Goal: Information Seeking & Learning: Find specific fact

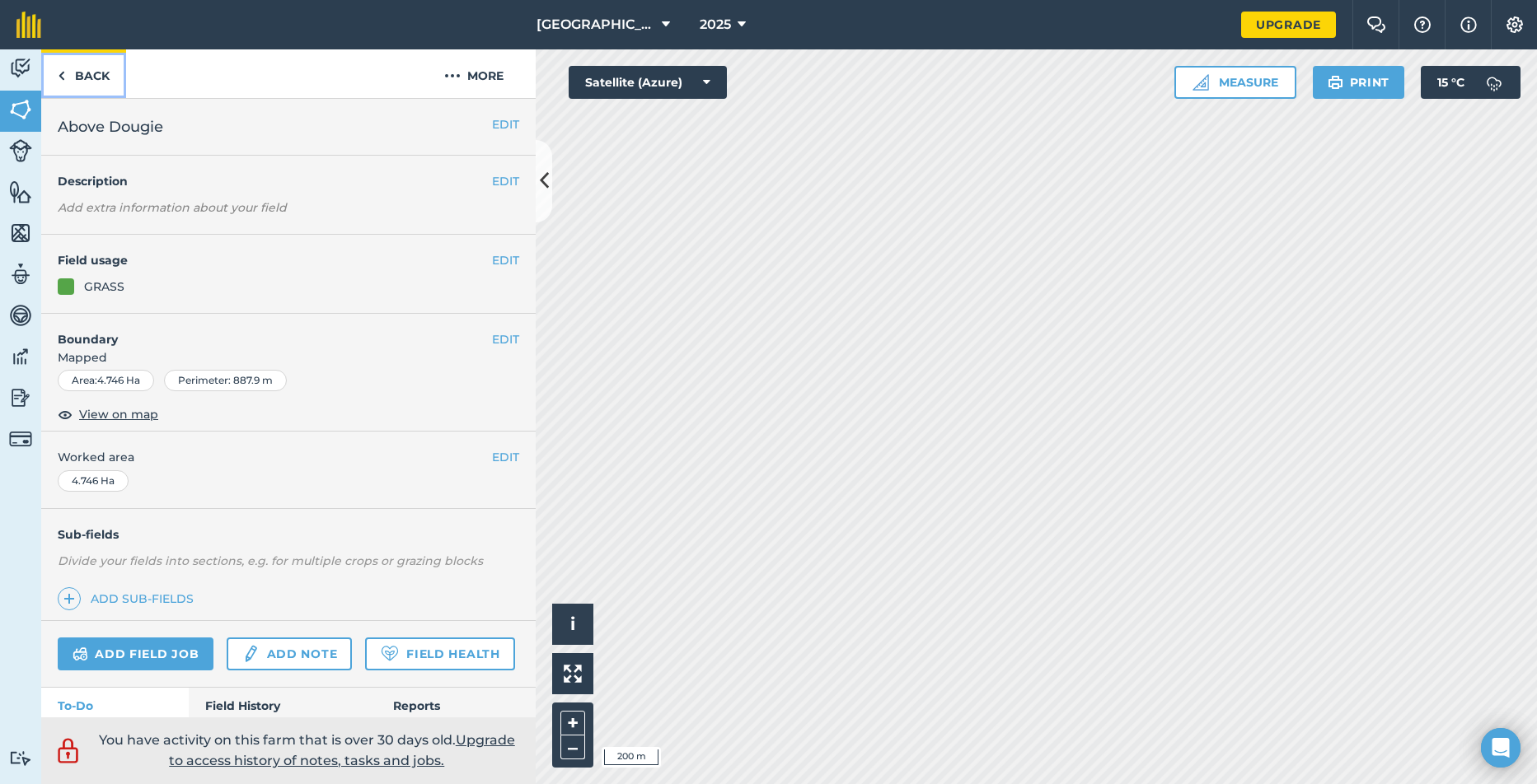
click at [86, 80] on link "Back" at bounding box center [84, 73] width 85 height 49
click at [85, 76] on link "Back" at bounding box center [84, 73] width 85 height 49
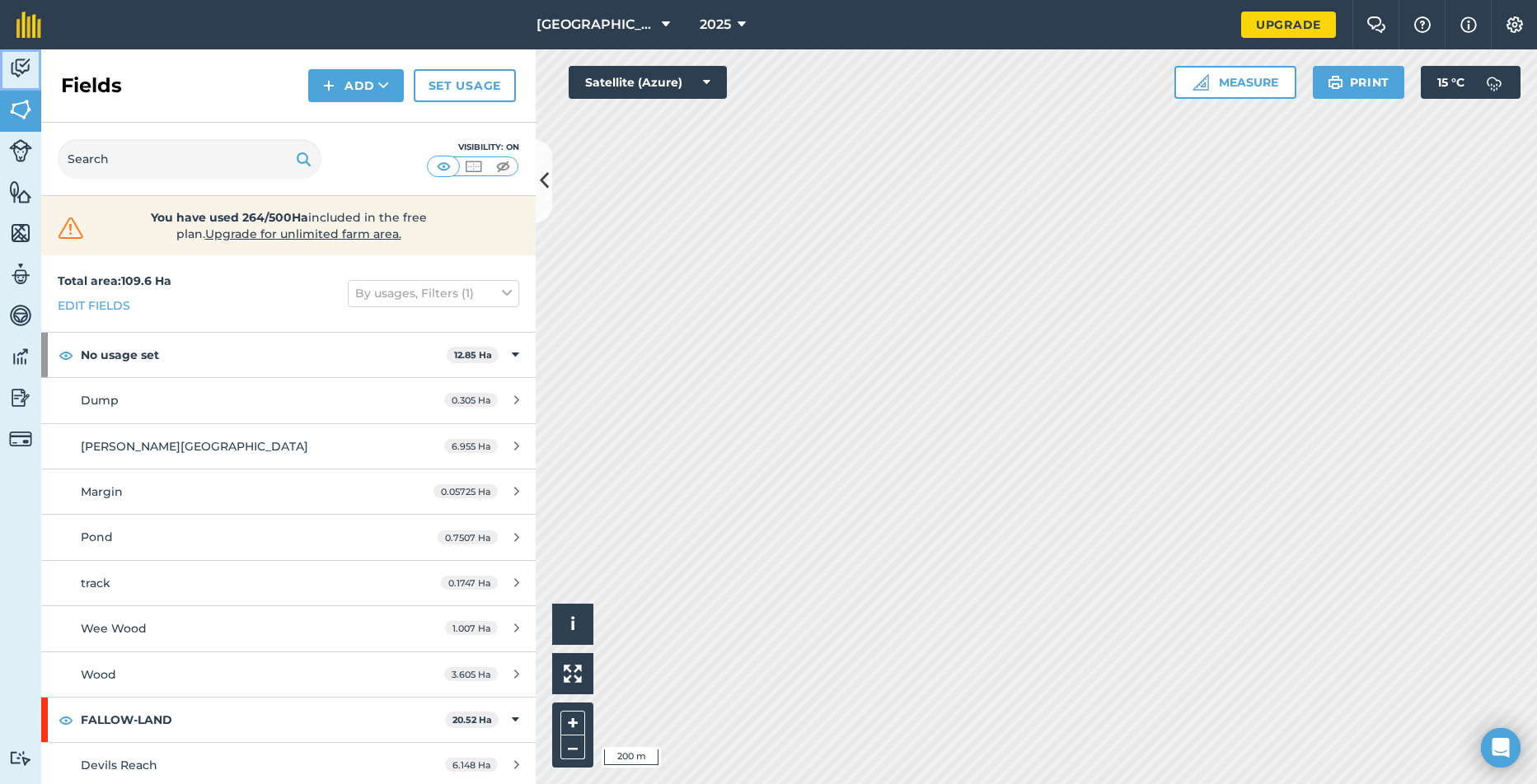
click at [22, 62] on img at bounding box center [20, 68] width 23 height 25
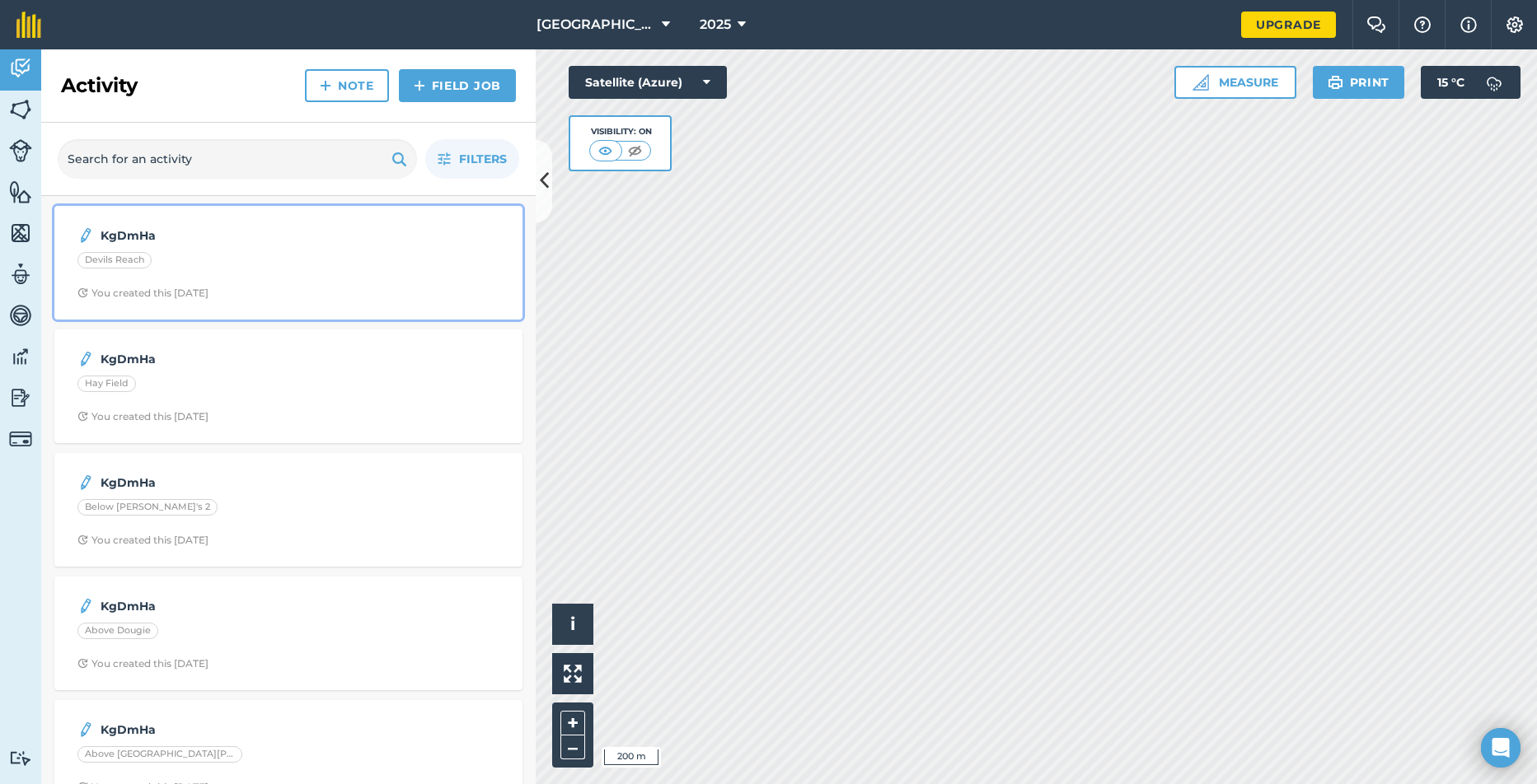
click at [173, 269] on div "Devils Reach" at bounding box center [289, 263] width 422 height 22
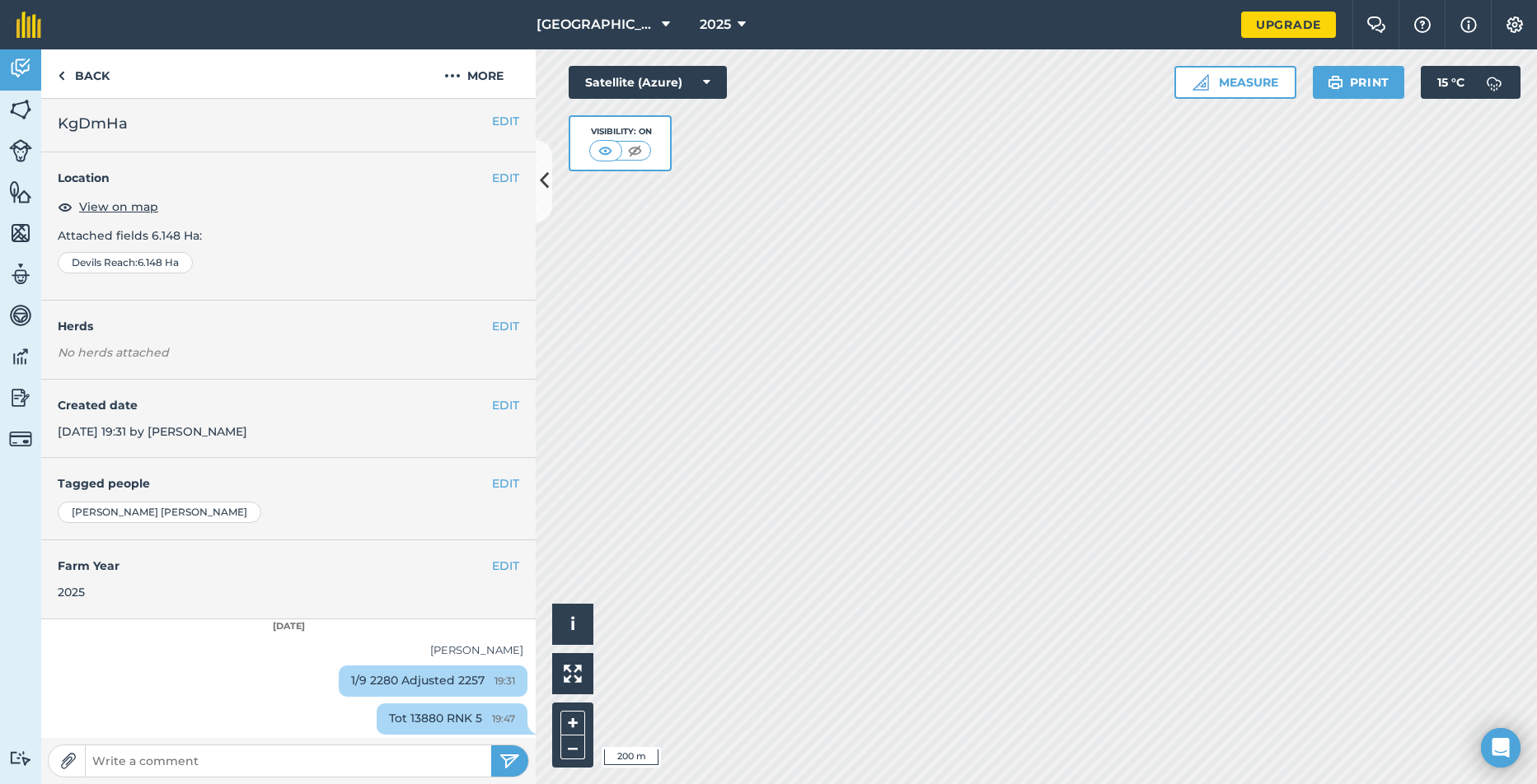
scroll to position [7, 0]
drag, startPoint x: 420, startPoint y: 716, endPoint x: 383, endPoint y: 716, distance: 37.0
click at [383, 716] on div "Tot 13880 RNK 5 19:47" at bounding box center [452, 717] width 151 height 32
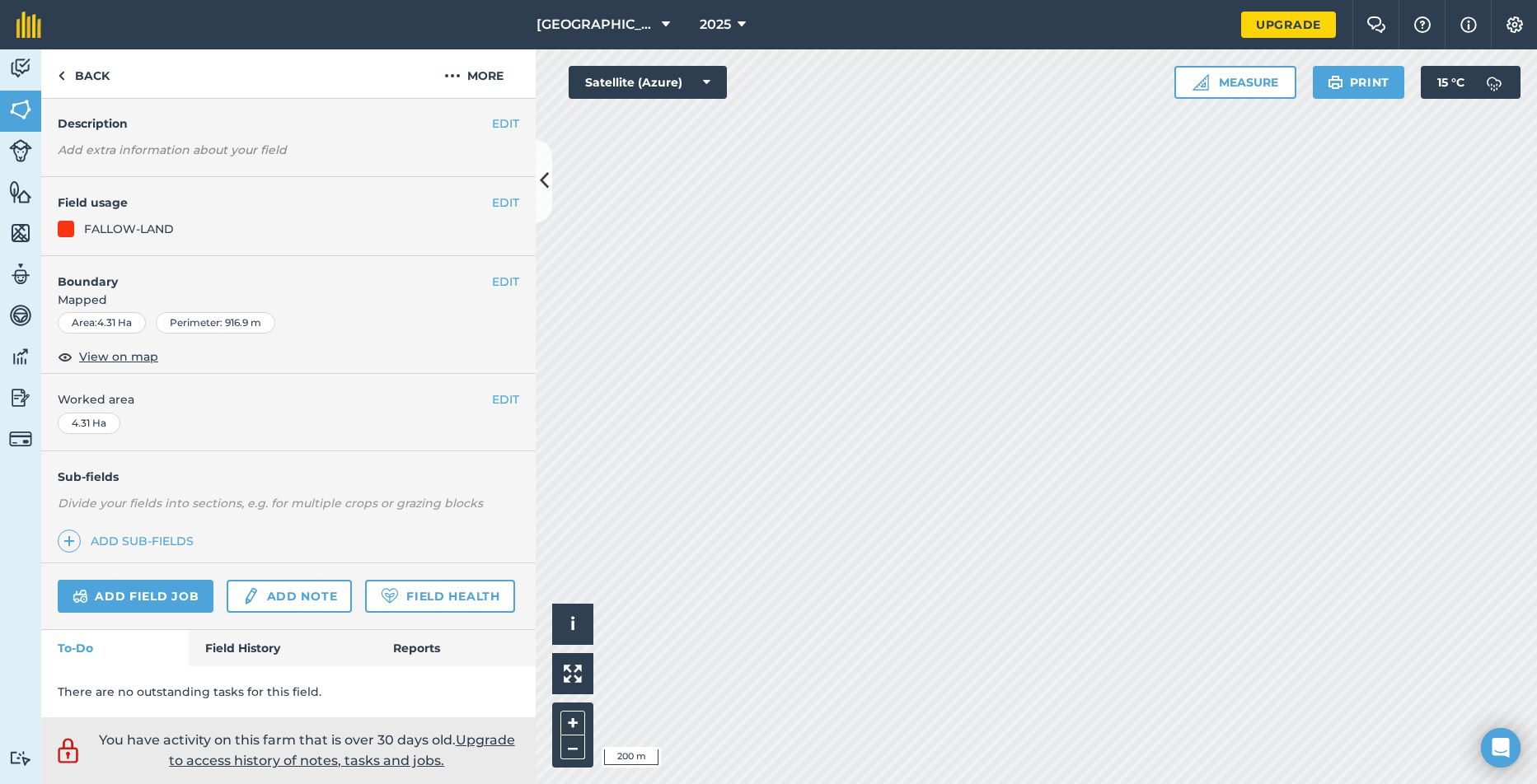
scroll to position [104, 0]
click at [252, 650] on link "Field History" at bounding box center [282, 648] width 187 height 37
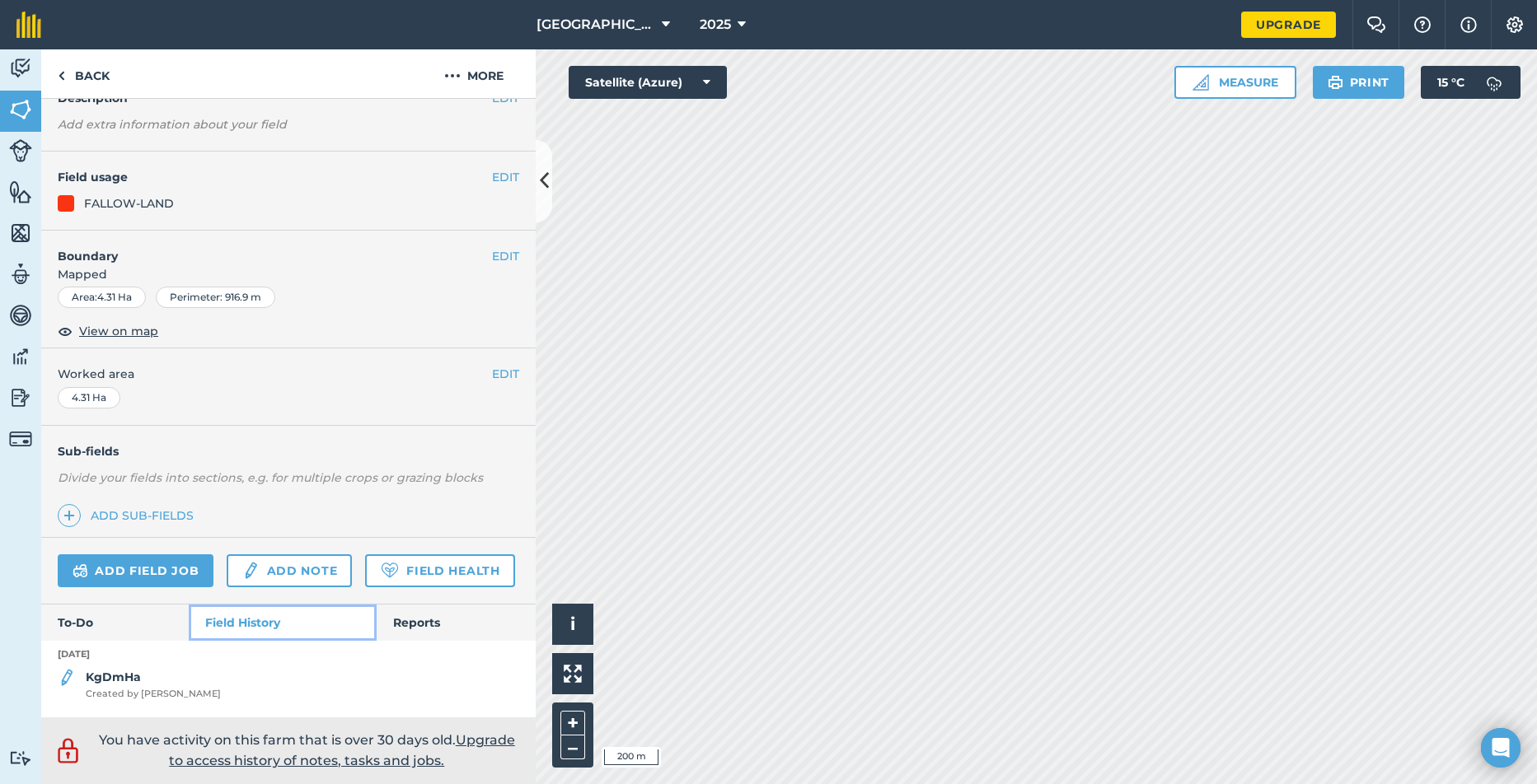
scroll to position [130, 0]
drag, startPoint x: 71, startPoint y: 664, endPoint x: 78, endPoint y: 670, distance: 9.2
click at [73, 666] on div "[DATE] KgDmHa Created by [PERSON_NAME]" at bounding box center [289, 672] width 495 height 61
click at [87, 678] on strong "KgDmHa" at bounding box center [113, 677] width 56 height 15
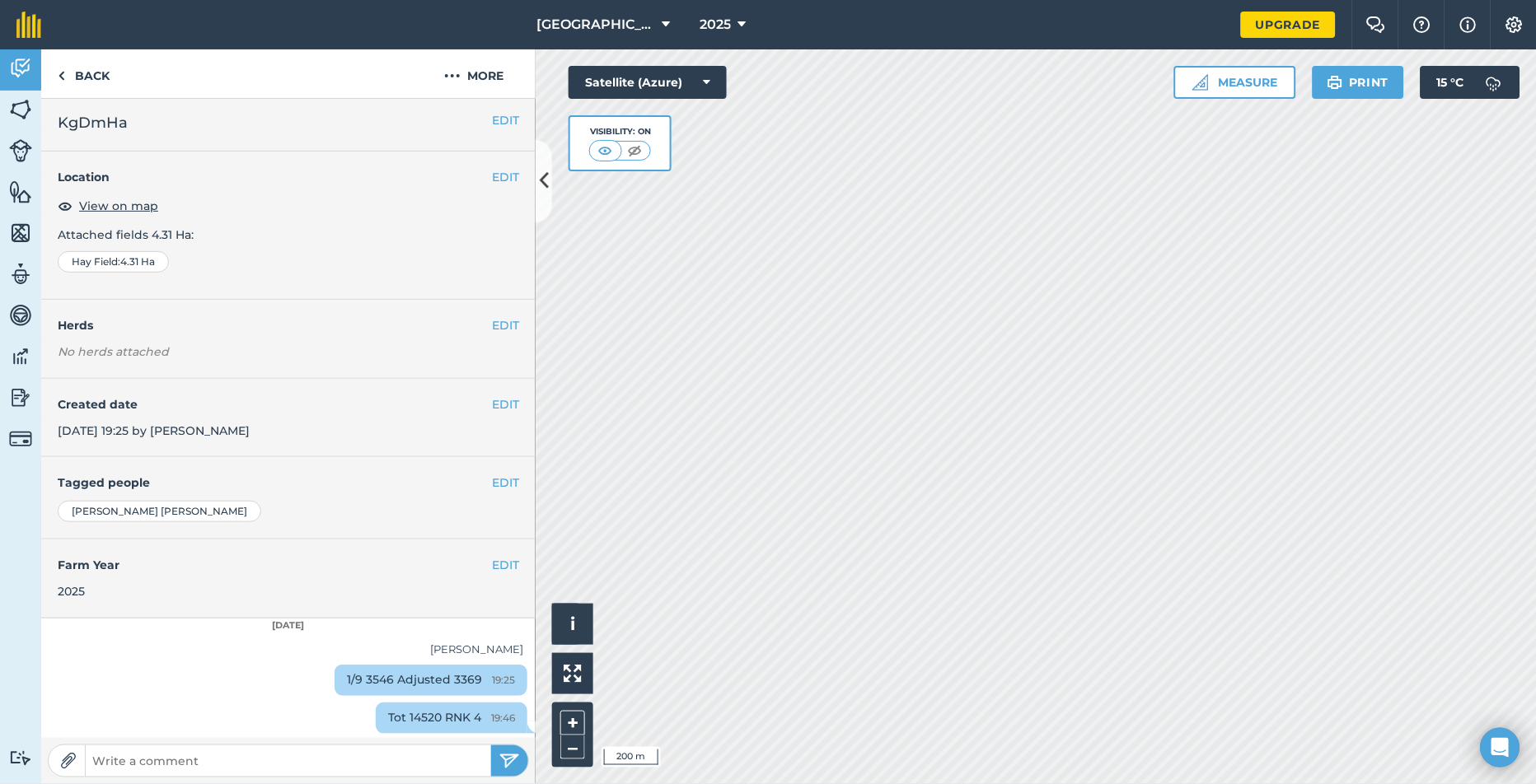
scroll to position [7, 0]
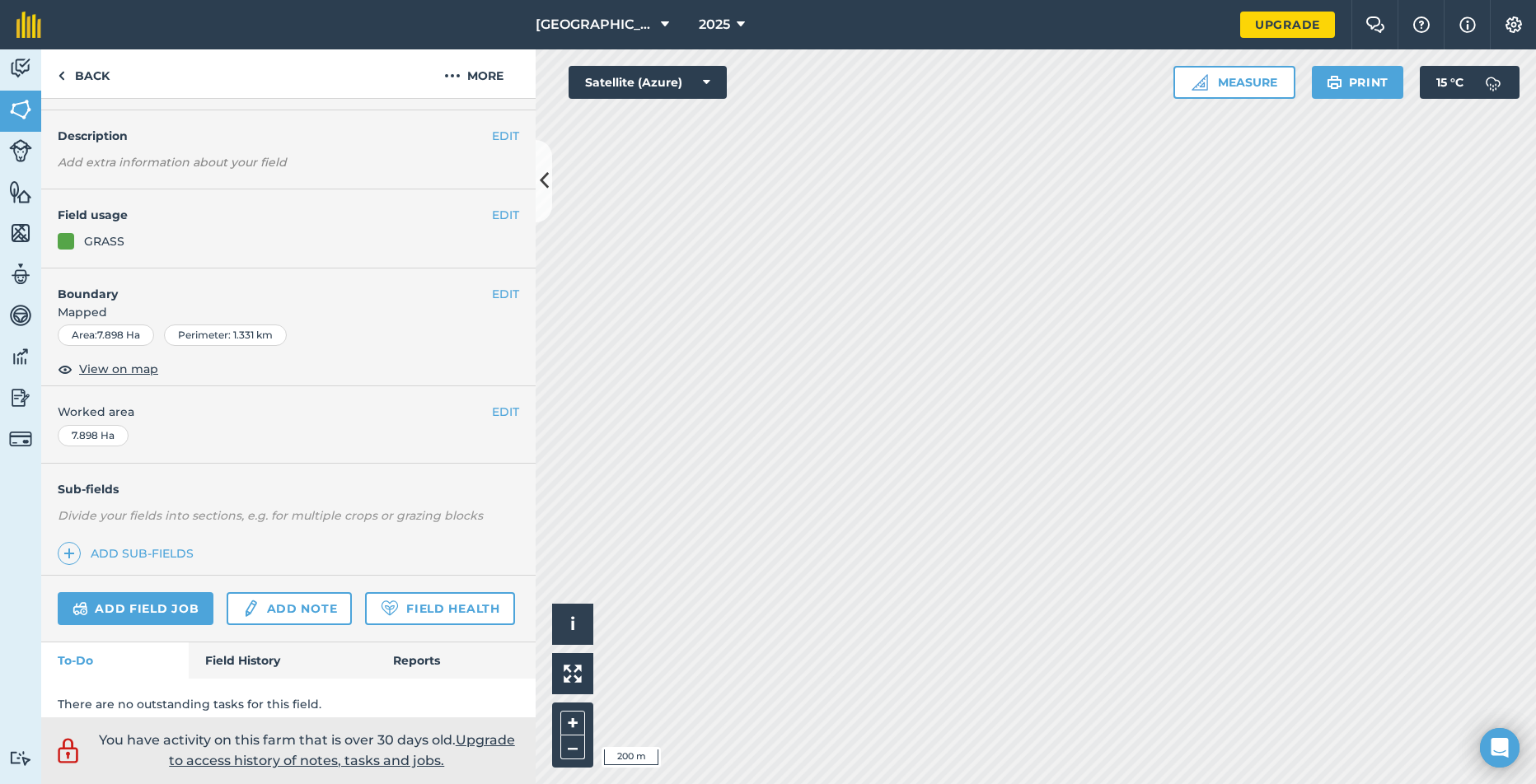
scroll to position [104, 0]
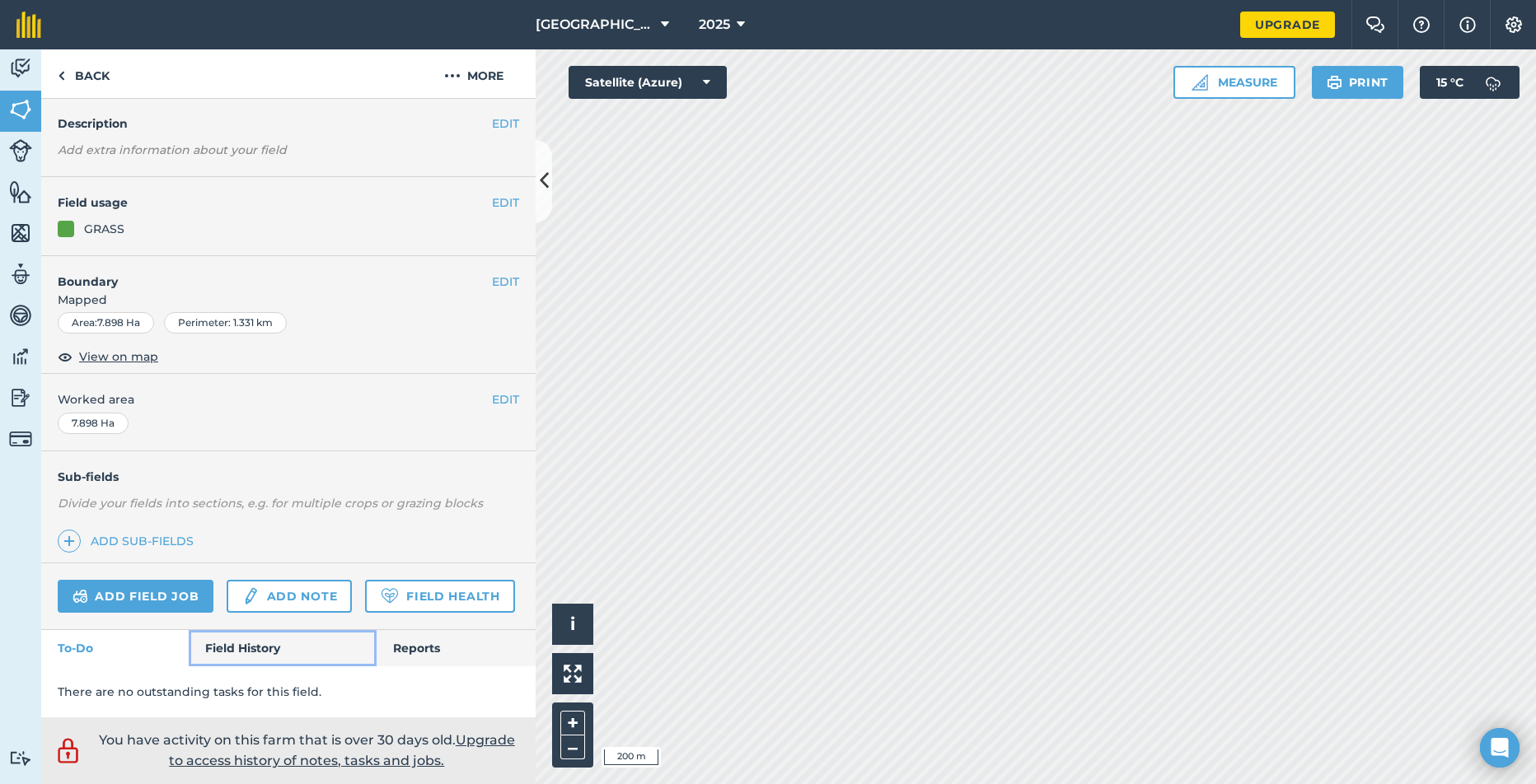
click at [250, 656] on link "Field History" at bounding box center [282, 648] width 187 height 37
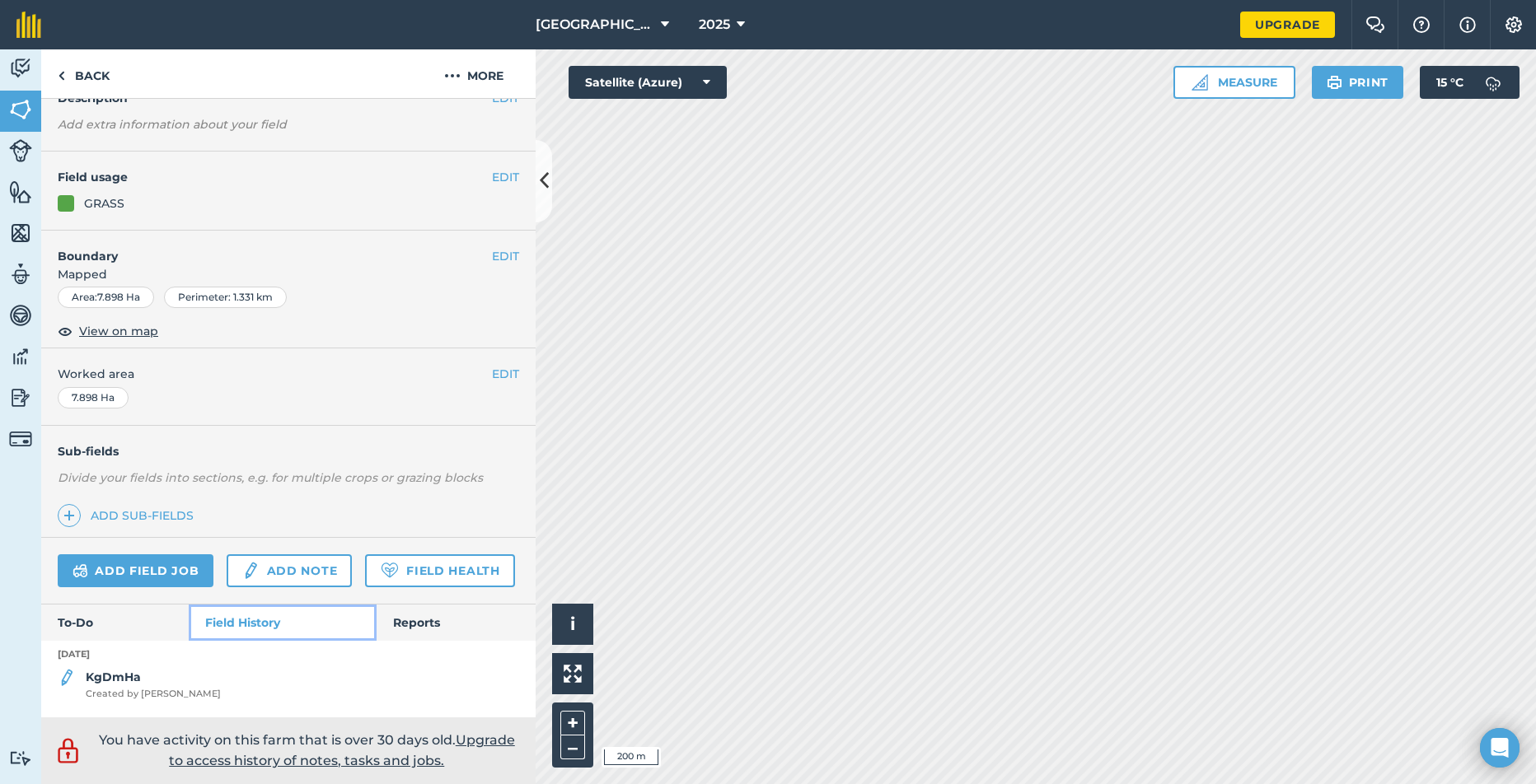
scroll to position [130, 0]
click at [106, 685] on div "KgDmHa Created by [PERSON_NAME]" at bounding box center [153, 684] width 135 height 33
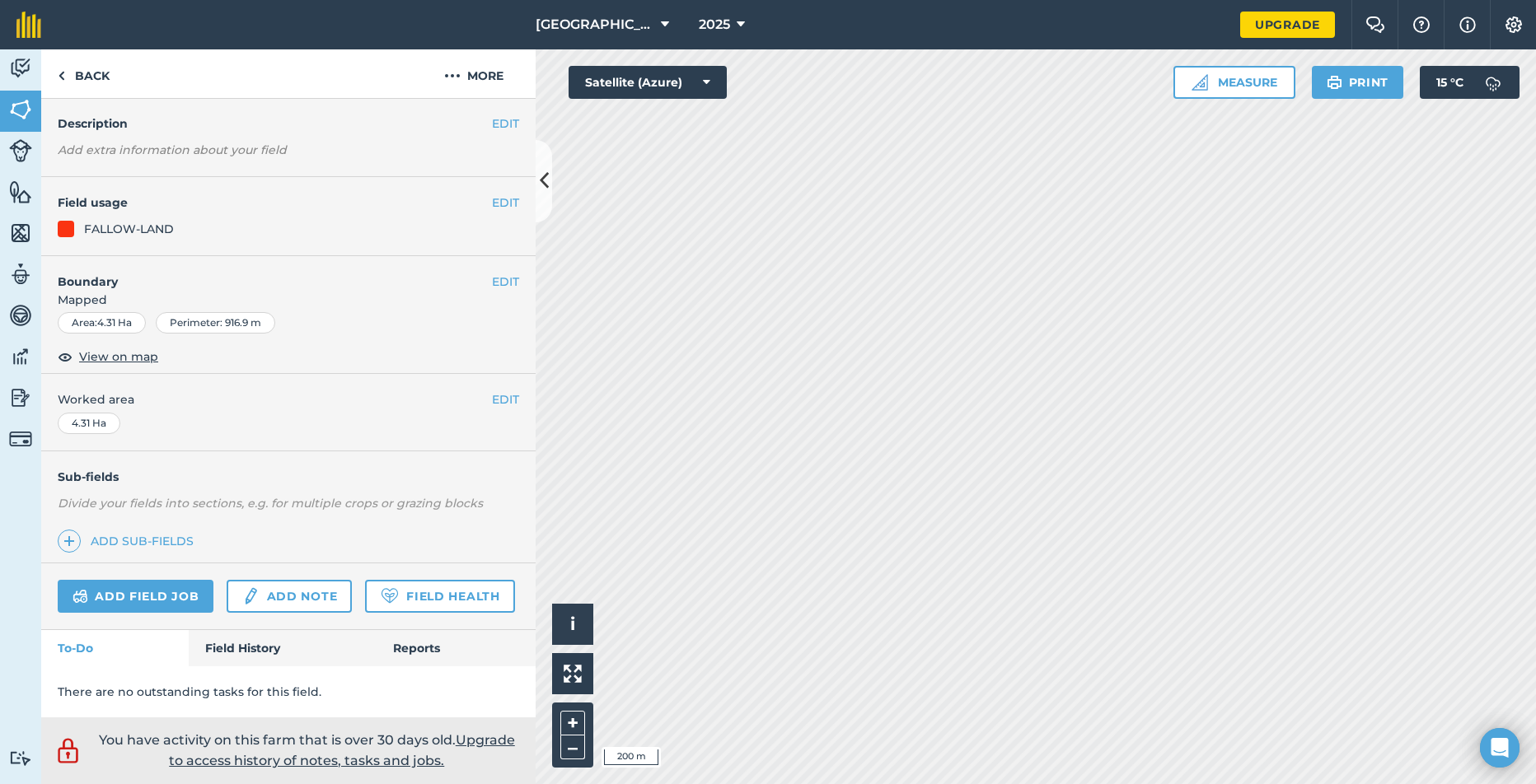
scroll to position [104, 0]
click at [232, 652] on link "Field History" at bounding box center [282, 648] width 187 height 37
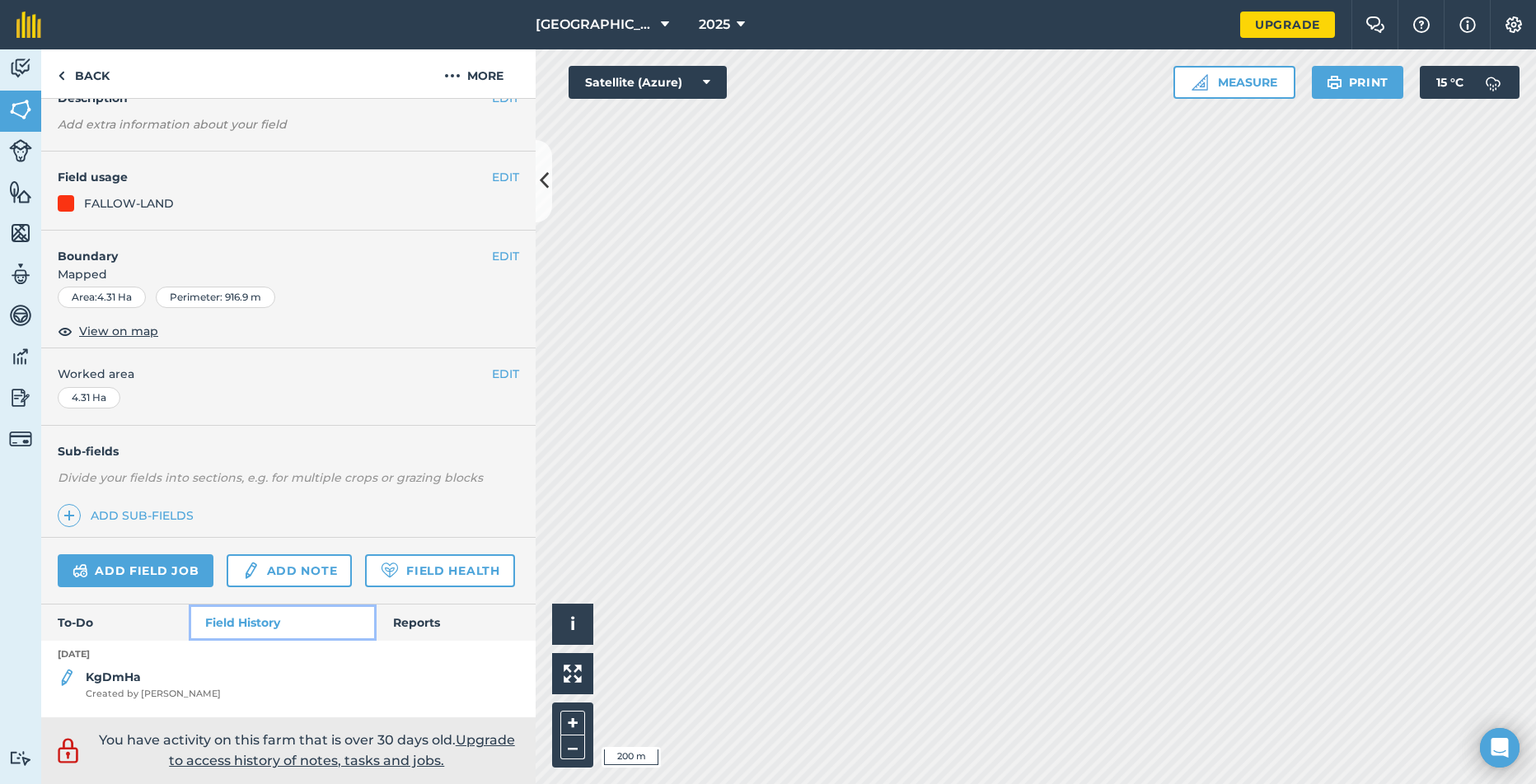
scroll to position [130, 0]
click at [112, 677] on strong "KgDmHa" at bounding box center [113, 677] width 56 height 15
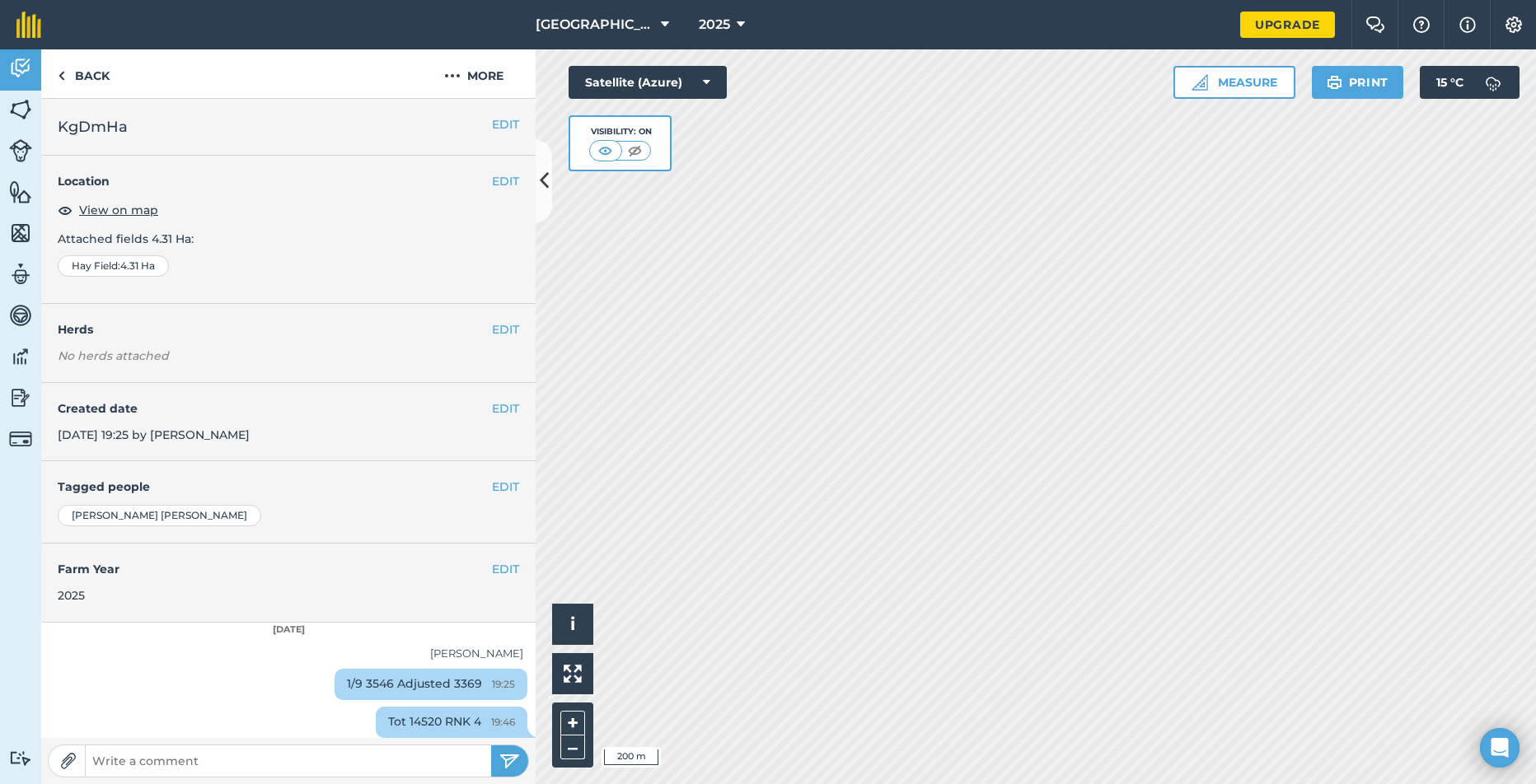
scroll to position [7, 0]
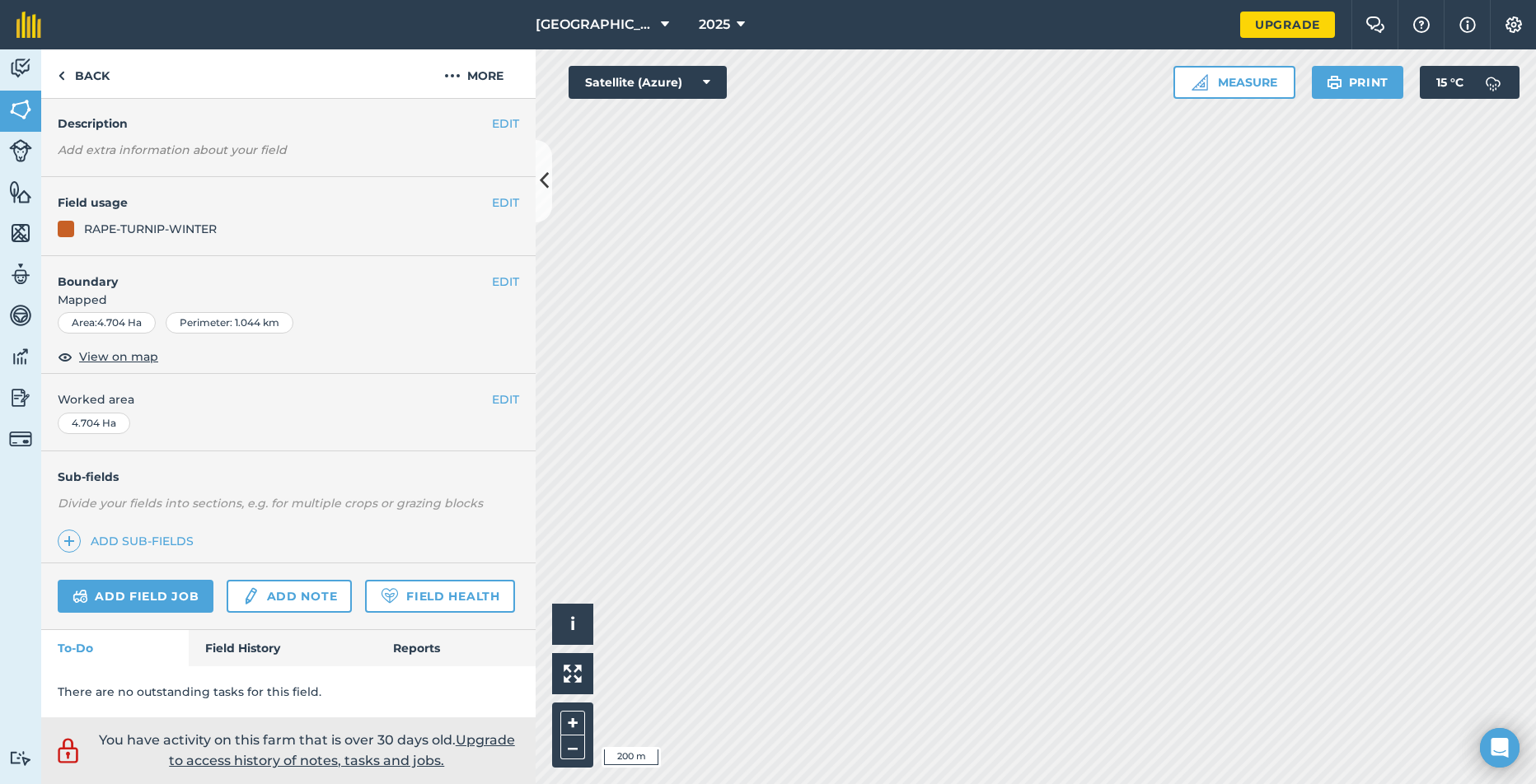
scroll to position [104, 0]
click at [280, 642] on link "Field History" at bounding box center [282, 648] width 187 height 37
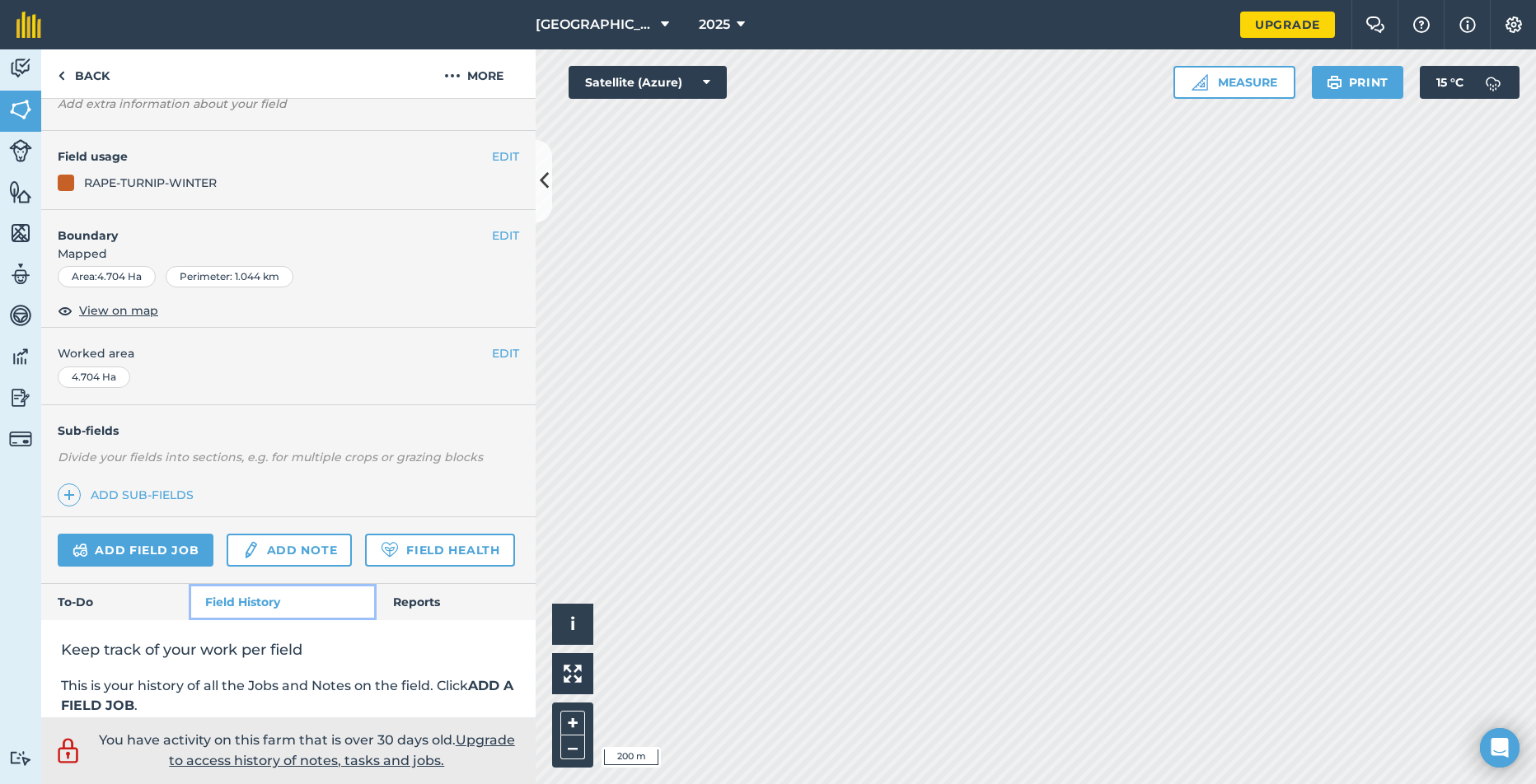
scroll to position [344, 0]
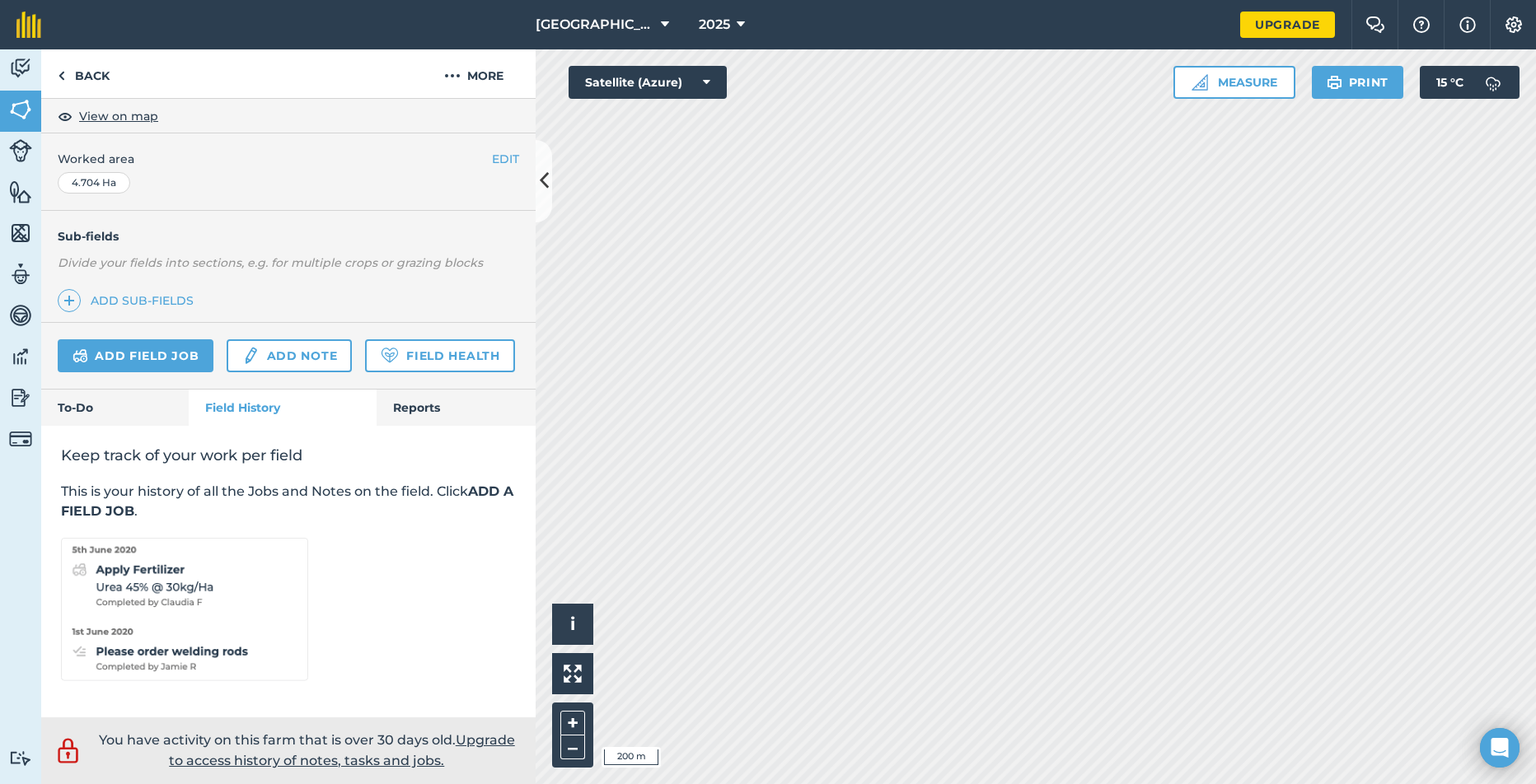
scroll to position [104, 0]
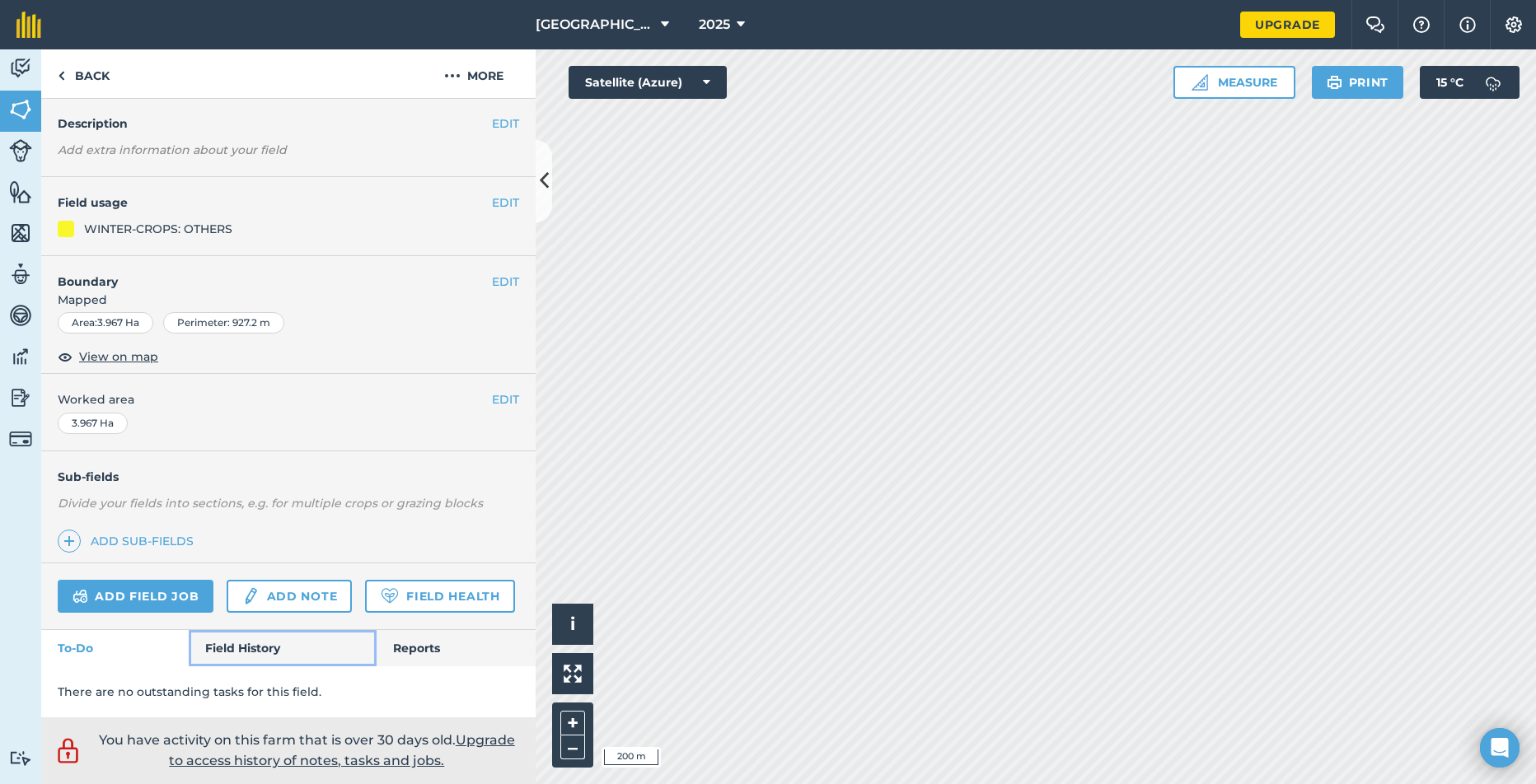
click at [247, 653] on link "Field History" at bounding box center [282, 648] width 187 height 37
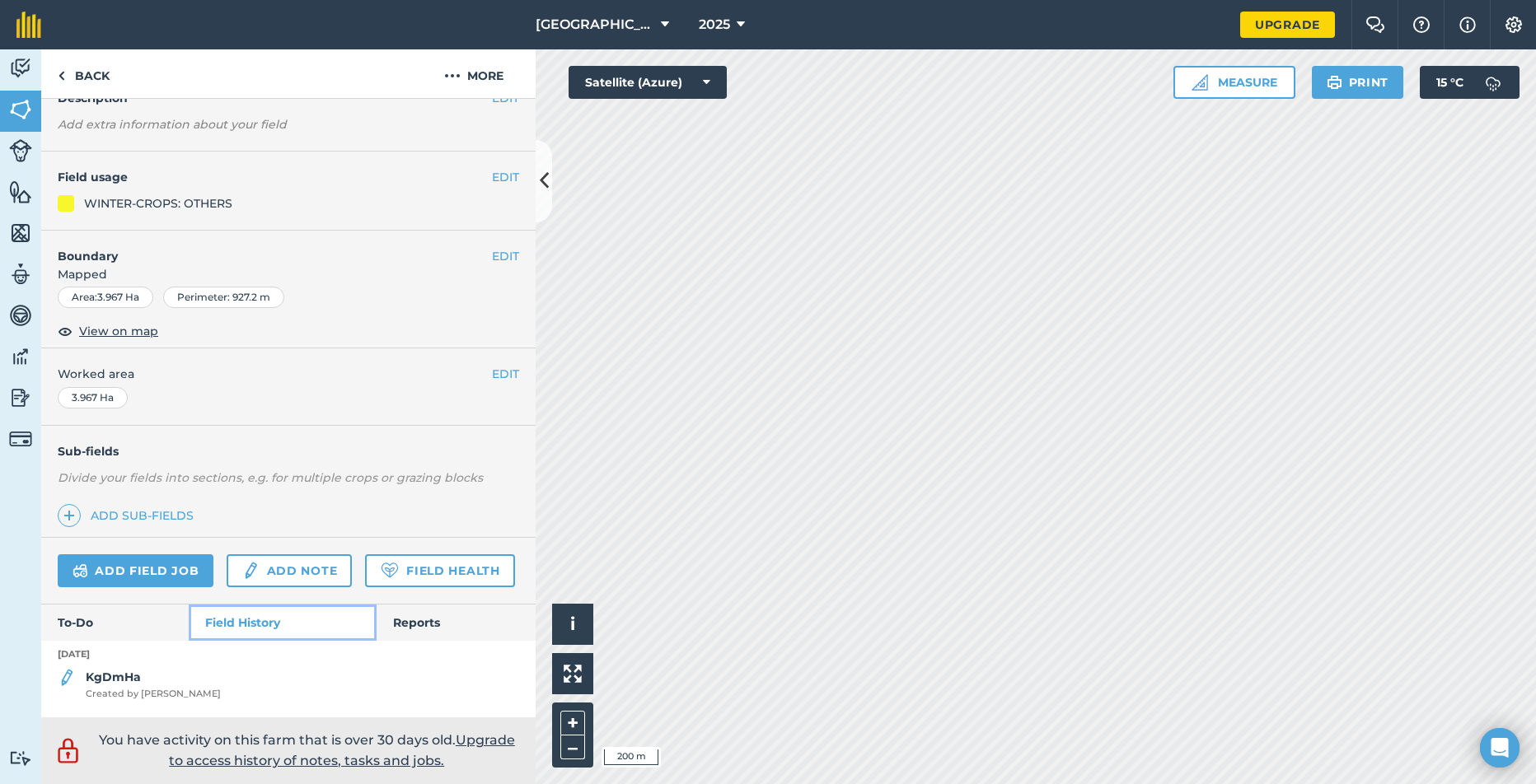
scroll to position [130, 0]
click at [115, 673] on strong "KgDmHa" at bounding box center [113, 677] width 56 height 15
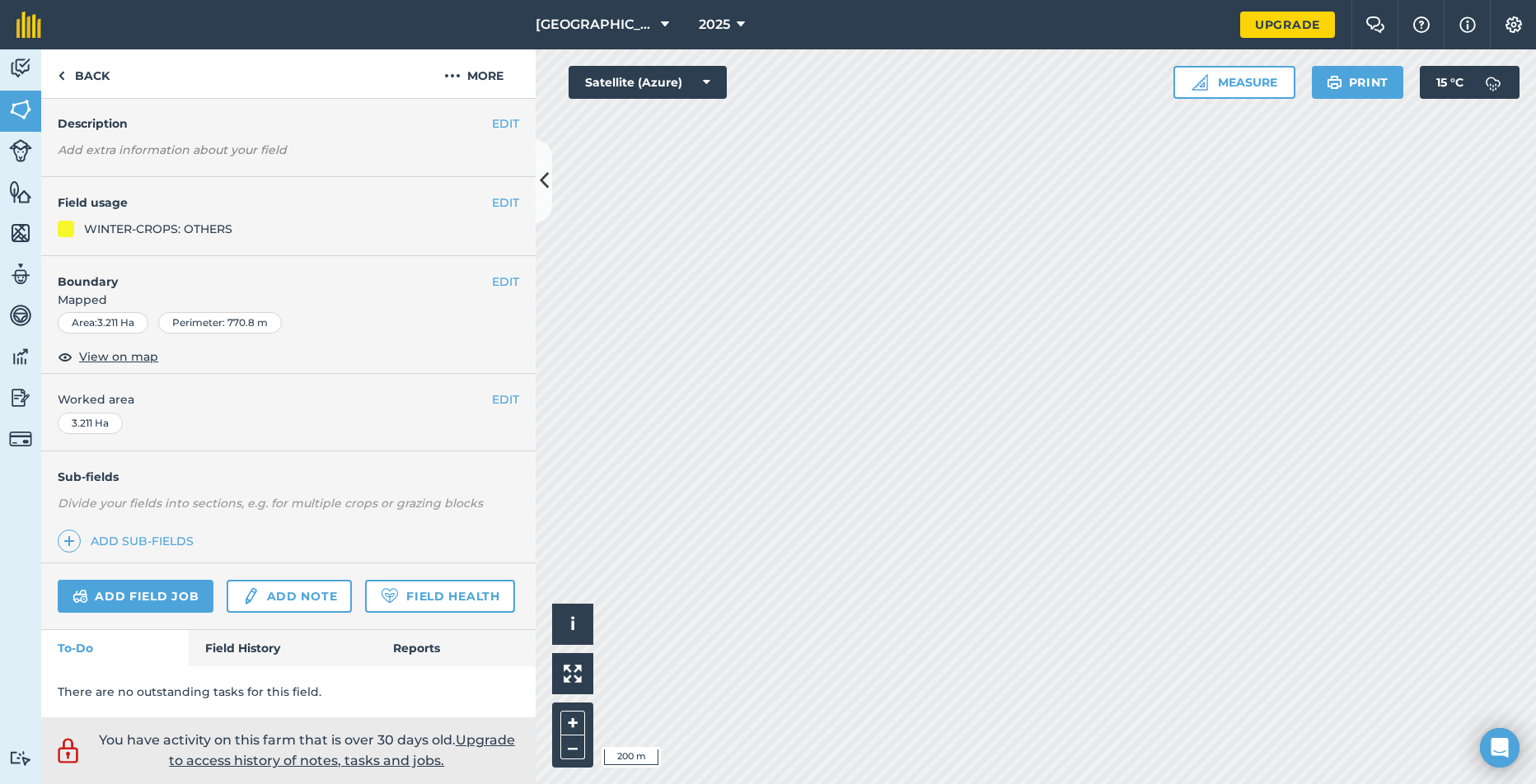
scroll to position [104, 0]
click at [234, 642] on link "Field History" at bounding box center [282, 648] width 187 height 37
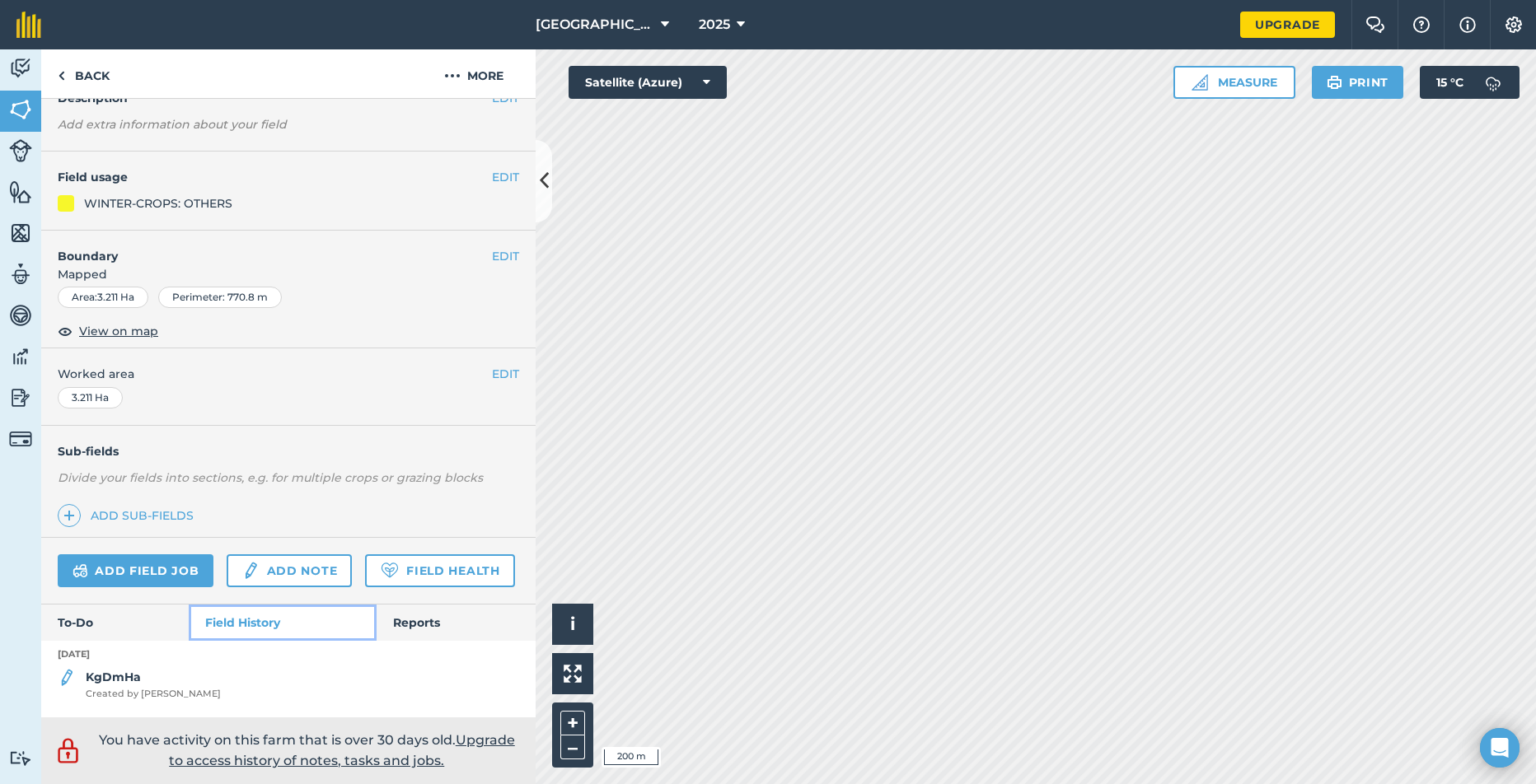
scroll to position [130, 0]
click at [111, 694] on span "Created by [PERSON_NAME]" at bounding box center [153, 694] width 135 height 15
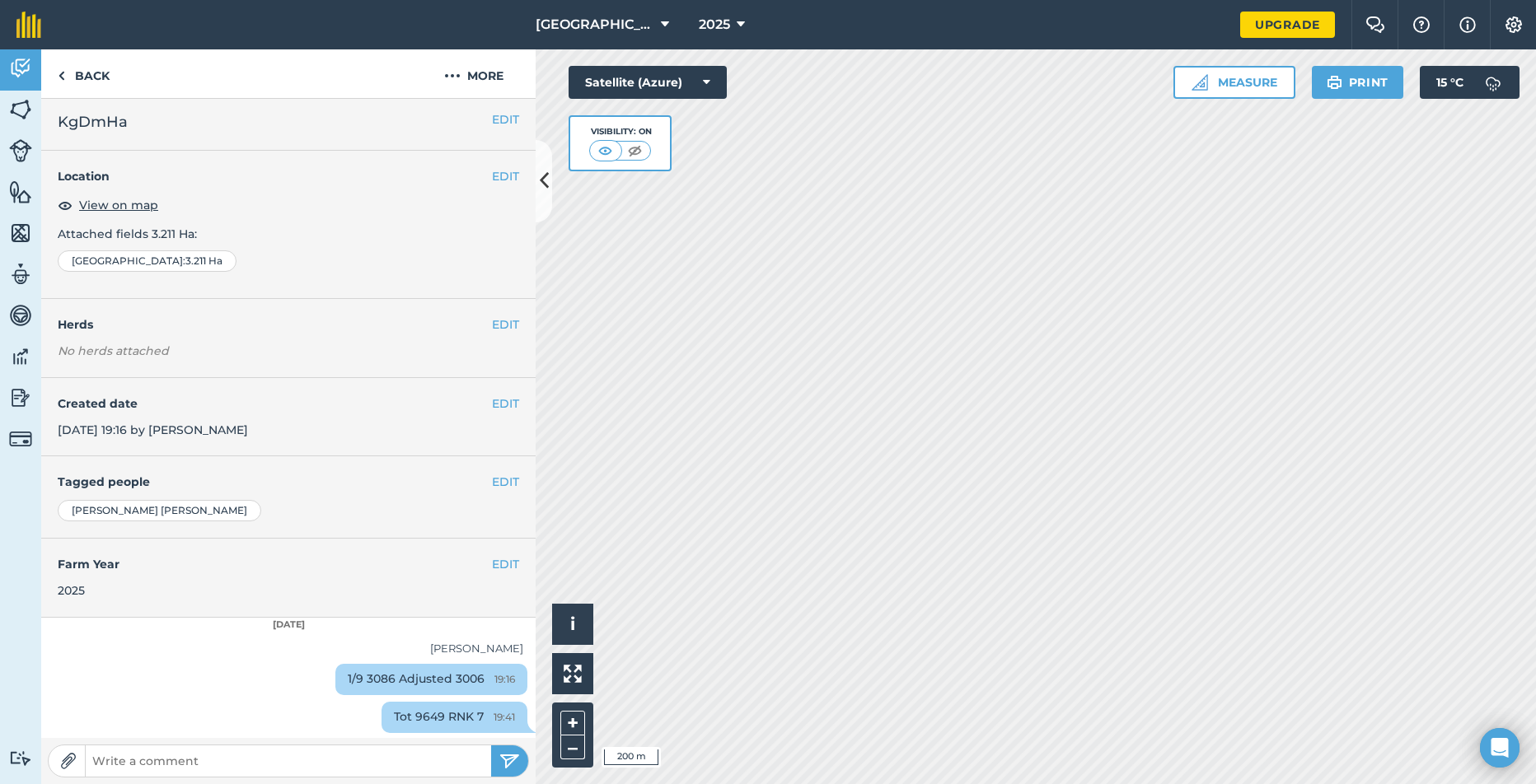
scroll to position [7, 0]
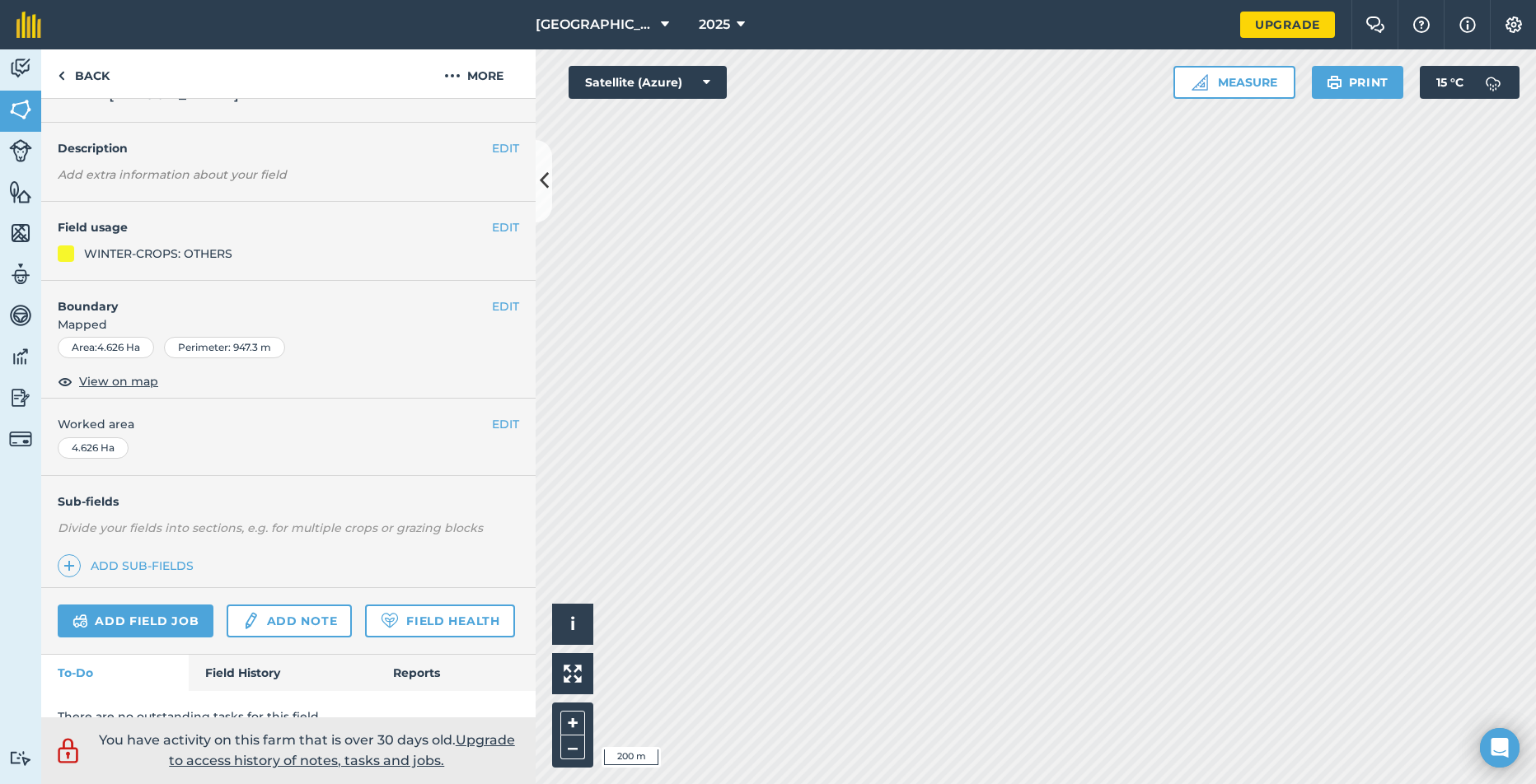
scroll to position [104, 0]
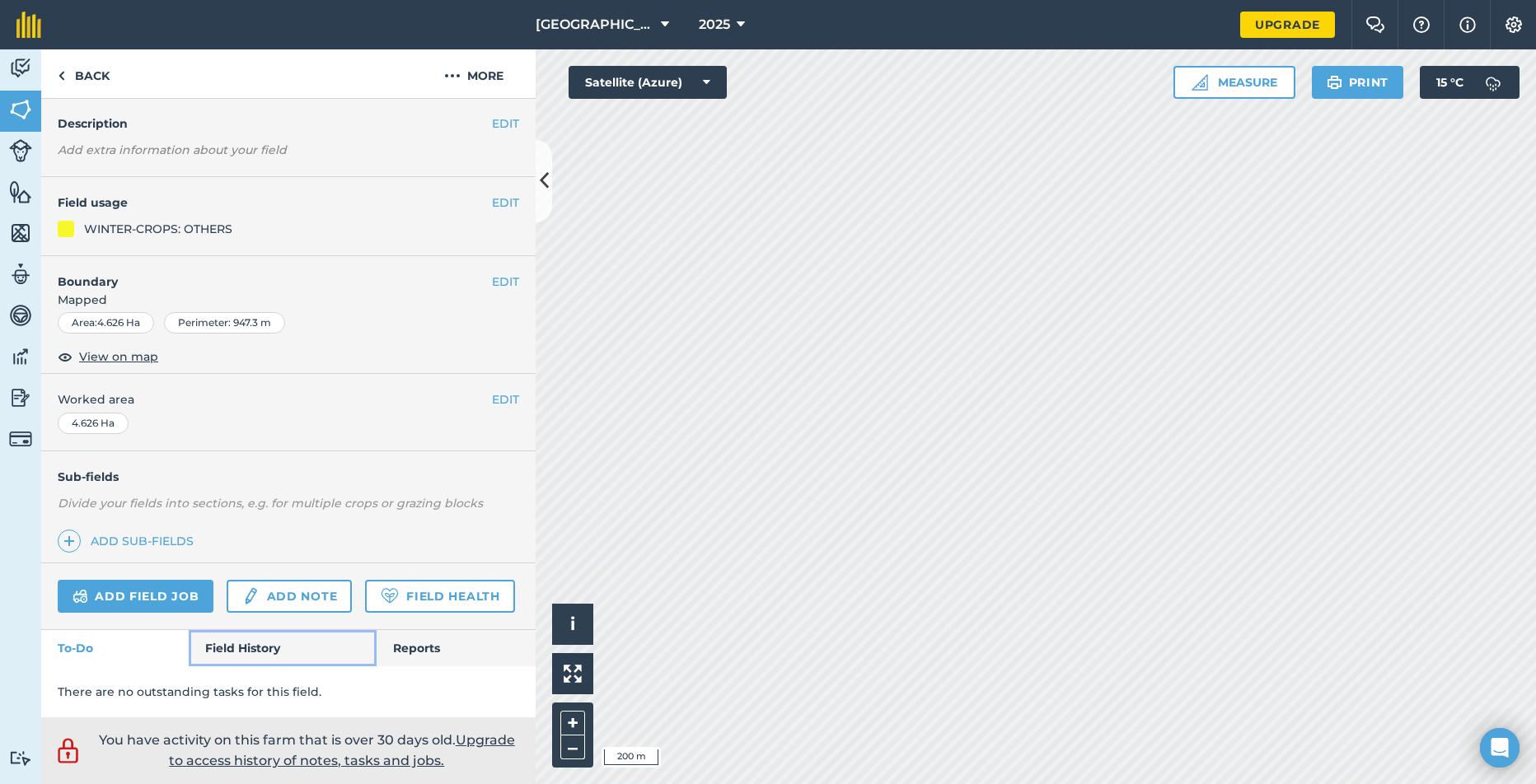
click at [247, 662] on link "Field History" at bounding box center [282, 648] width 187 height 37
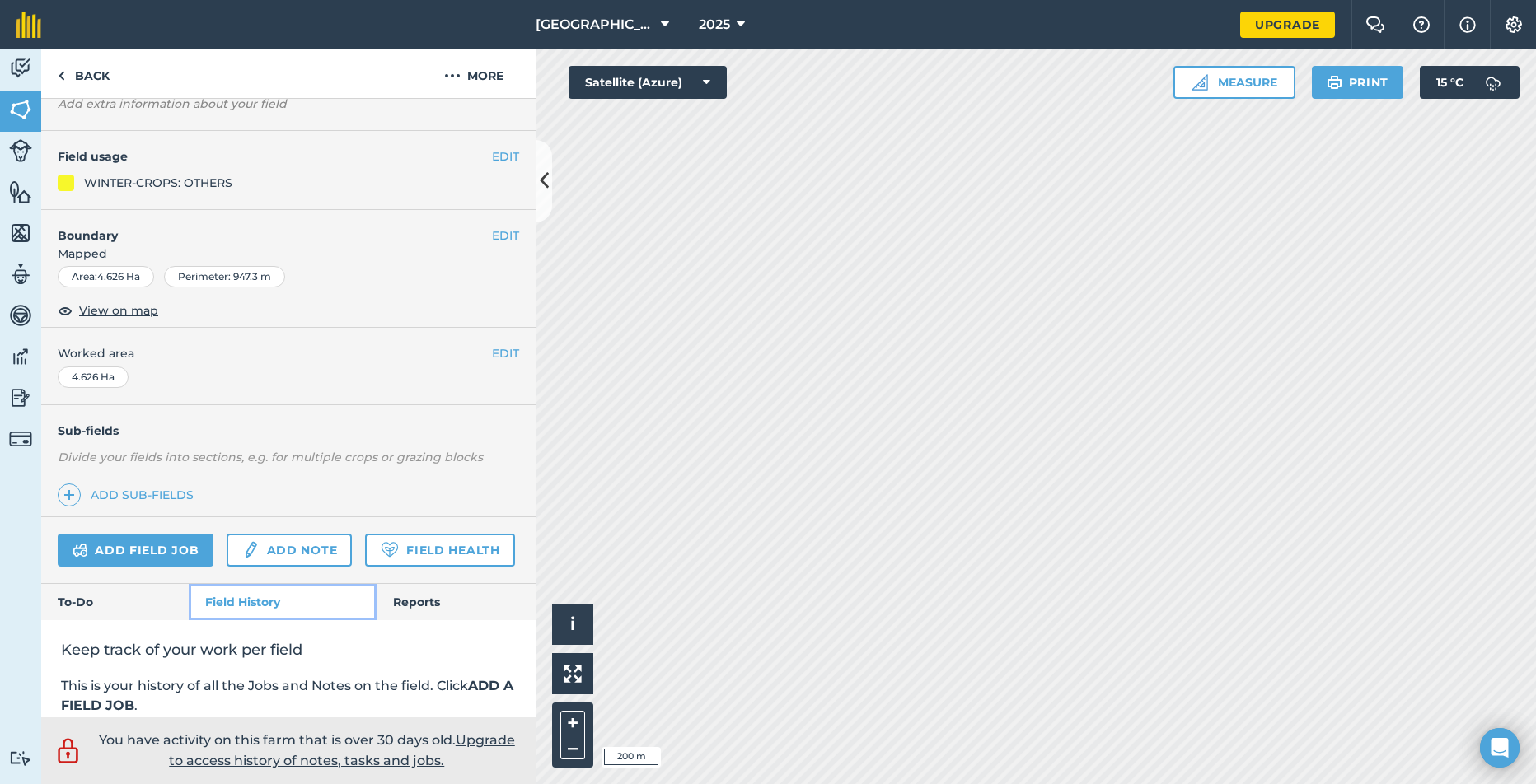
scroll to position [344, 0]
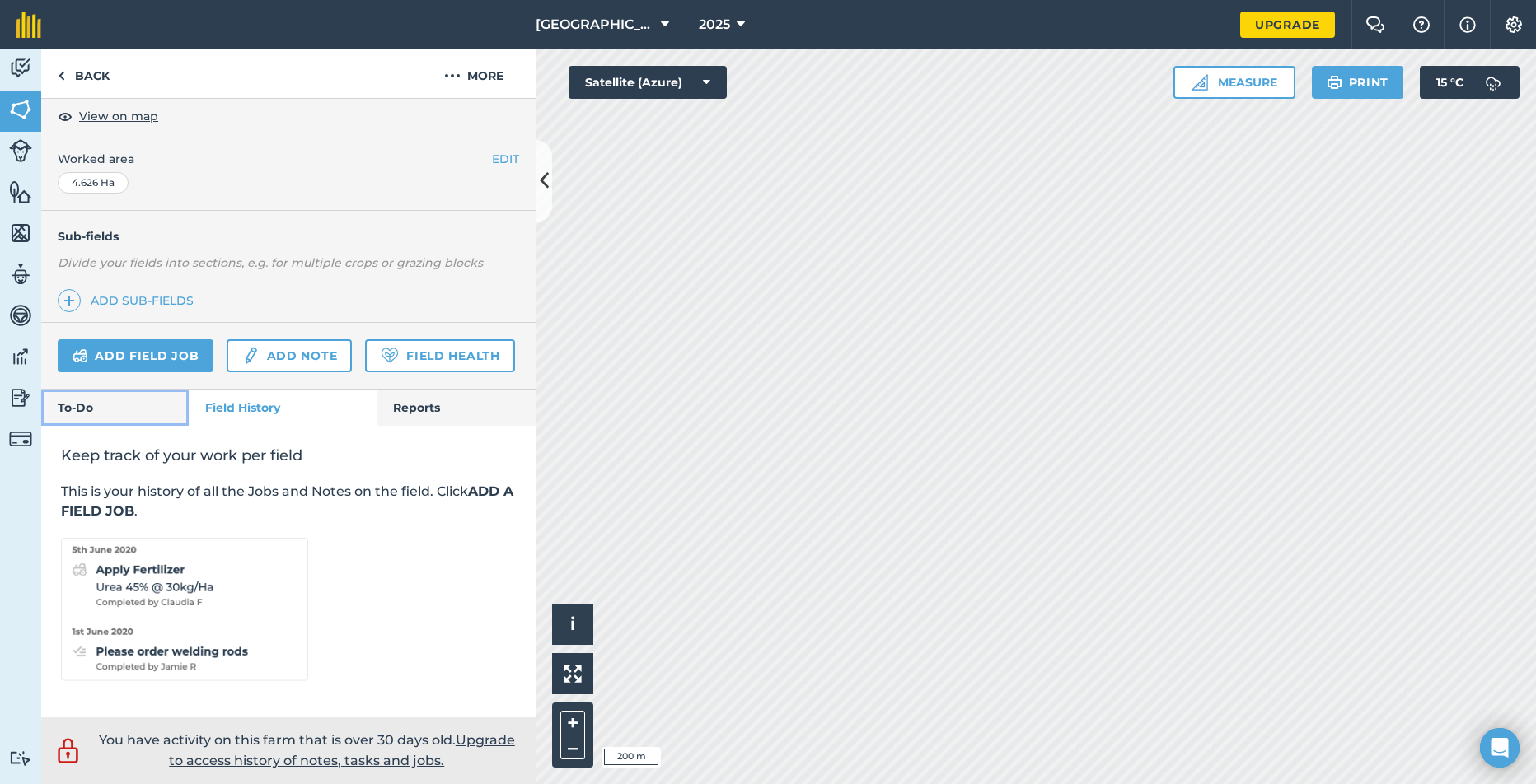
drag, startPoint x: 125, startPoint y: 403, endPoint x: 150, endPoint y: 407, distance: 25.3
click at [125, 404] on link "To-Do" at bounding box center [115, 407] width 148 height 37
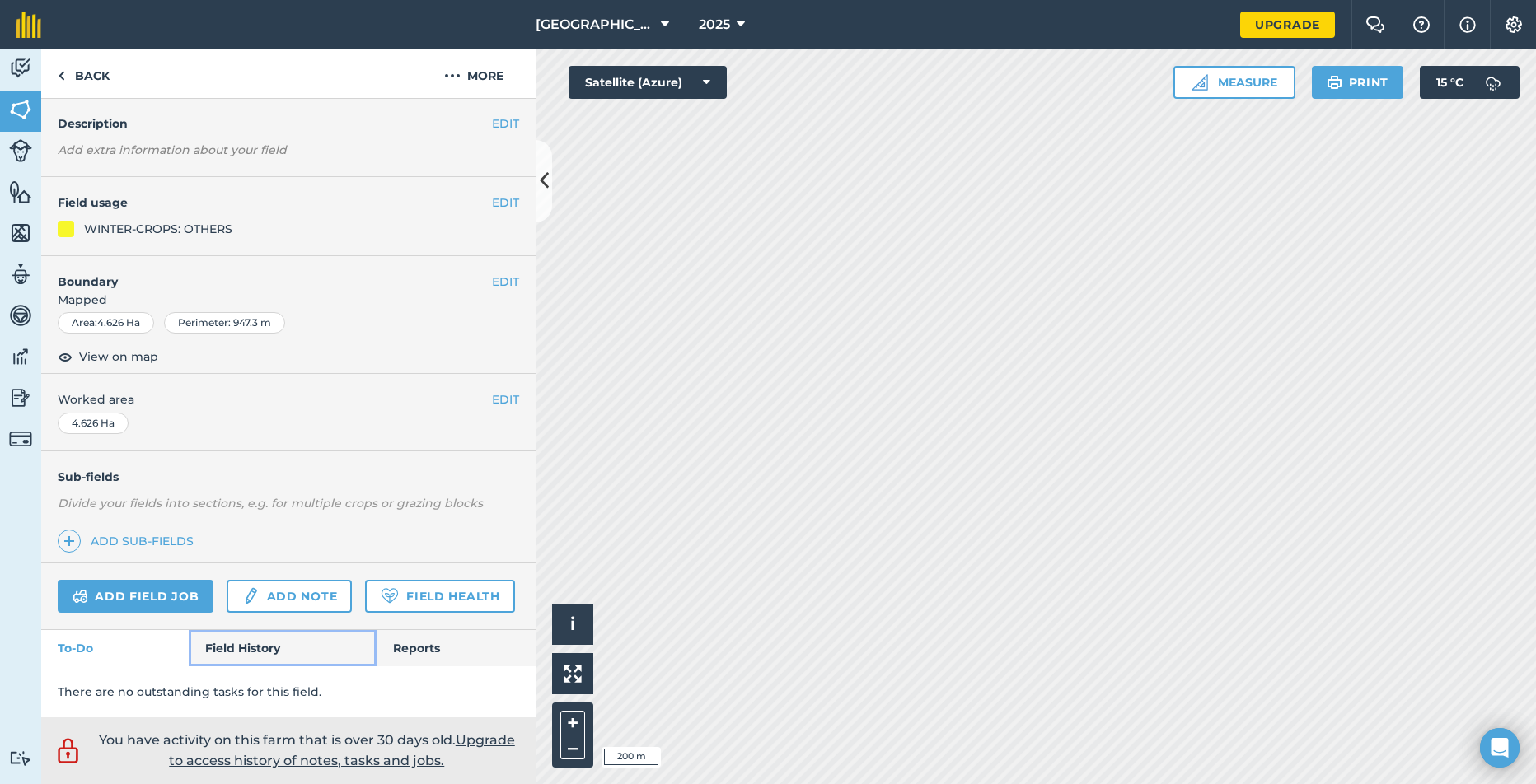
click at [249, 647] on link "Field History" at bounding box center [282, 648] width 187 height 37
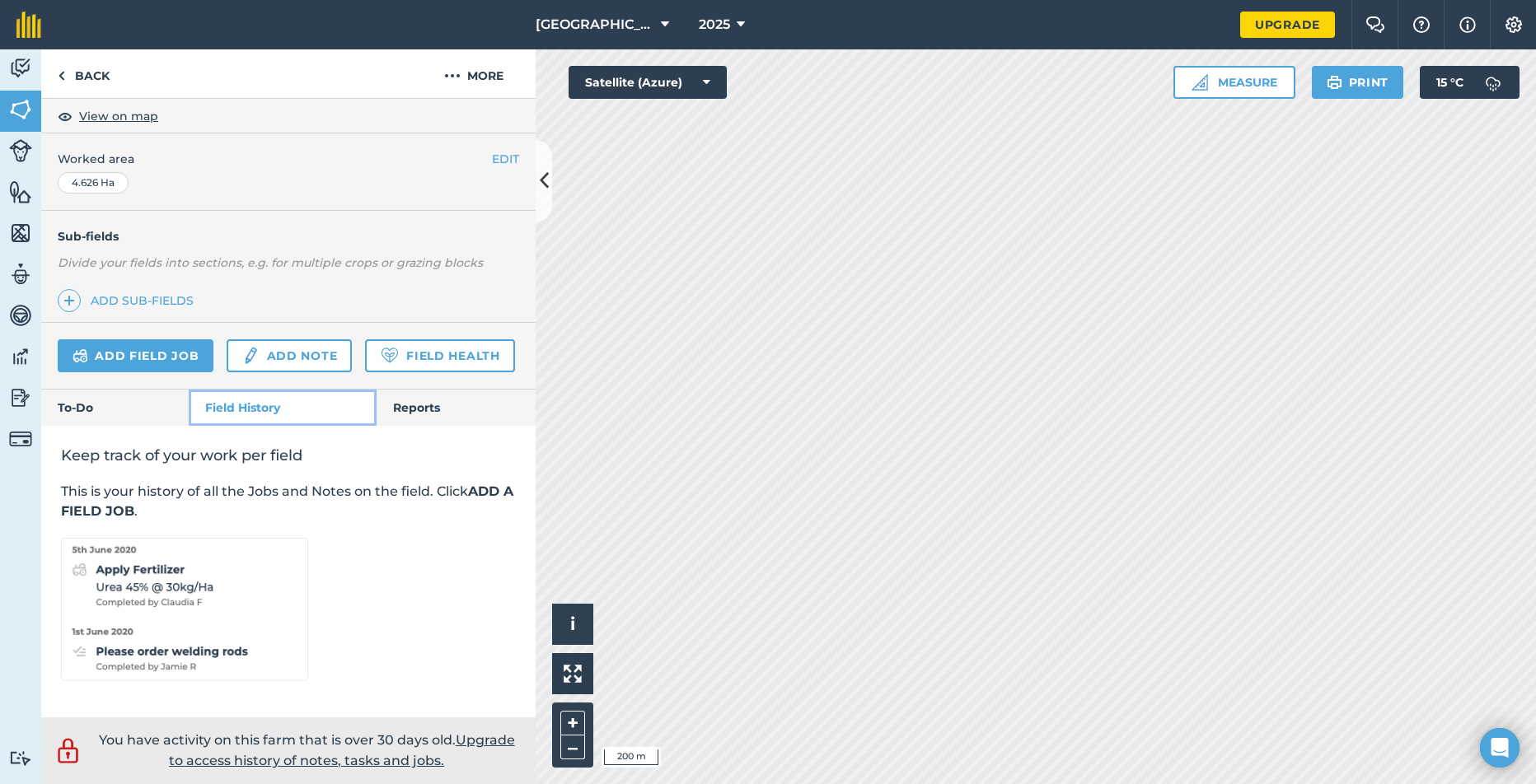
scroll to position [344, 0]
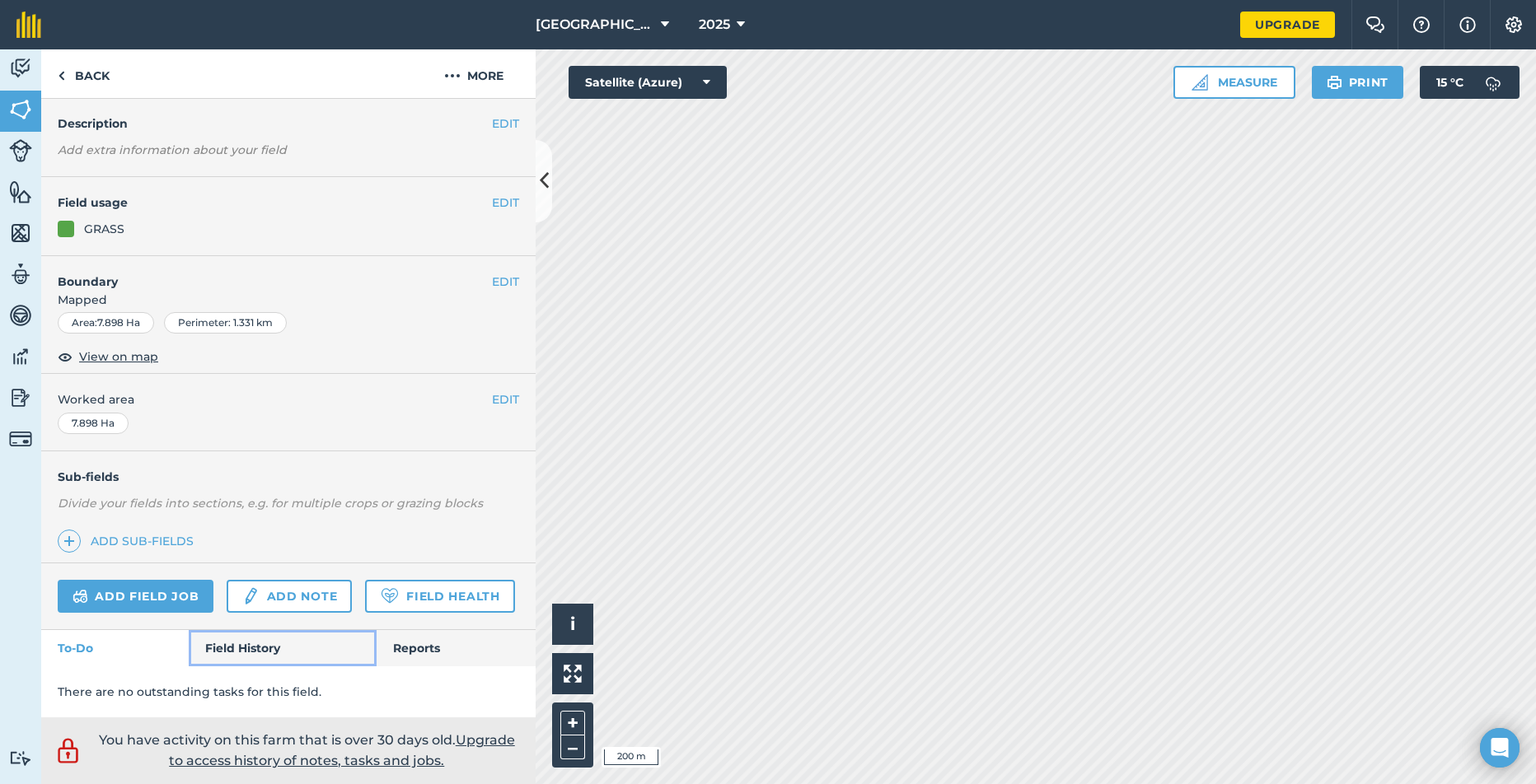
drag, startPoint x: 246, startPoint y: 650, endPoint x: 259, endPoint y: 618, distance: 34.5
click at [247, 651] on link "Field History" at bounding box center [282, 648] width 187 height 37
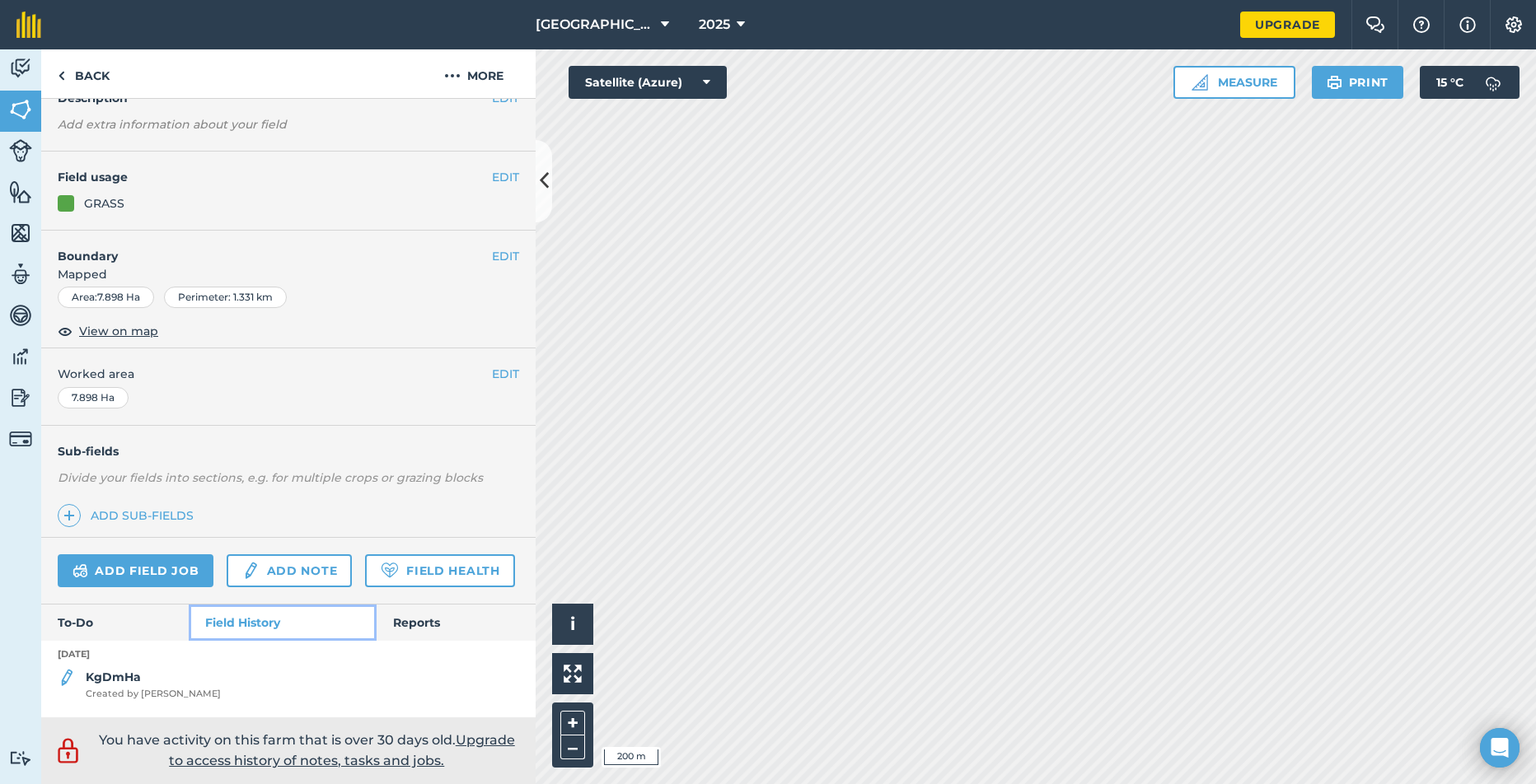
scroll to position [130, 0]
click at [139, 687] on span "Created by [PERSON_NAME]" at bounding box center [153, 694] width 135 height 15
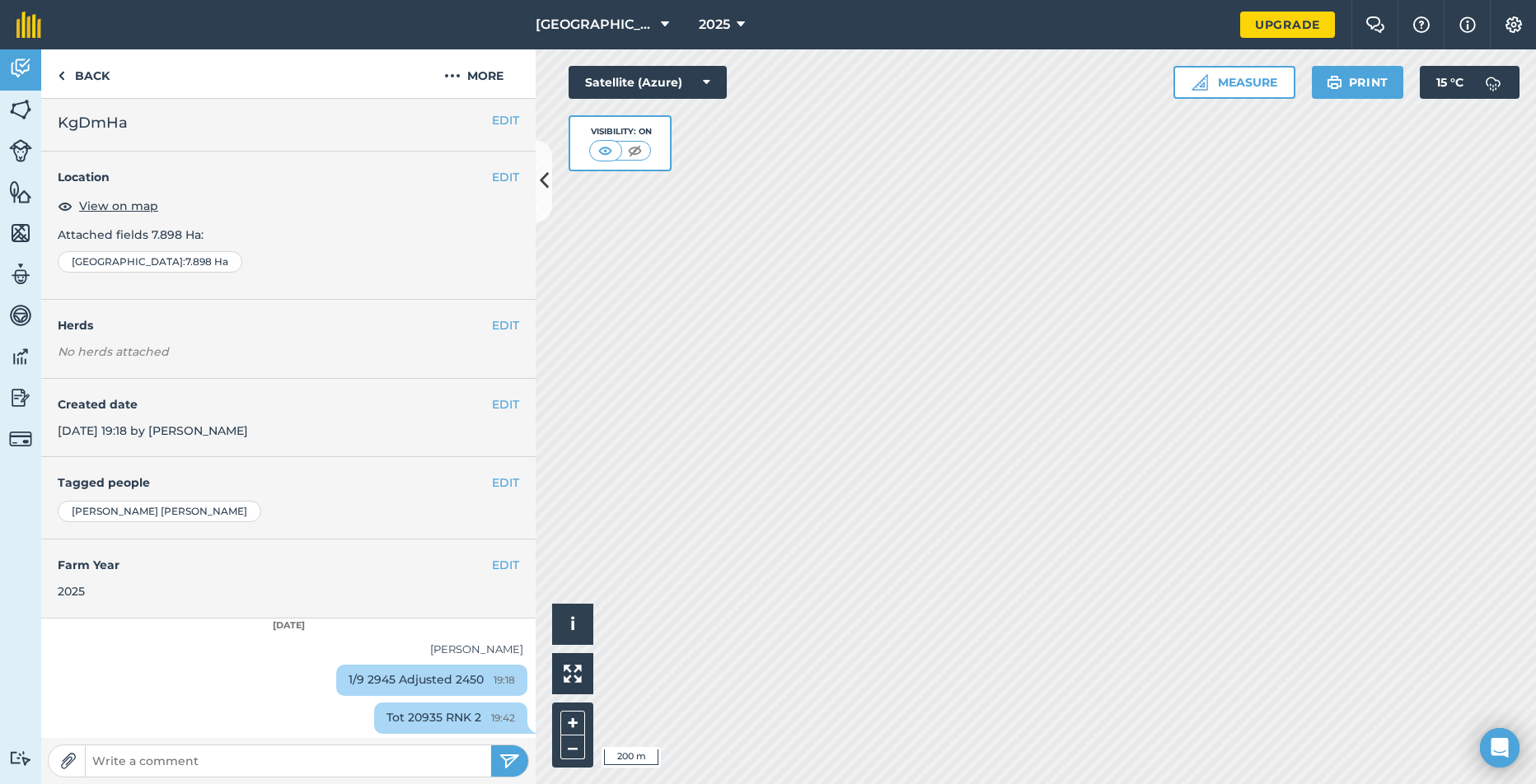
scroll to position [7, 0]
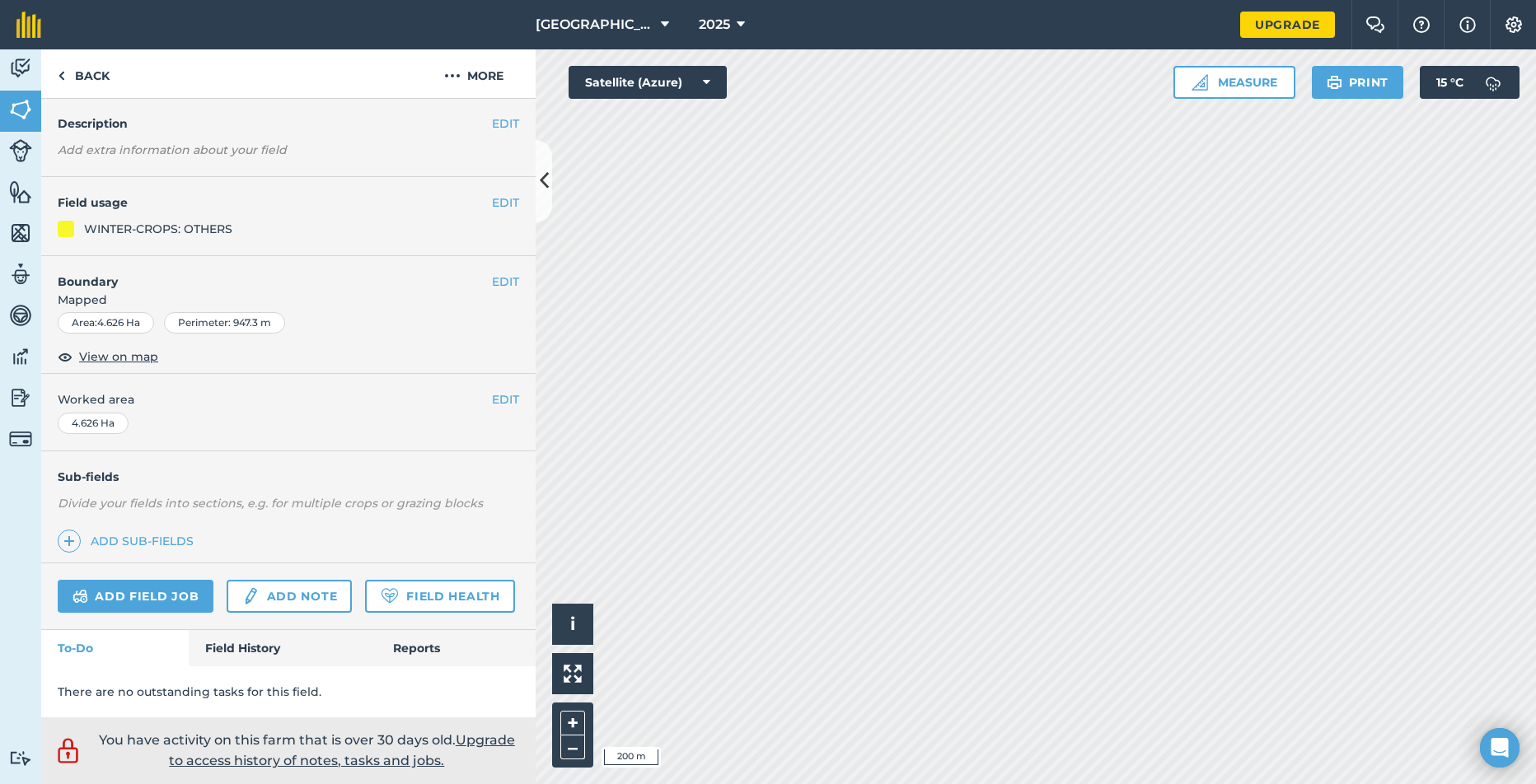
scroll to position [104, 0]
click at [239, 649] on link "Field History" at bounding box center [282, 648] width 187 height 37
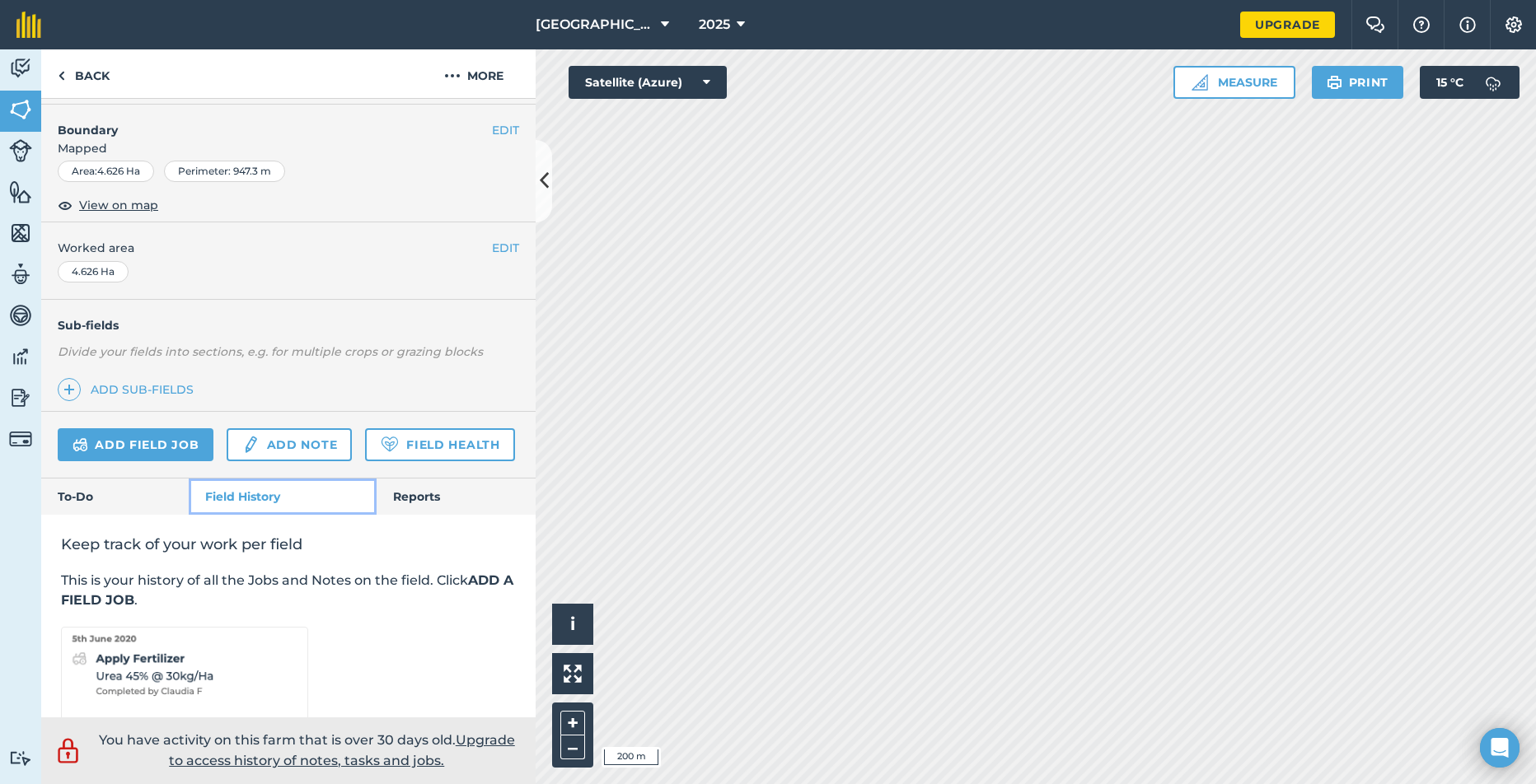
scroll to position [344, 0]
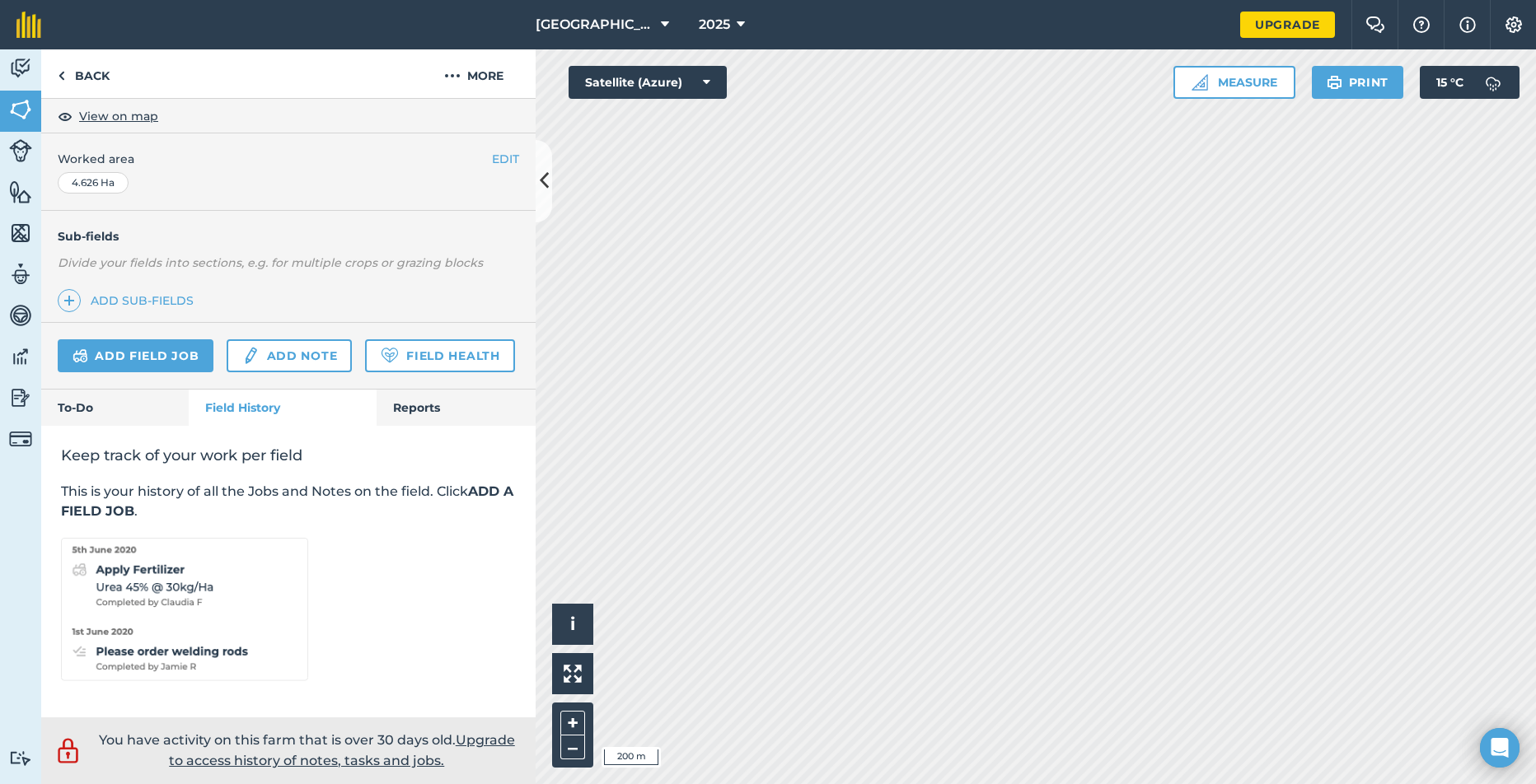
scroll to position [104, 0]
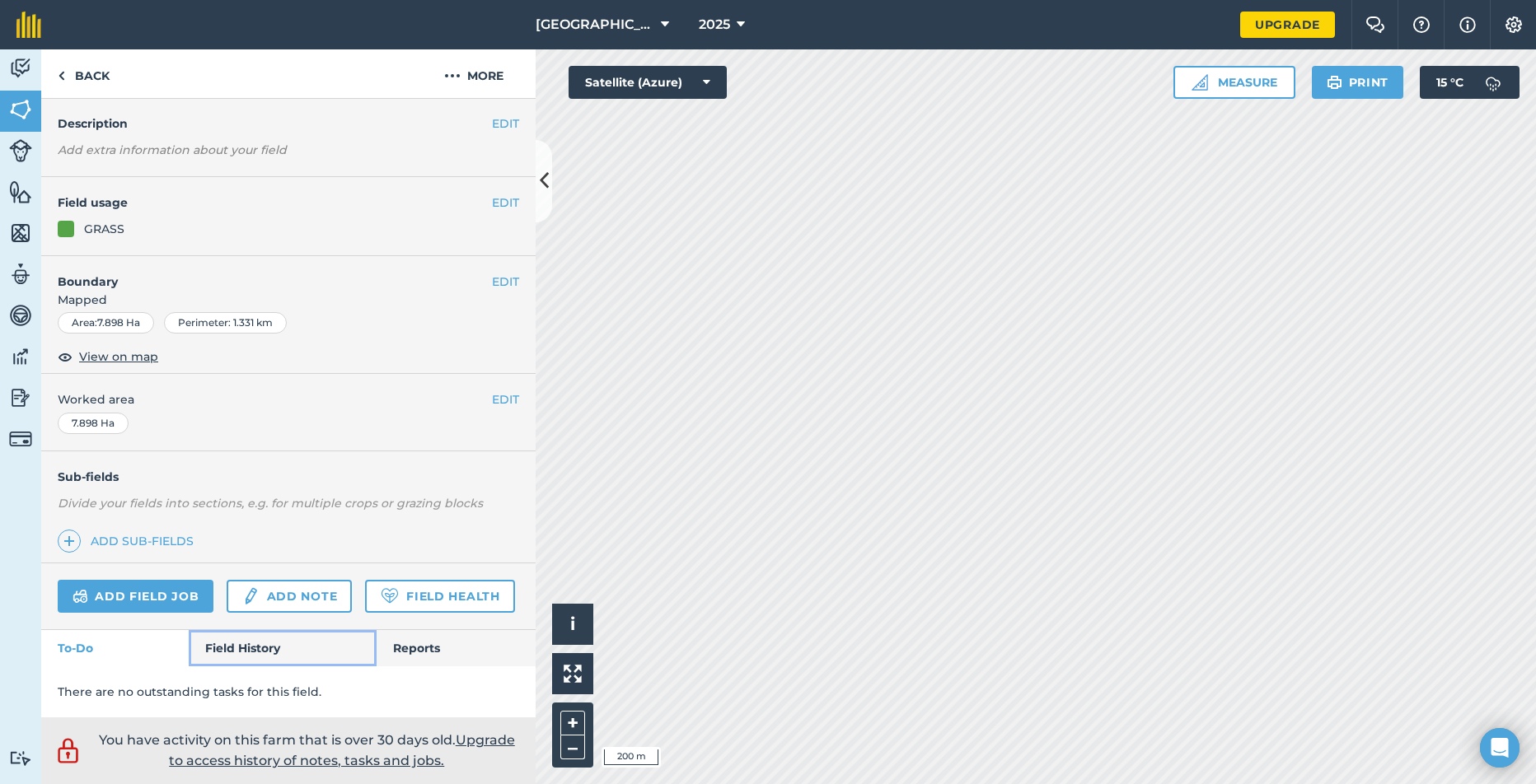
click at [247, 643] on link "Field History" at bounding box center [282, 648] width 187 height 37
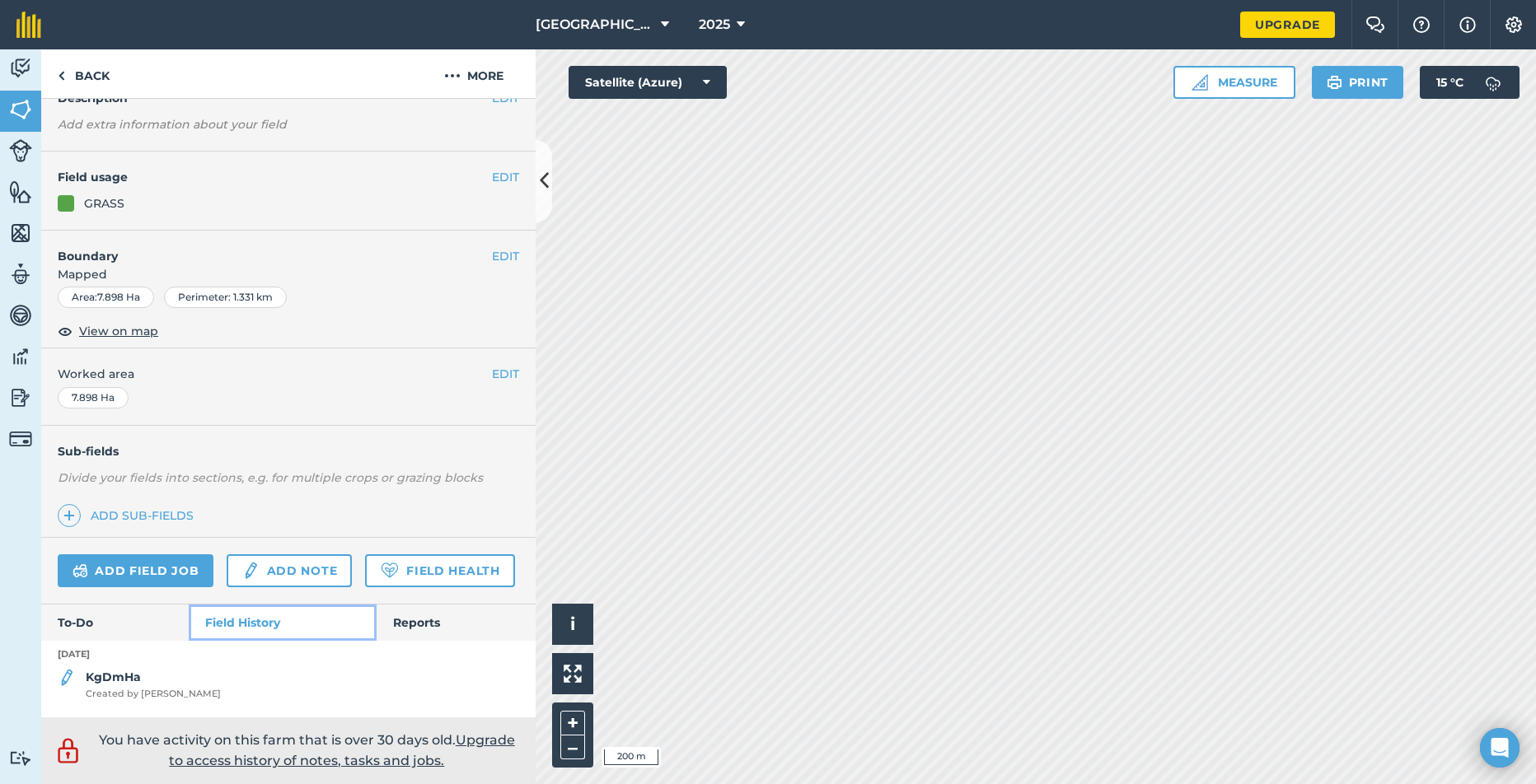
scroll to position [130, 0]
click at [130, 681] on strong "KgDmHa" at bounding box center [113, 677] width 56 height 15
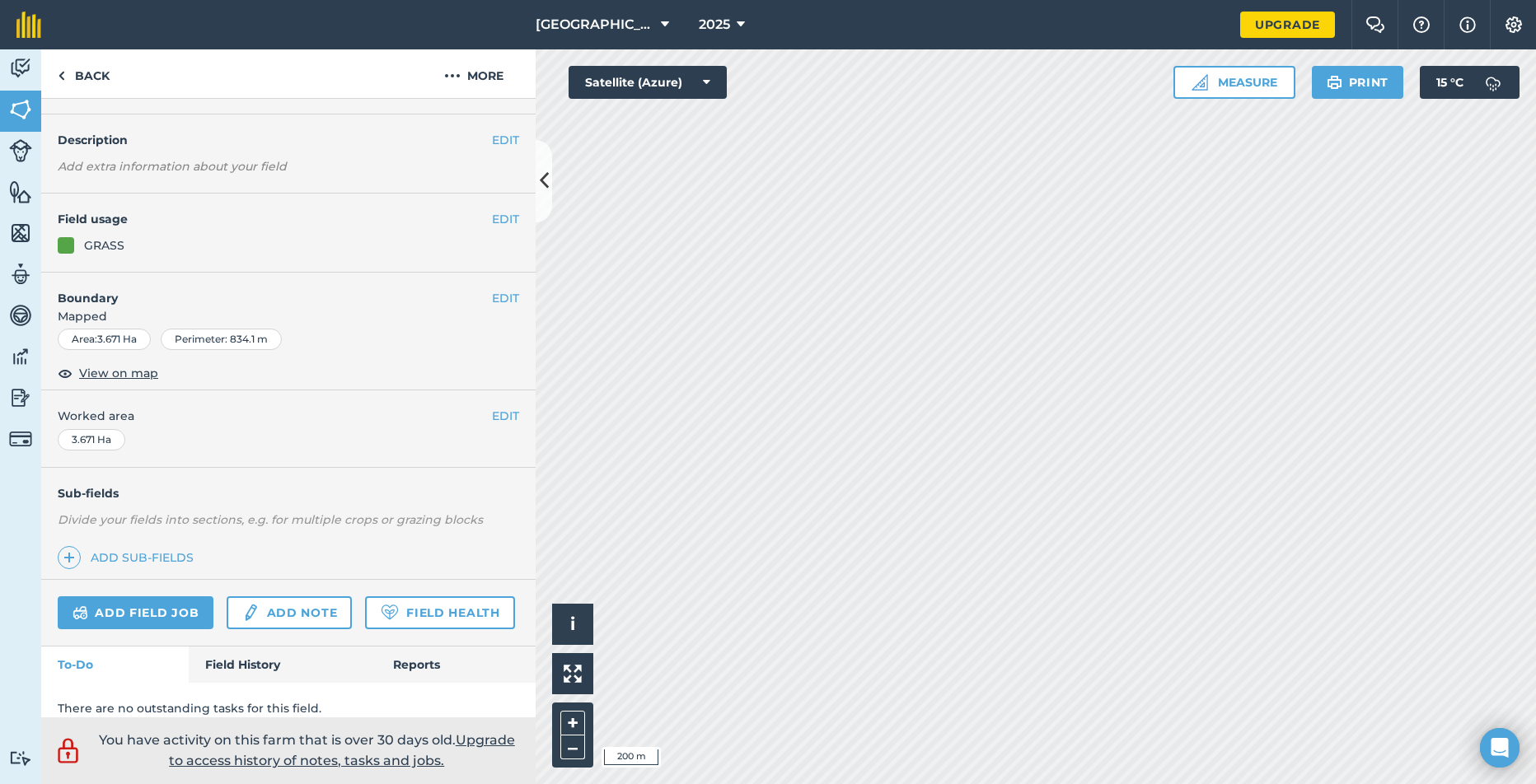
scroll to position [104, 0]
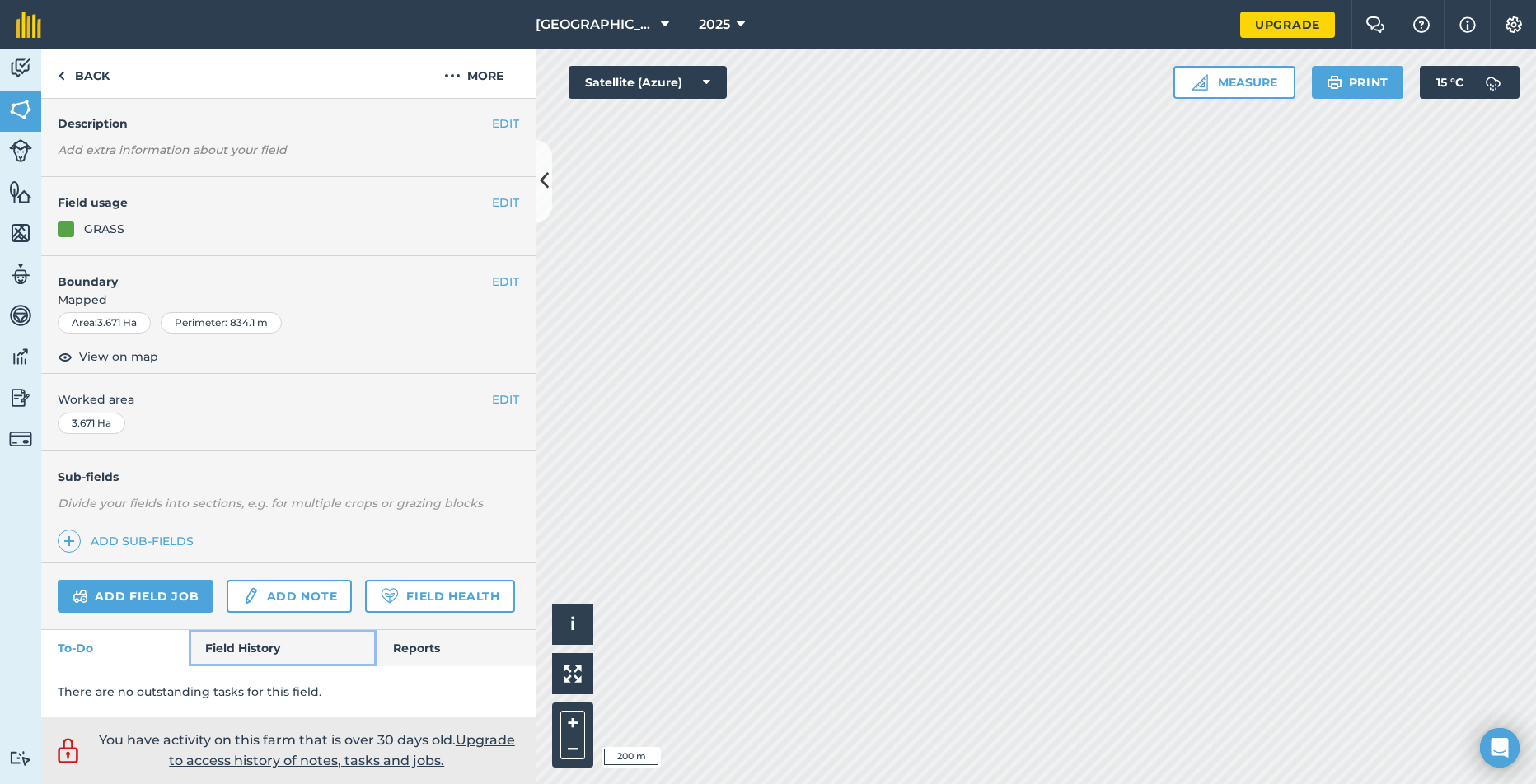
click at [237, 642] on link "Field History" at bounding box center [282, 648] width 187 height 37
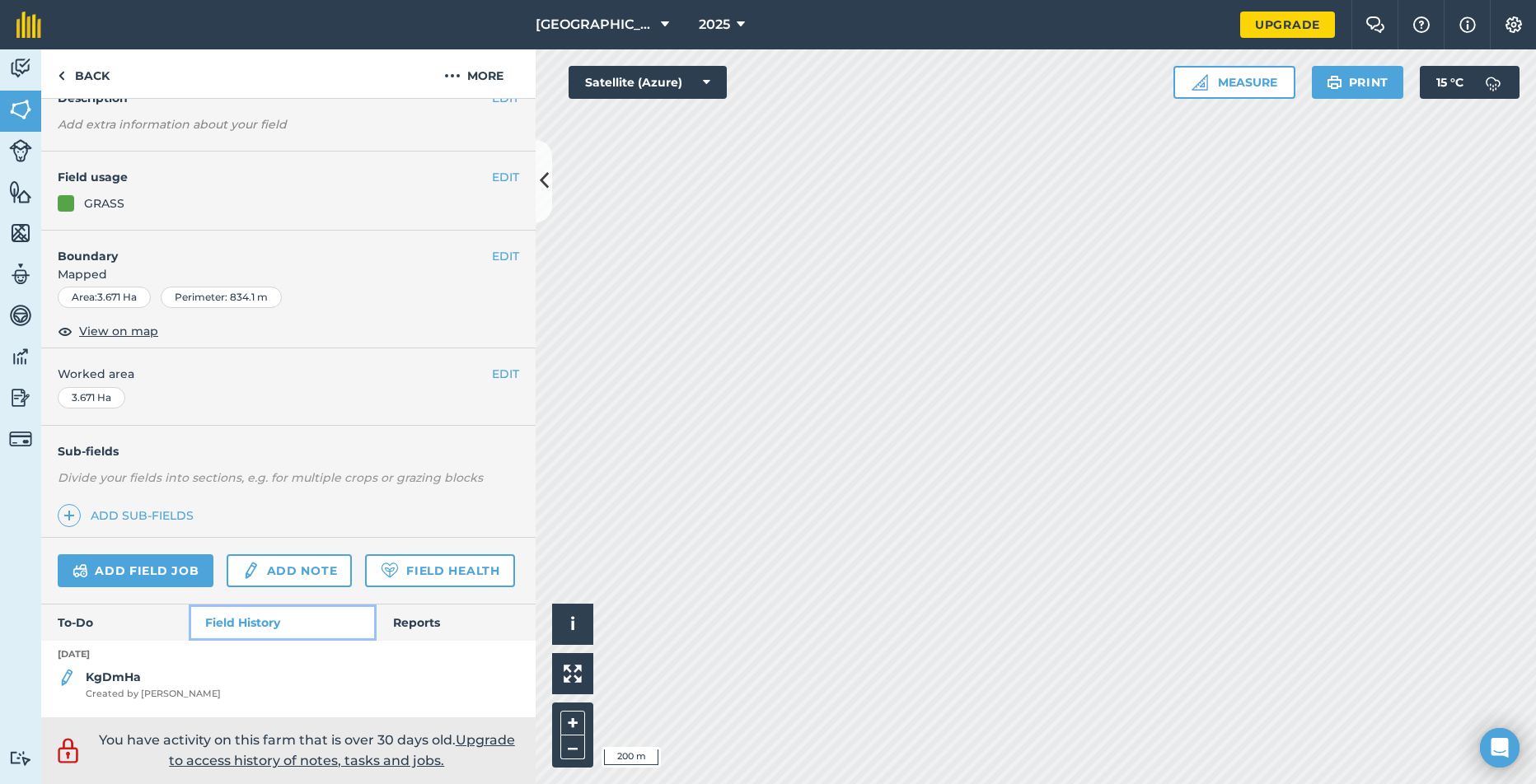
scroll to position [130, 0]
click at [130, 678] on strong "KgDmHa" at bounding box center [113, 677] width 56 height 15
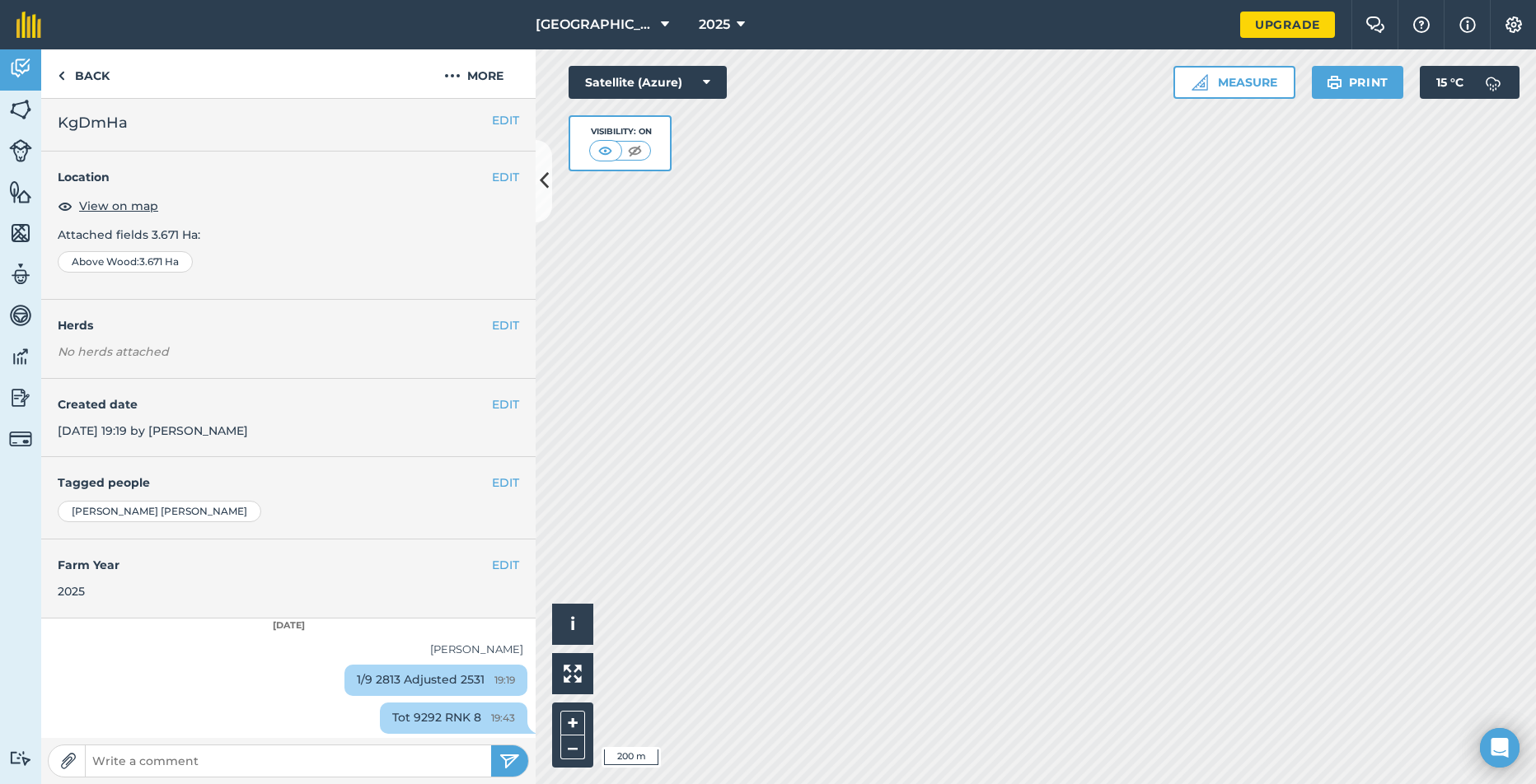
scroll to position [7, 0]
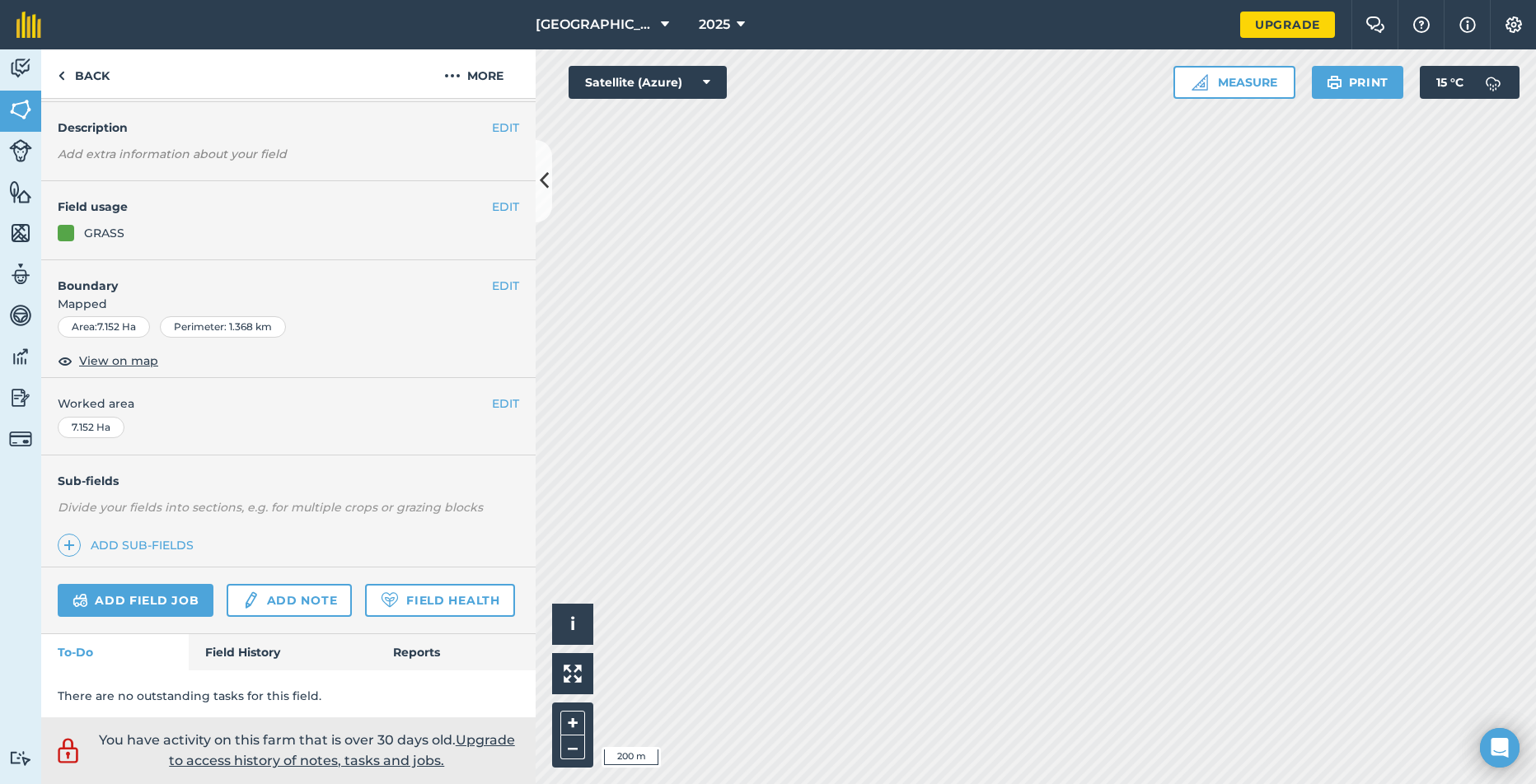
scroll to position [104, 0]
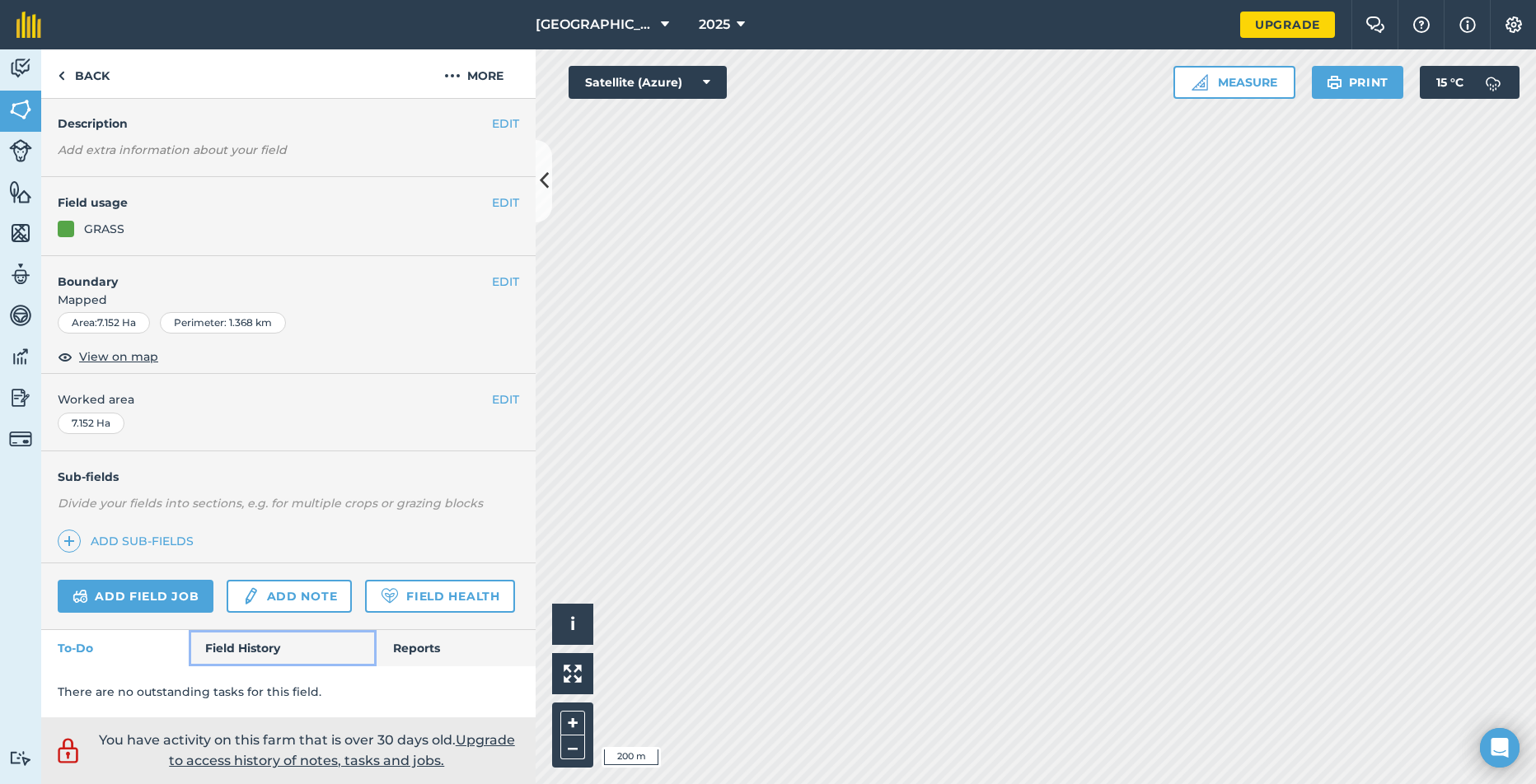
click at [247, 641] on link "Field History" at bounding box center [282, 648] width 187 height 37
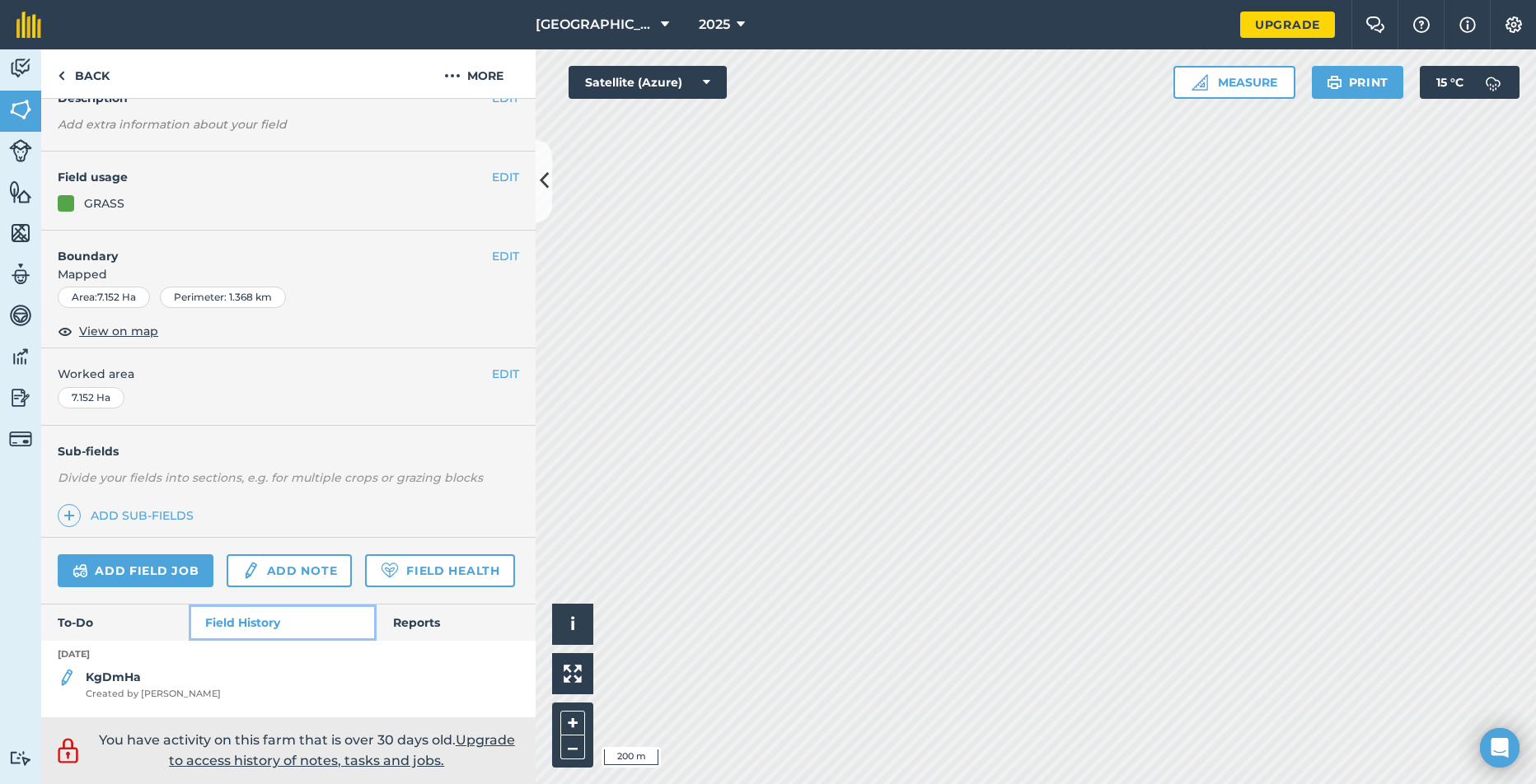
scroll to position [130, 0]
click at [116, 692] on span "Created by [PERSON_NAME]" at bounding box center [153, 694] width 135 height 15
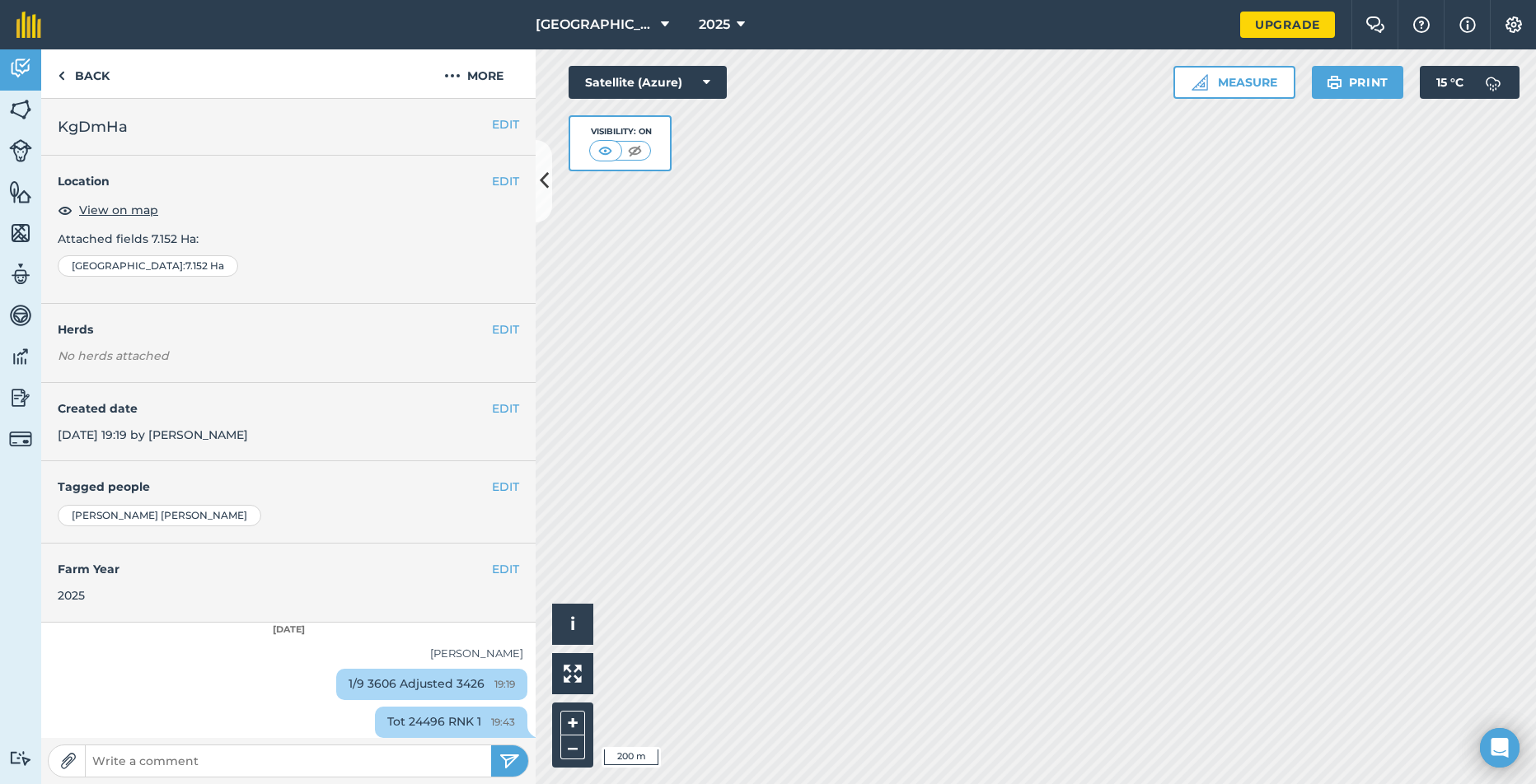
scroll to position [7, 0]
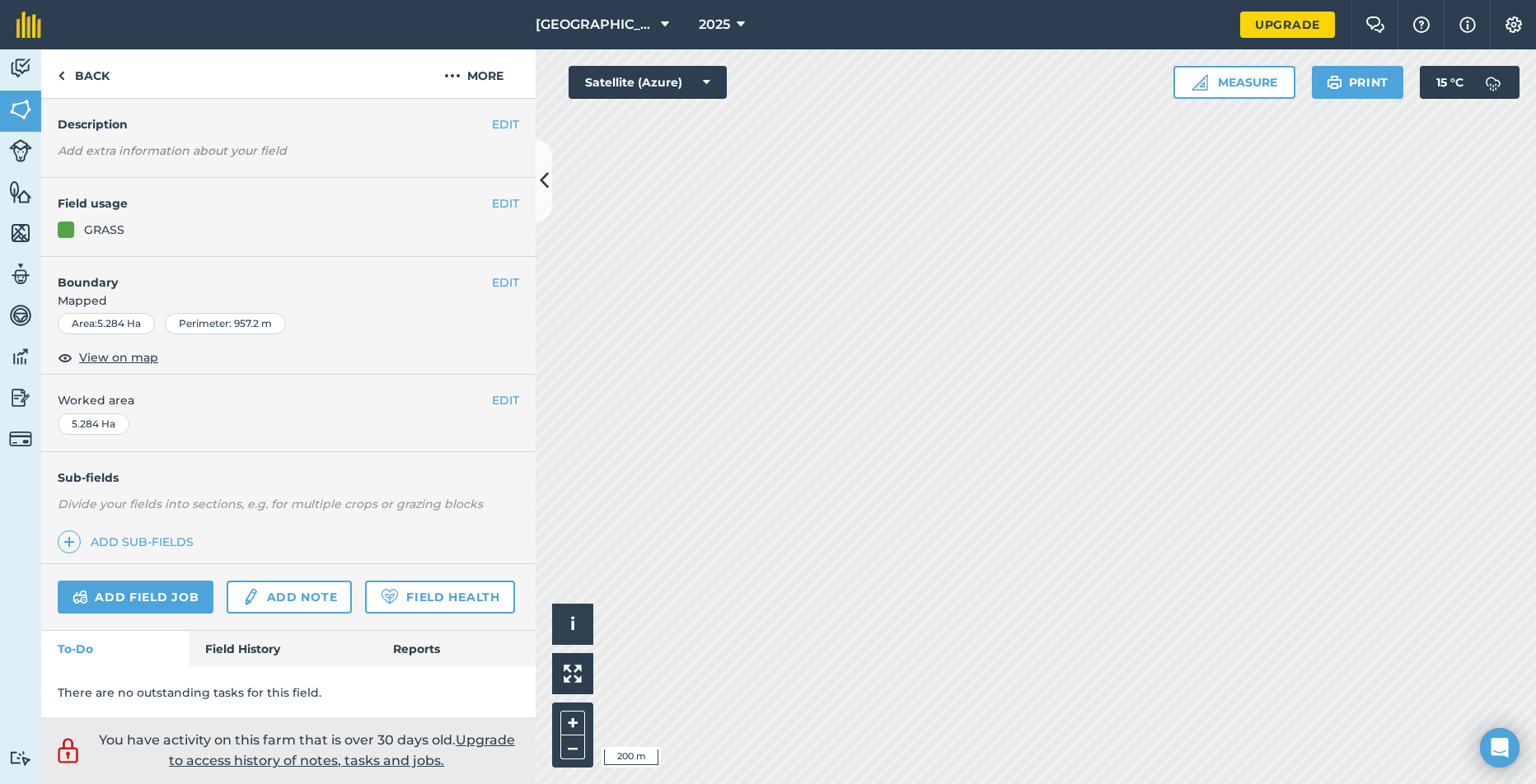
scroll to position [104, 0]
click at [272, 656] on link "Field History" at bounding box center [282, 648] width 187 height 37
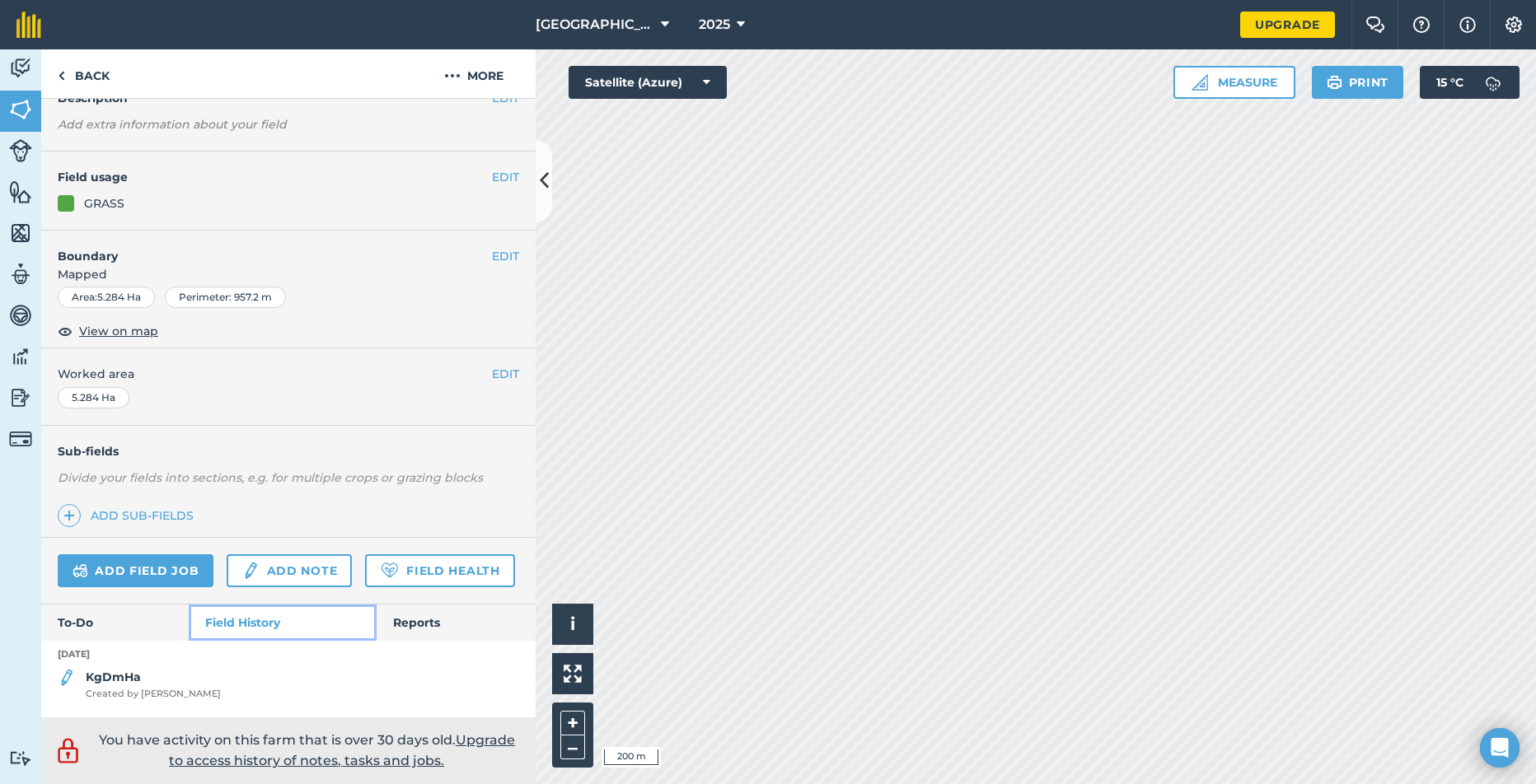
scroll to position [130, 0]
click at [117, 670] on strong "KgDmHa" at bounding box center [113, 677] width 56 height 15
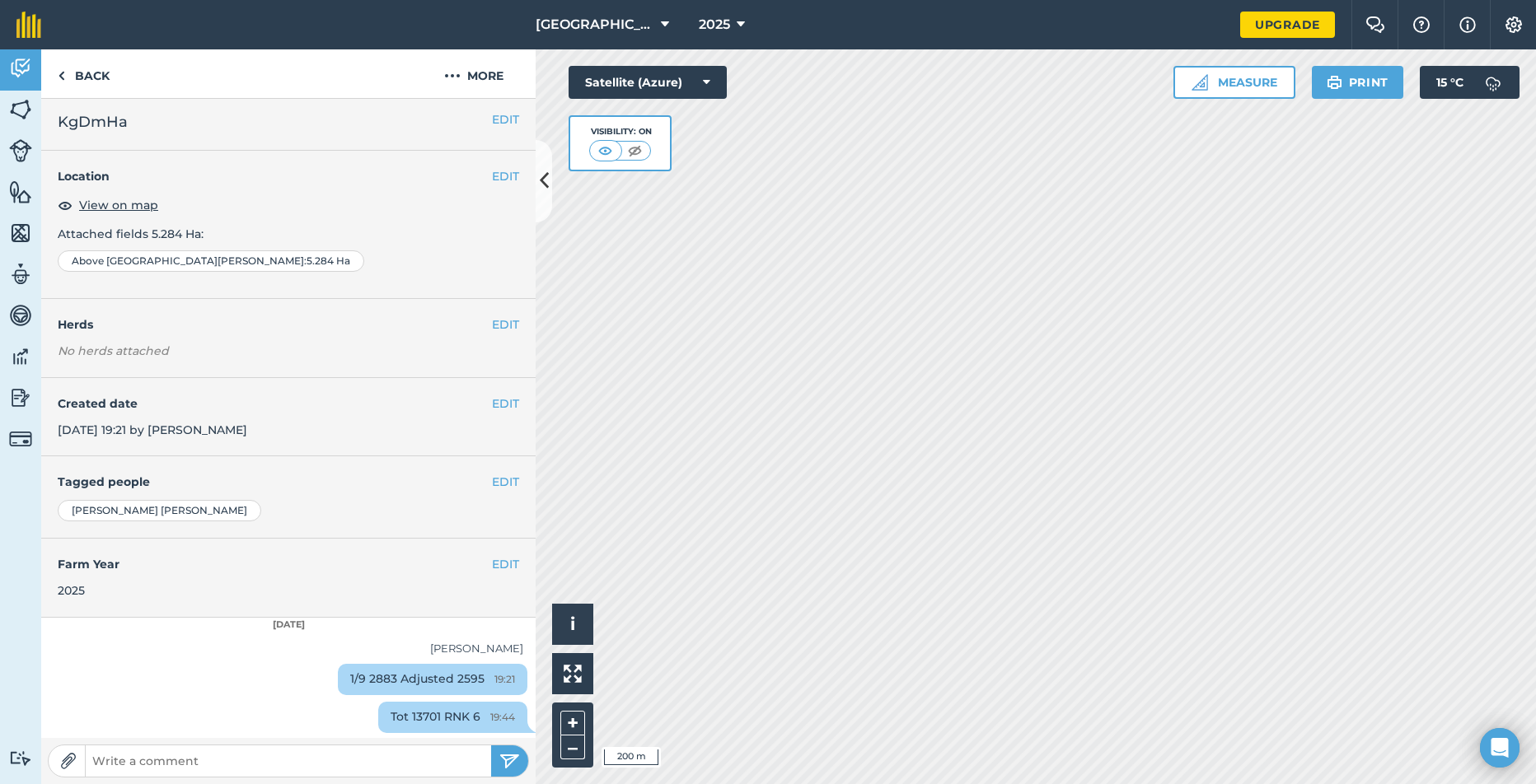
scroll to position [7, 0]
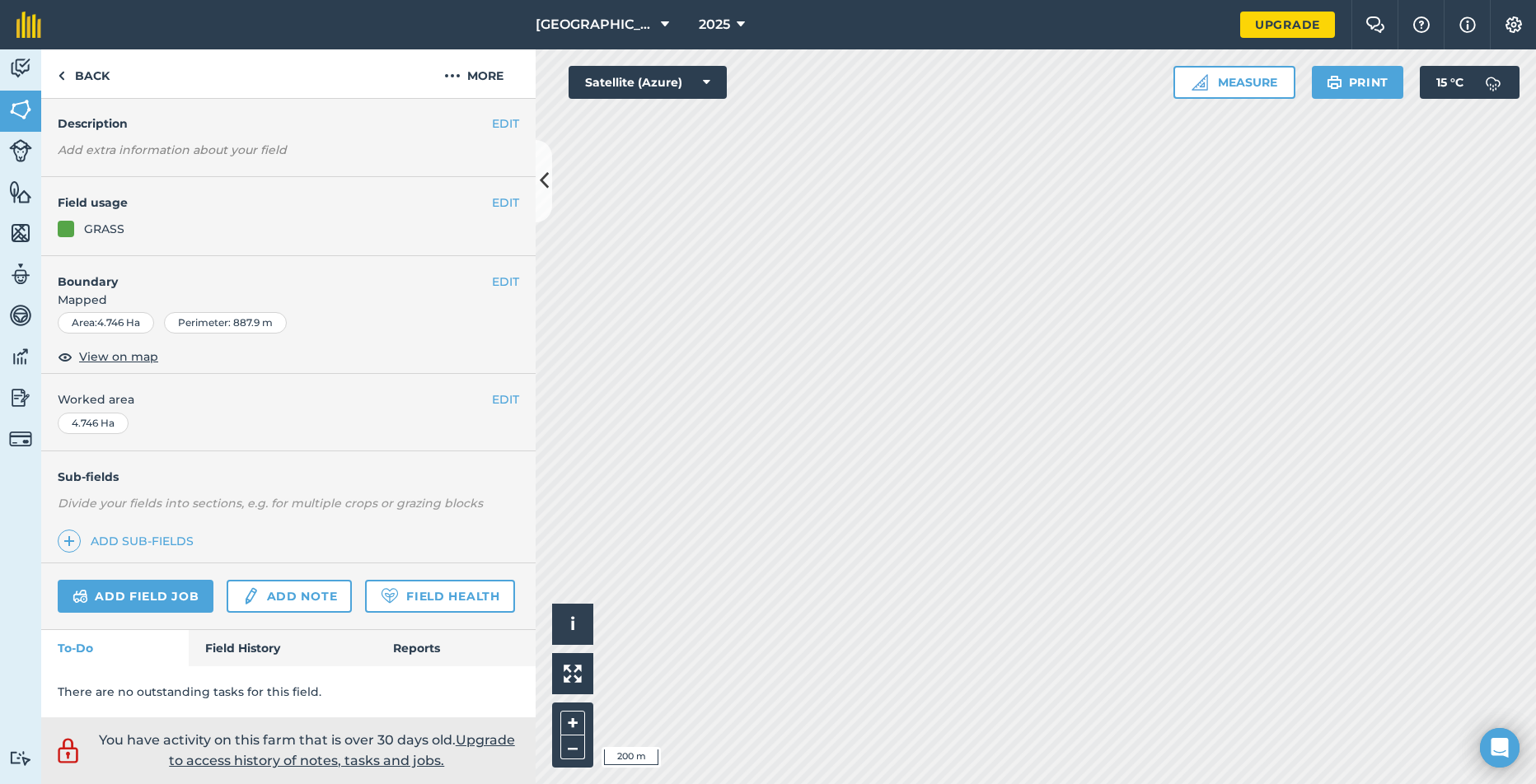
scroll to position [104, 0]
click at [260, 652] on link "Field History" at bounding box center [282, 648] width 187 height 37
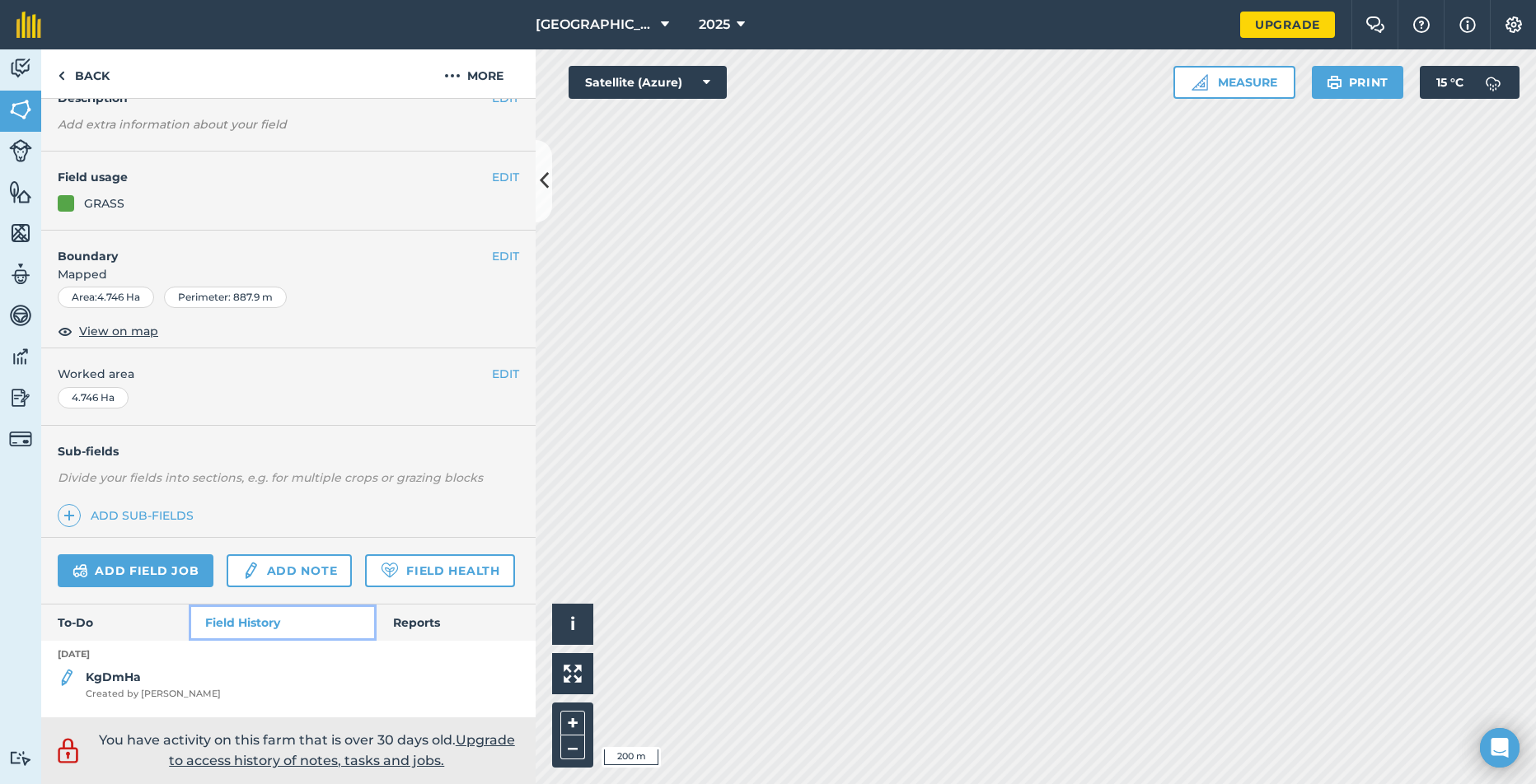
scroll to position [130, 0]
click at [107, 679] on strong "KgDmHa" at bounding box center [113, 677] width 56 height 15
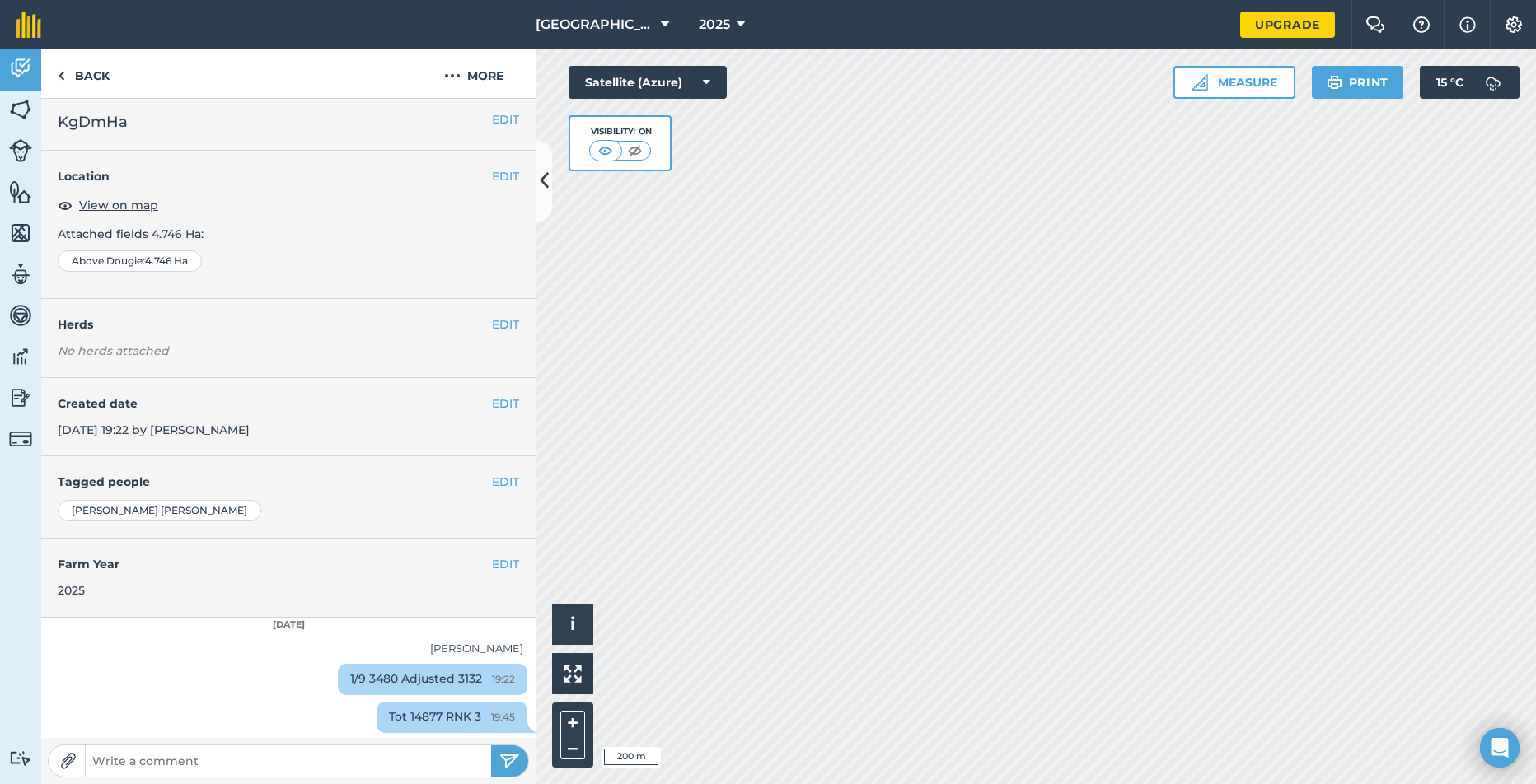
scroll to position [7, 0]
drag, startPoint x: 457, startPoint y: 680, endPoint x: 526, endPoint y: 716, distance: 77.8
click at [433, 676] on div "1/9 3480 Adjusted 3132 19:22" at bounding box center [432, 678] width 189 height 32
copy div "3132"
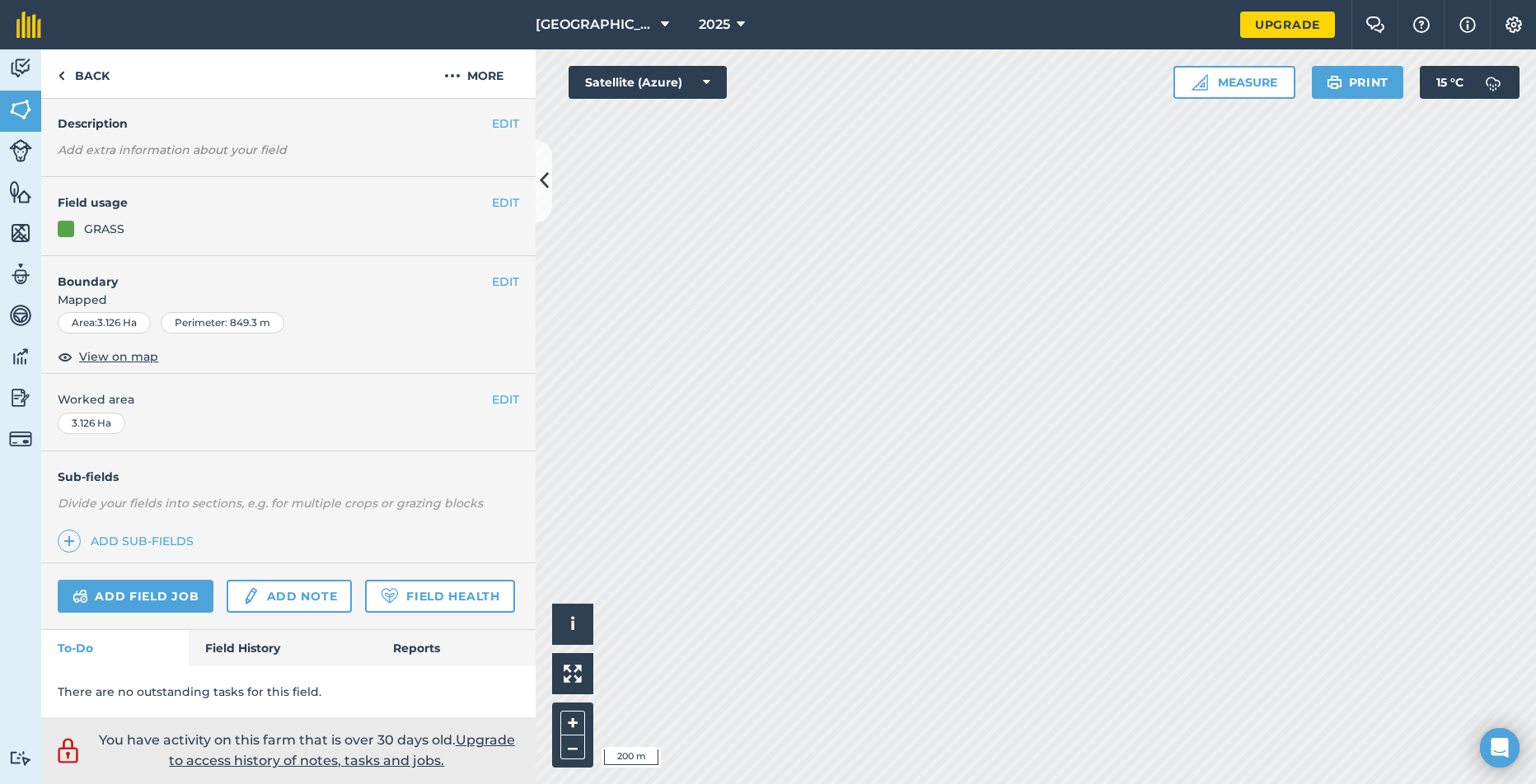
scroll to position [104, 0]
click at [242, 655] on link "Field History" at bounding box center [282, 648] width 187 height 37
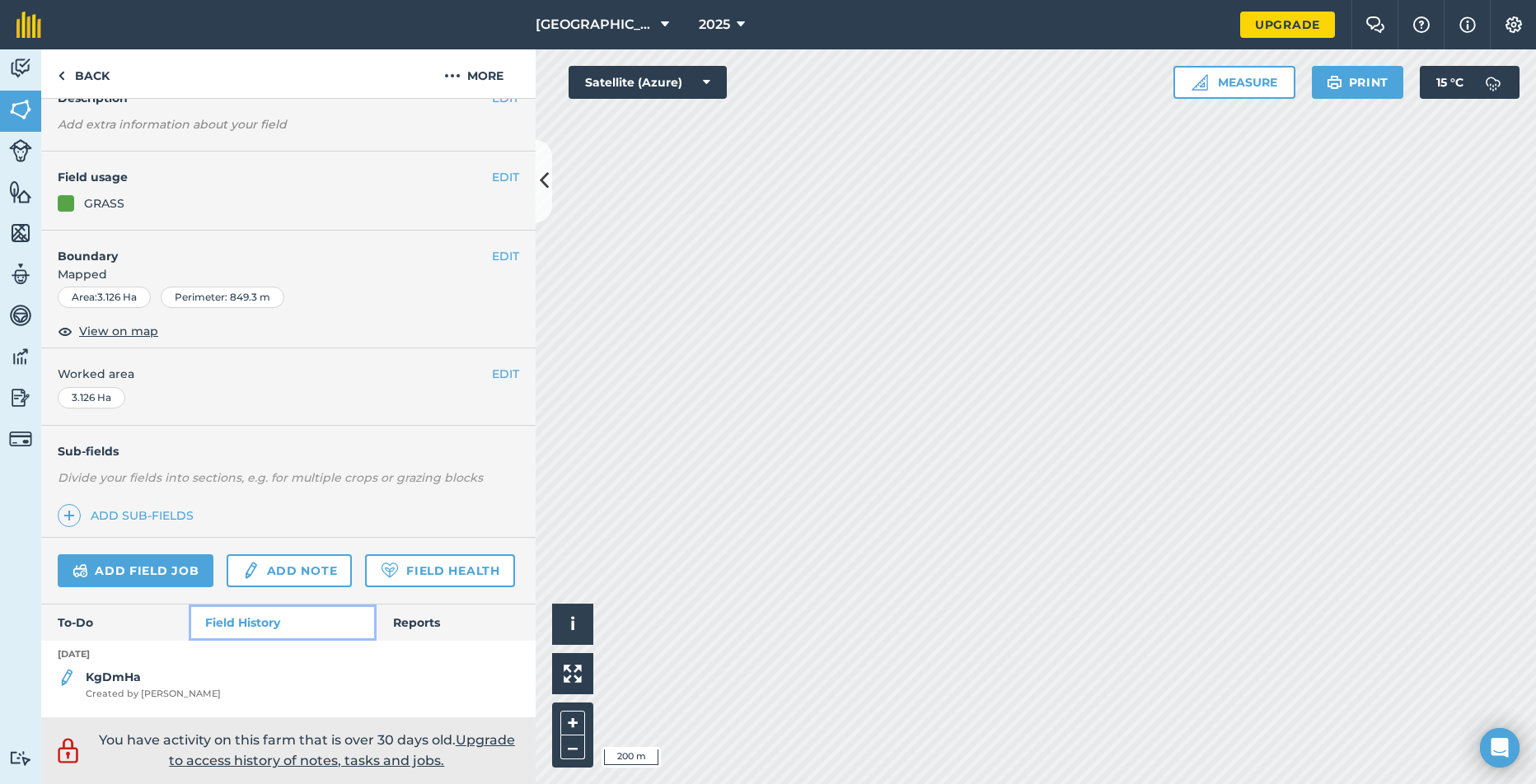
scroll to position [130, 0]
click at [112, 687] on span "Created by [PERSON_NAME]" at bounding box center [153, 694] width 135 height 15
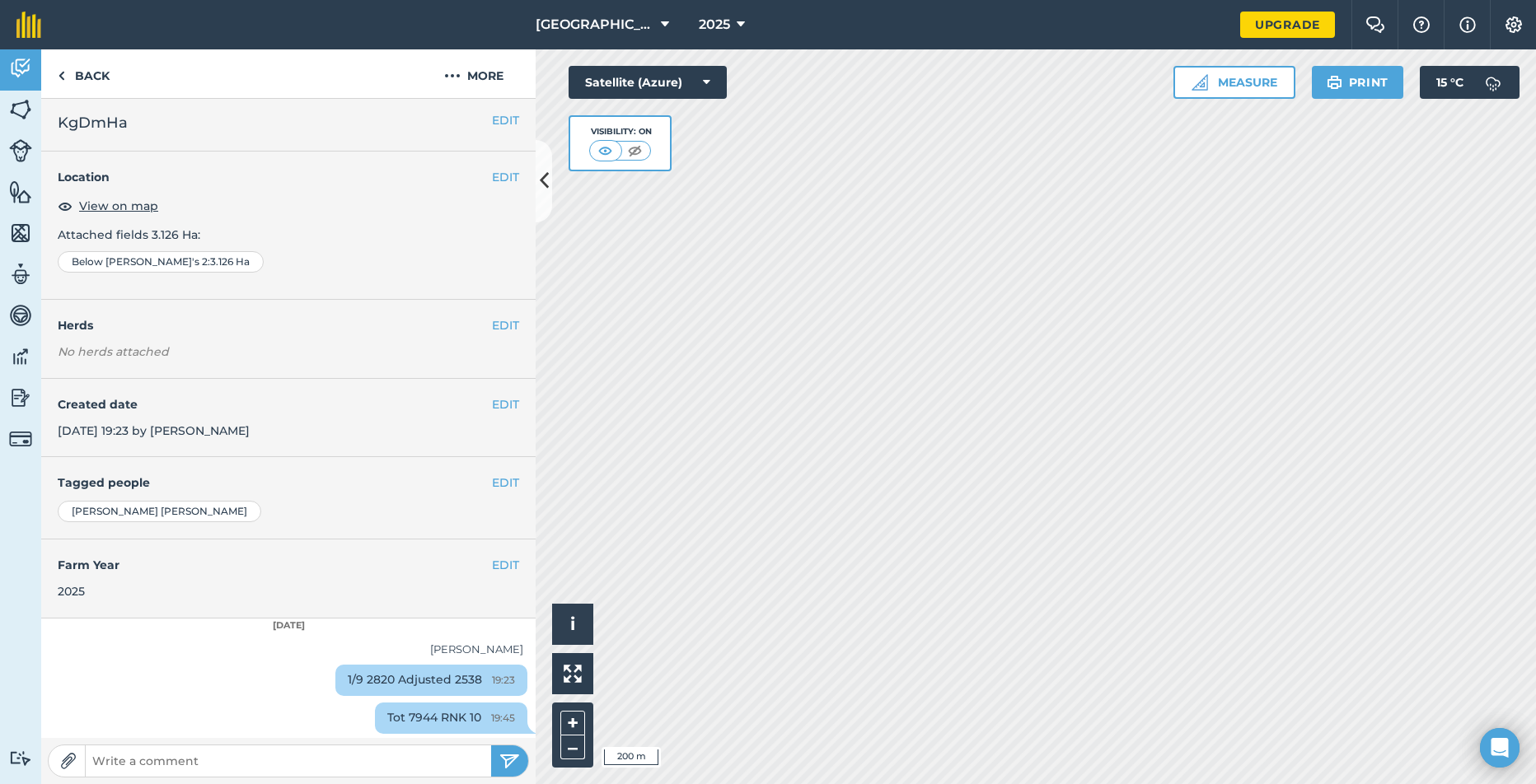
scroll to position [7, 0]
drag, startPoint x: 457, startPoint y: 676, endPoint x: 436, endPoint y: 676, distance: 21.0
click at [430, 674] on div "1/9 2820 Adjusted 2538 19:23" at bounding box center [431, 678] width 192 height 32
copy div "2538"
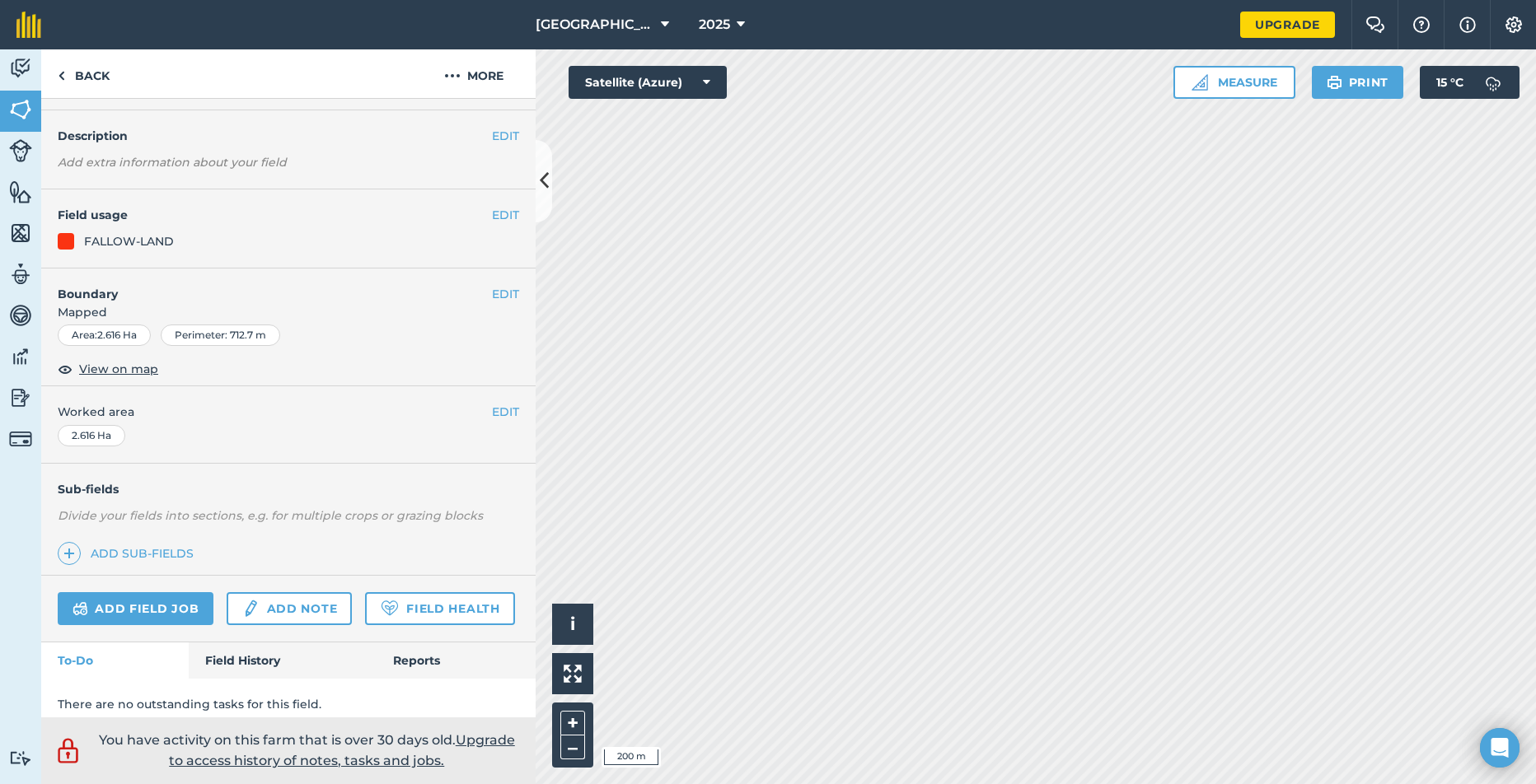
scroll to position [104, 0]
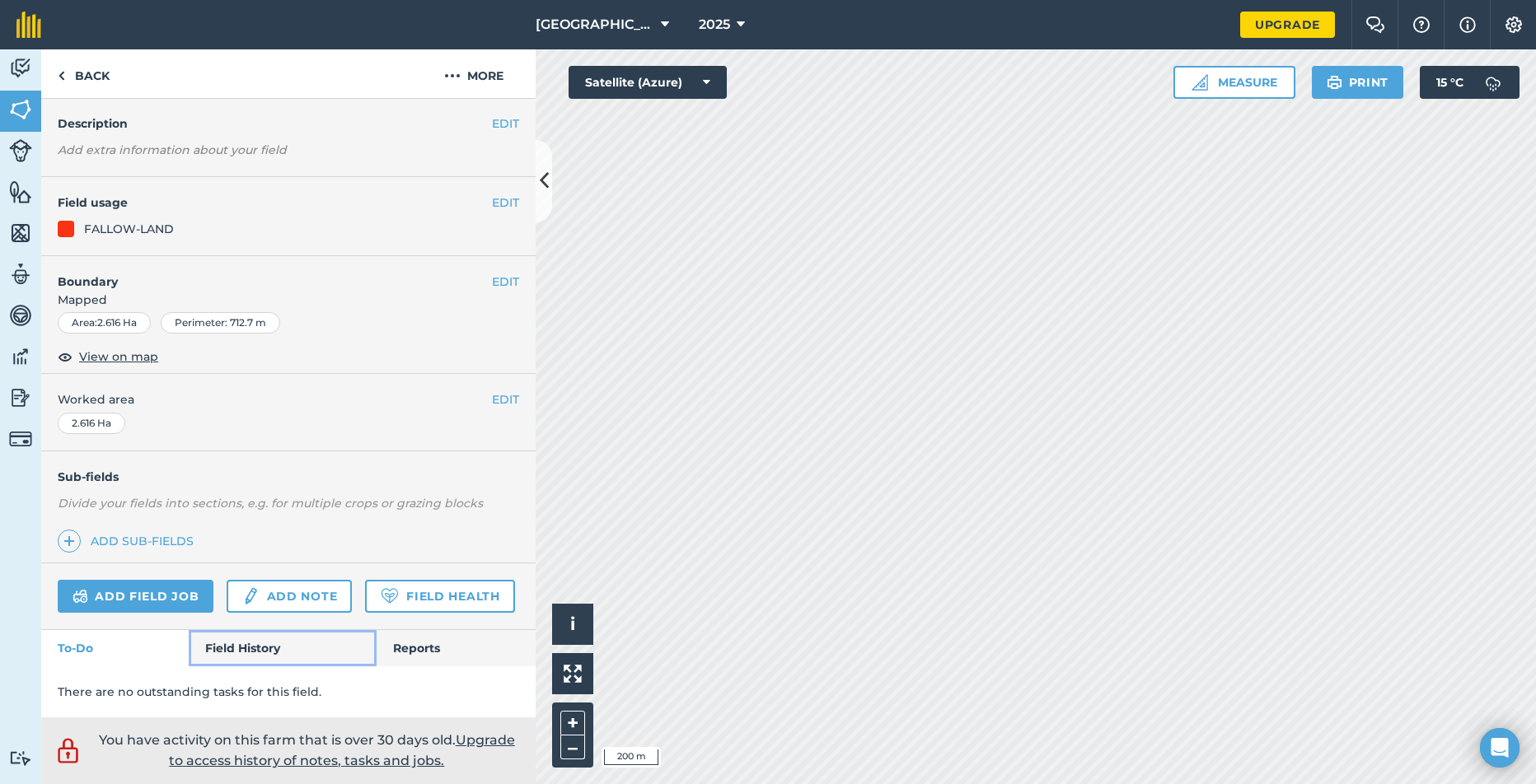
click at [268, 647] on link "Field History" at bounding box center [282, 648] width 187 height 37
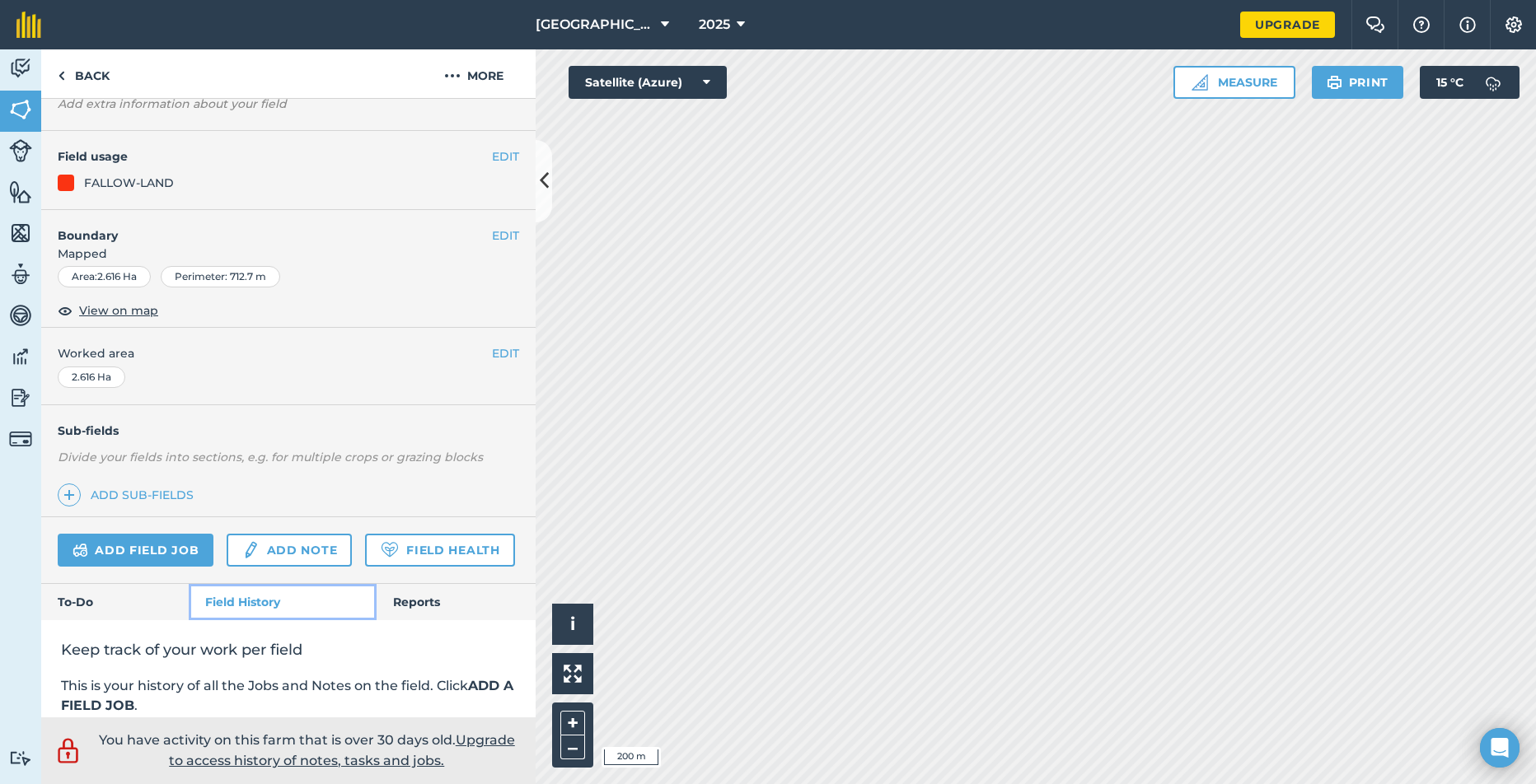
scroll to position [344, 0]
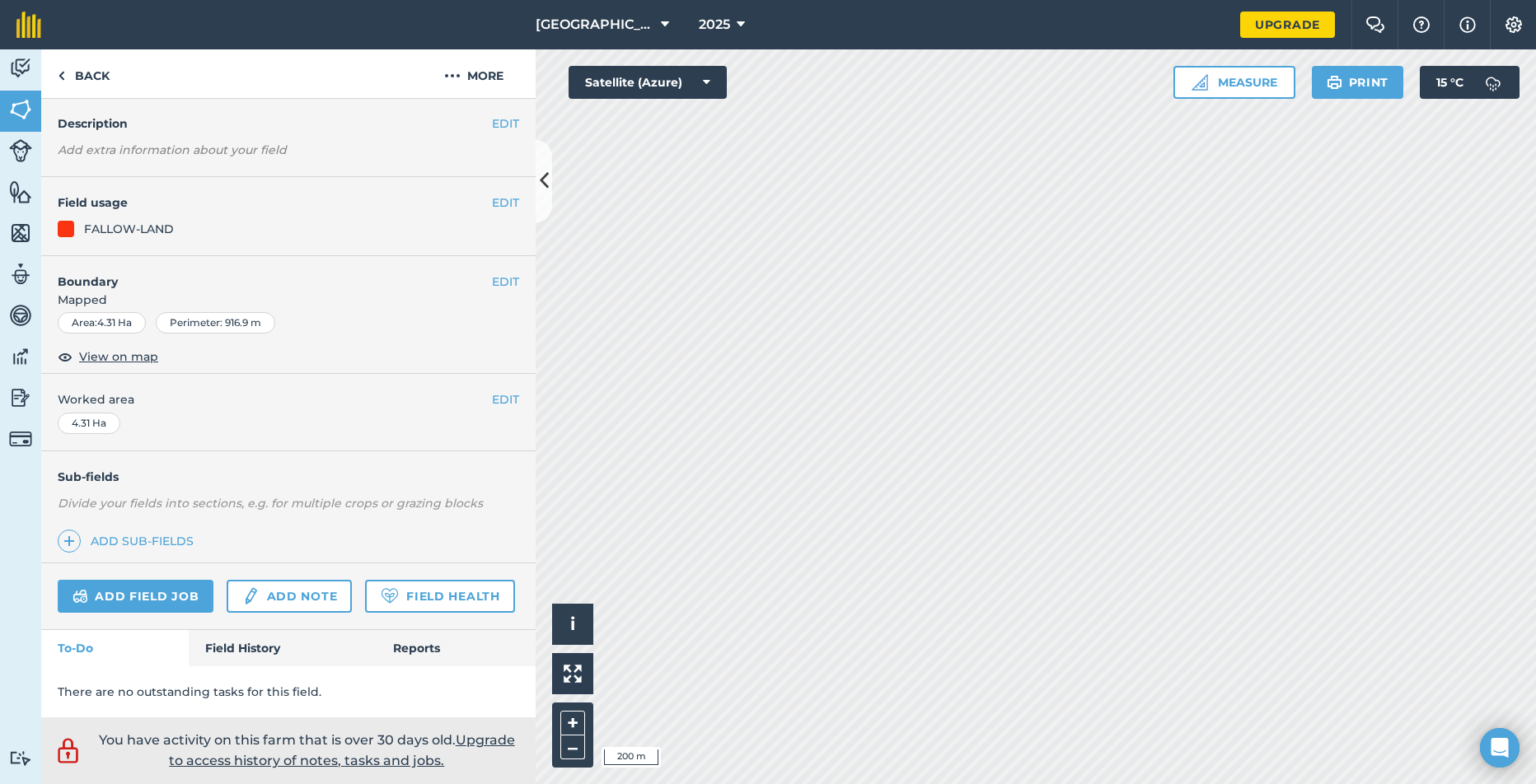
scroll to position [104, 0]
click at [238, 662] on link "Field History" at bounding box center [282, 648] width 187 height 37
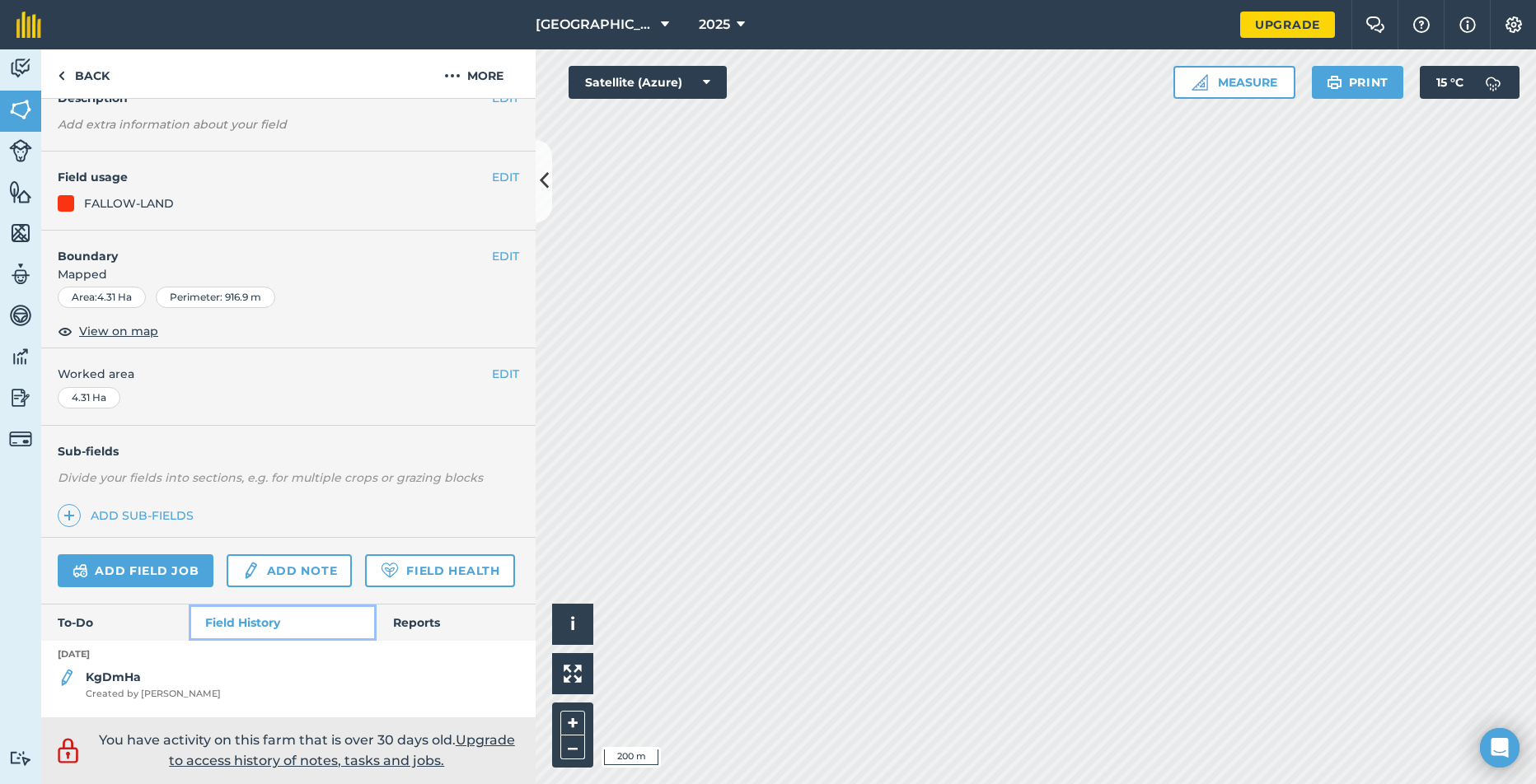
scroll to position [130, 0]
click at [163, 681] on div "KgDmHa Created by [PERSON_NAME]" at bounding box center [153, 684] width 135 height 33
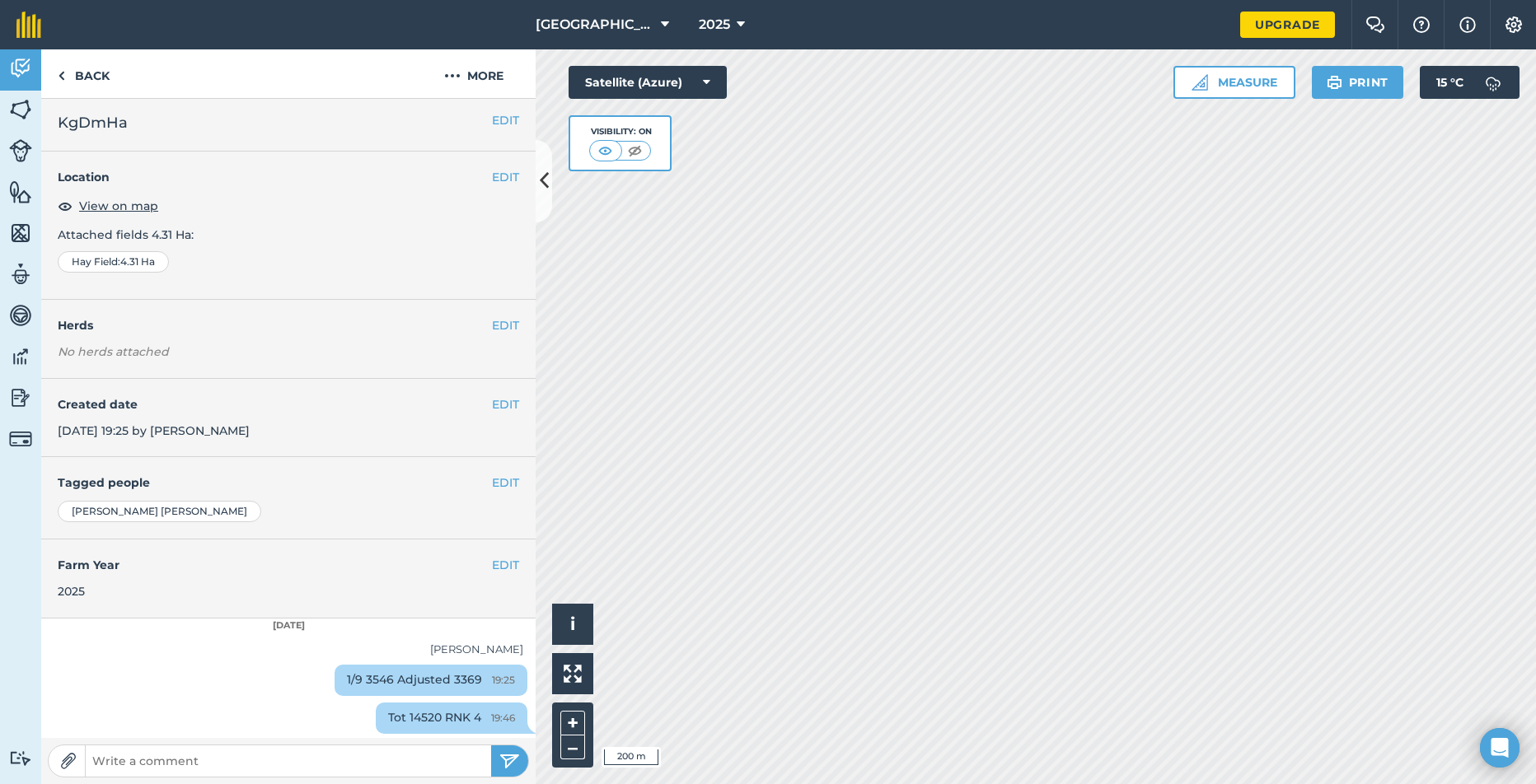
scroll to position [7, 0]
drag, startPoint x: 429, startPoint y: 677, endPoint x: 458, endPoint y: 680, distance: 29.2
click at [458, 680] on div "1/9 3546 Adjusted 3369 19:25" at bounding box center [430, 678] width 193 height 32
copy div "3369"
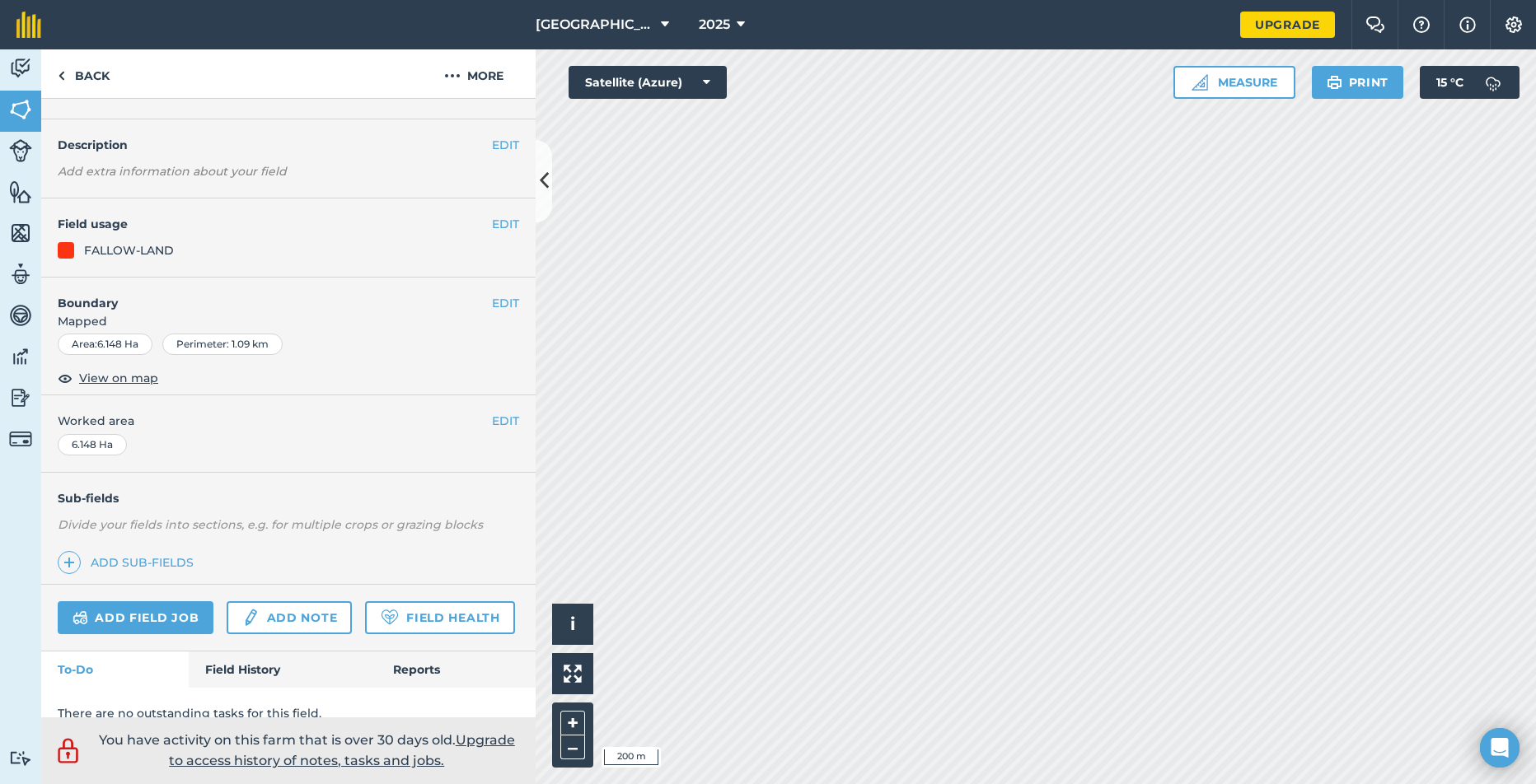
scroll to position [104, 0]
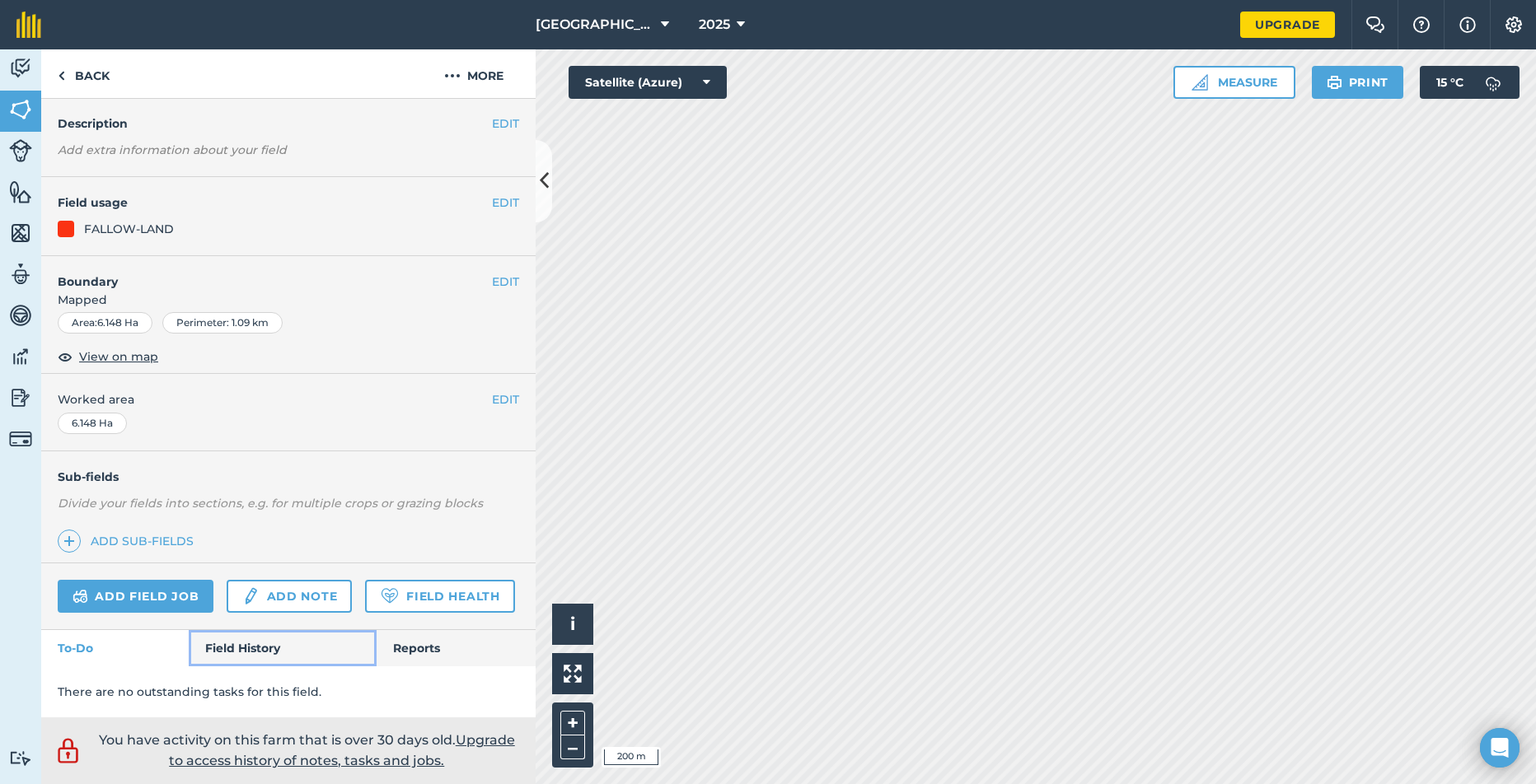
click at [226, 652] on link "Field History" at bounding box center [282, 648] width 187 height 37
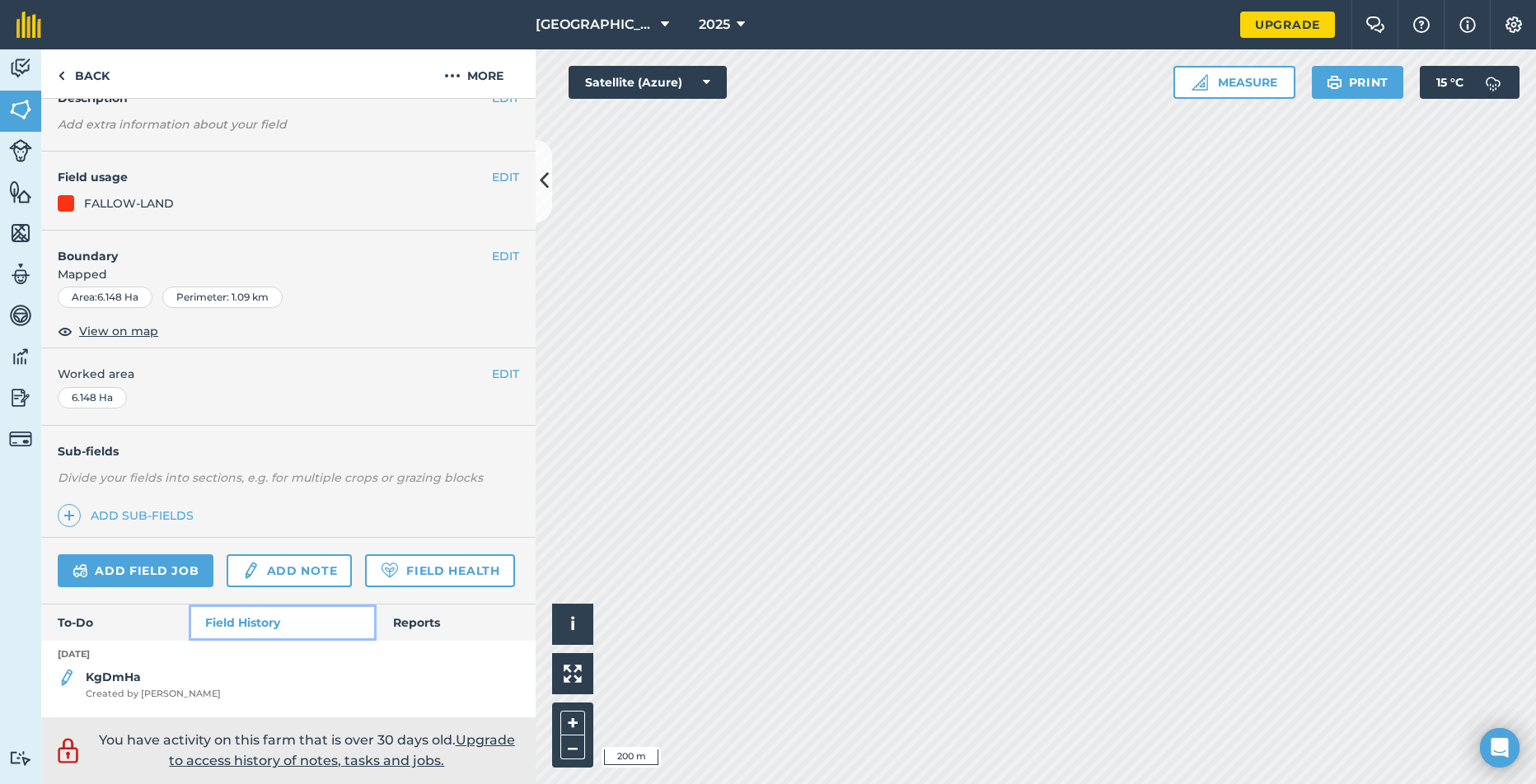
scroll to position [130, 0]
click at [133, 676] on strong "KgDmHa" at bounding box center [113, 677] width 56 height 15
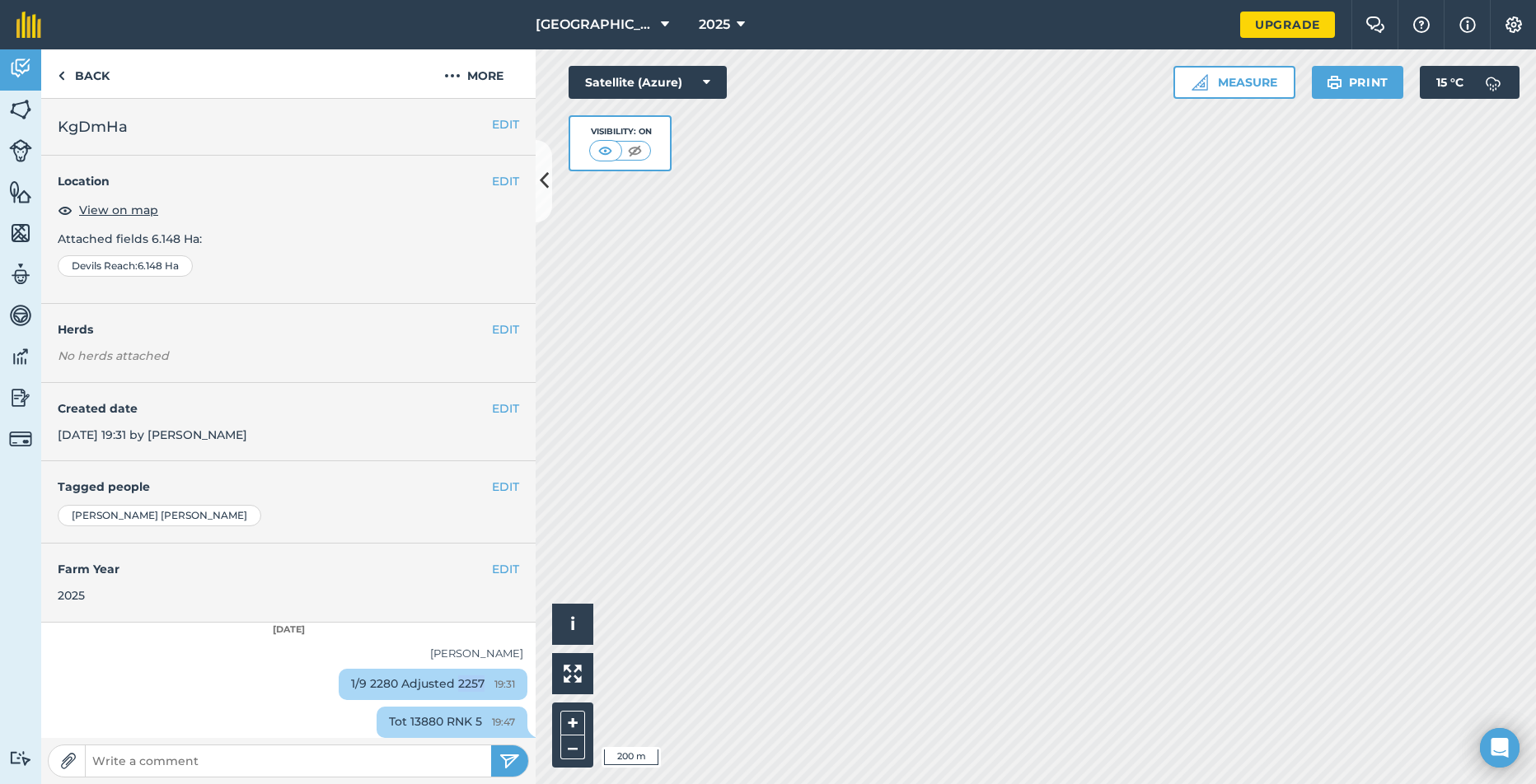
drag, startPoint x: 461, startPoint y: 681, endPoint x: 442, endPoint y: 683, distance: 19.1
click at [434, 681] on div "1/9 2280 Adjusted 2257 19:31" at bounding box center [433, 685] width 188 height 32
copy div "2257"
drag, startPoint x: 373, startPoint y: 686, endPoint x: 342, endPoint y: 678, distance: 32.0
click at [342, 678] on div "1/9 2280 Adjusted 2257 19:31" at bounding box center [433, 685] width 188 height 32
